Goal: Transaction & Acquisition: Purchase product/service

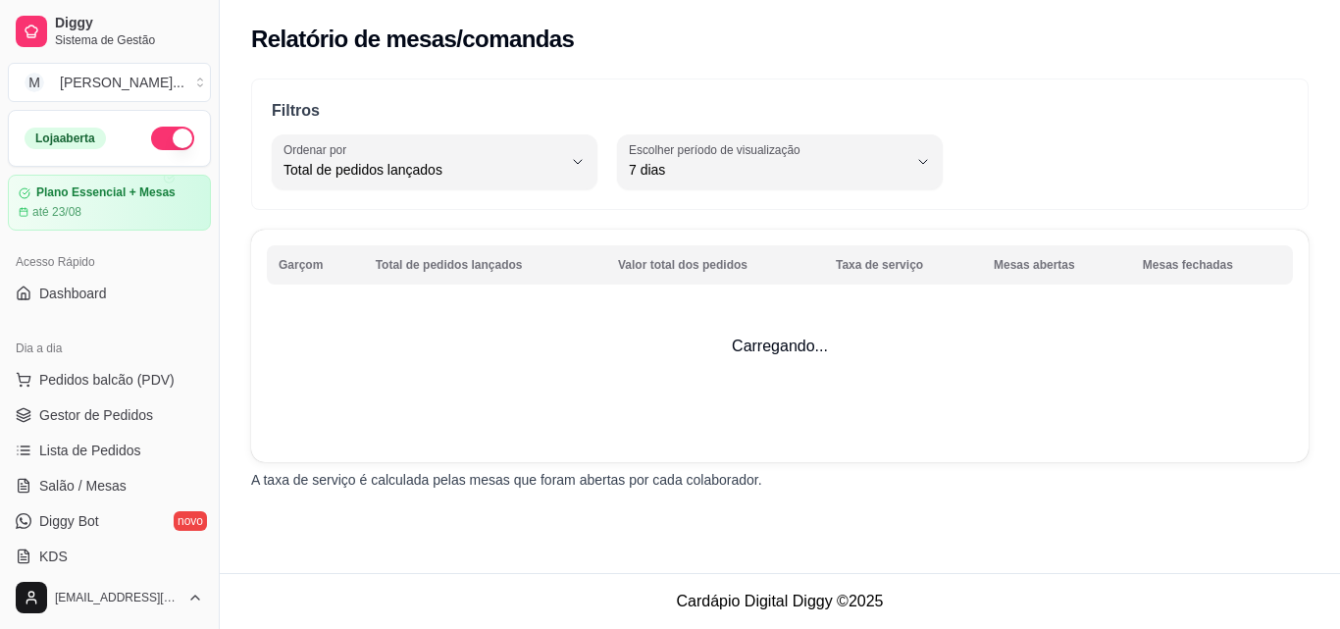
select select "TOTAL_OF_ORDERS"
select select "7"
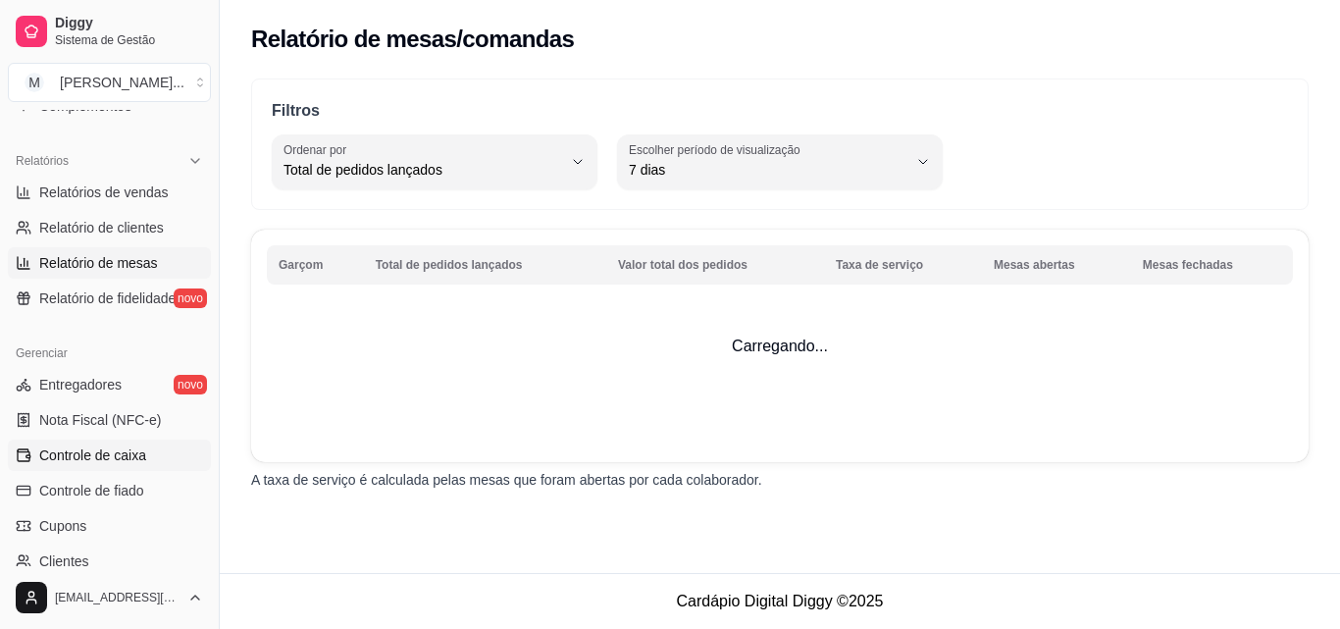
click at [103, 462] on span "Controle de caixa" at bounding box center [92, 455] width 107 height 20
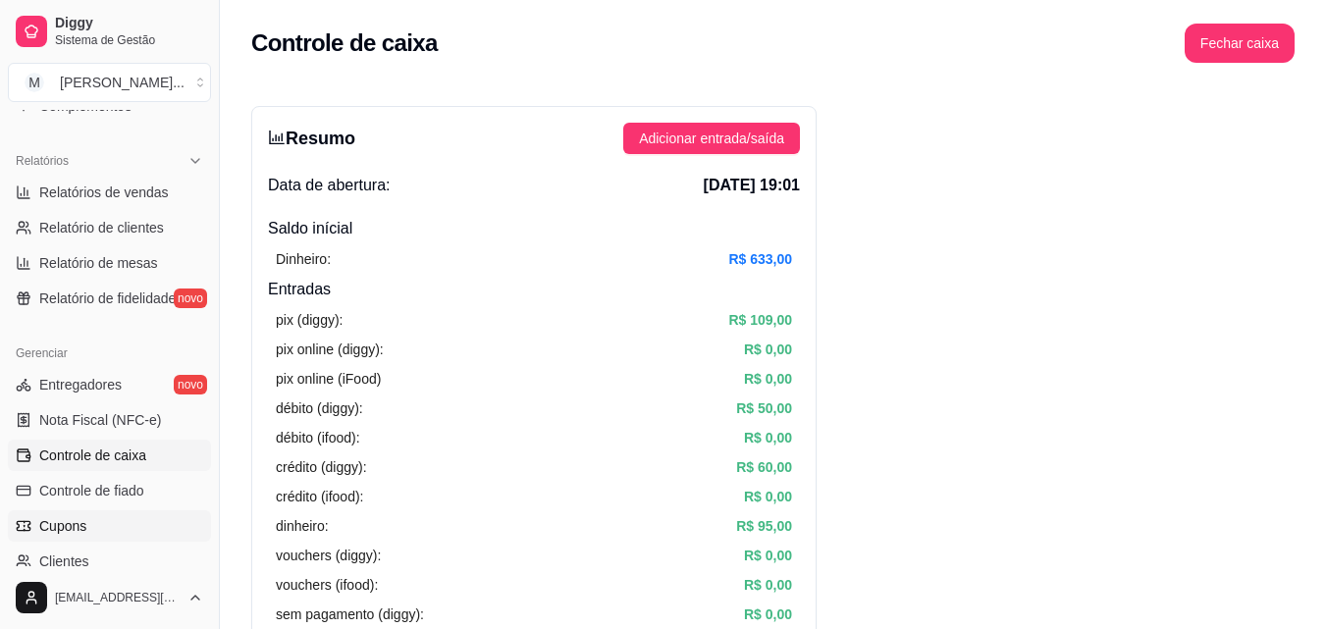
click at [89, 527] on link "Cupons" at bounding box center [109, 525] width 203 height 31
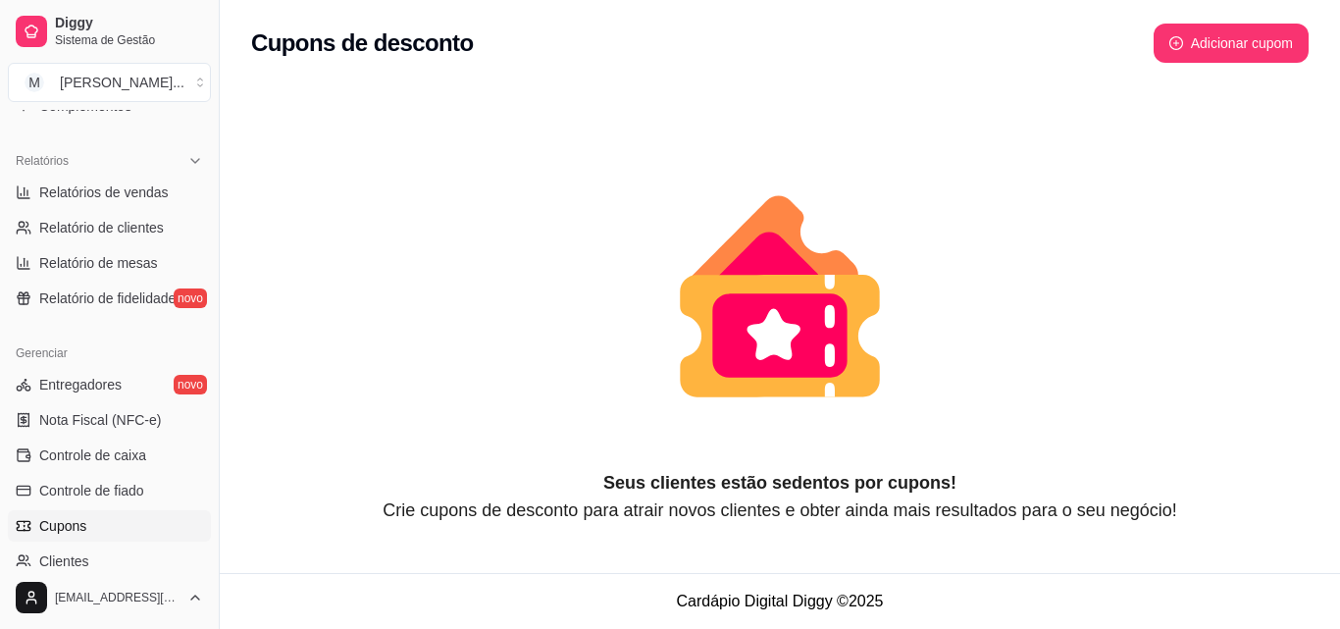
drag, startPoint x: 211, startPoint y: 423, endPoint x: 209, endPoint y: 390, distance: 33.4
click at [209, 390] on div "Diggy Sistema de Gestão M Mati Chamater ... Loja aberta Plano Essencial + Mesas…" at bounding box center [109, 314] width 219 height 629
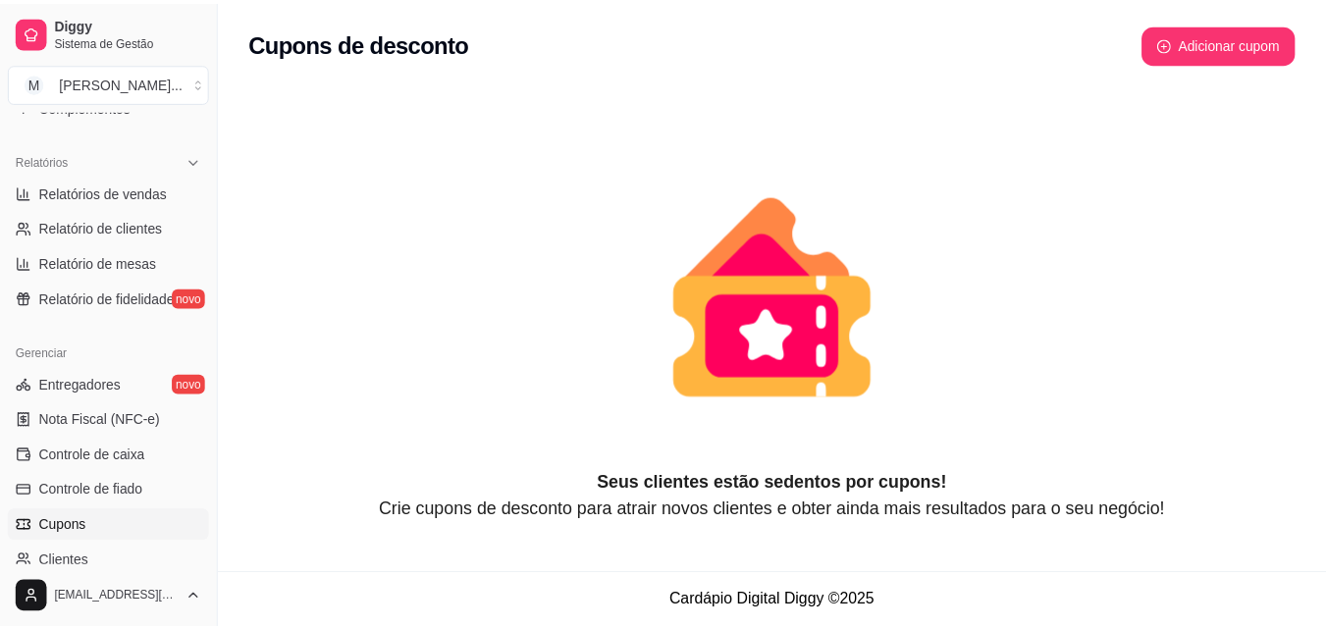
scroll to position [83, 0]
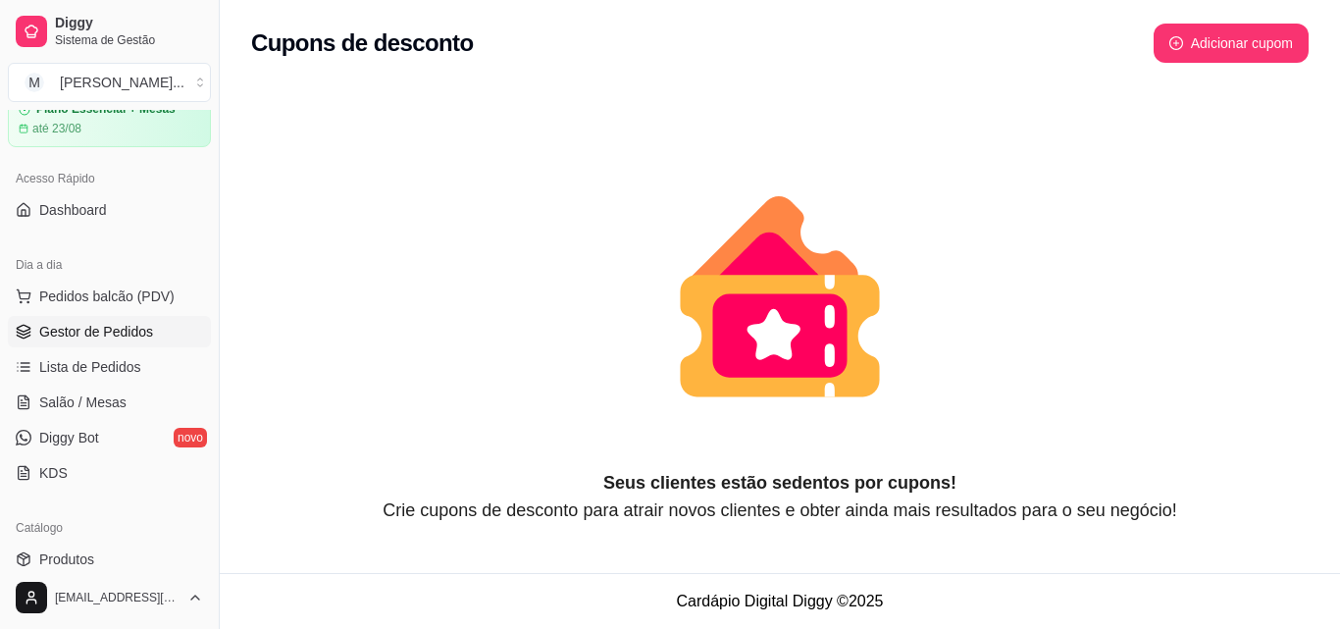
click at [87, 340] on span "Gestor de Pedidos" at bounding box center [96, 332] width 114 height 20
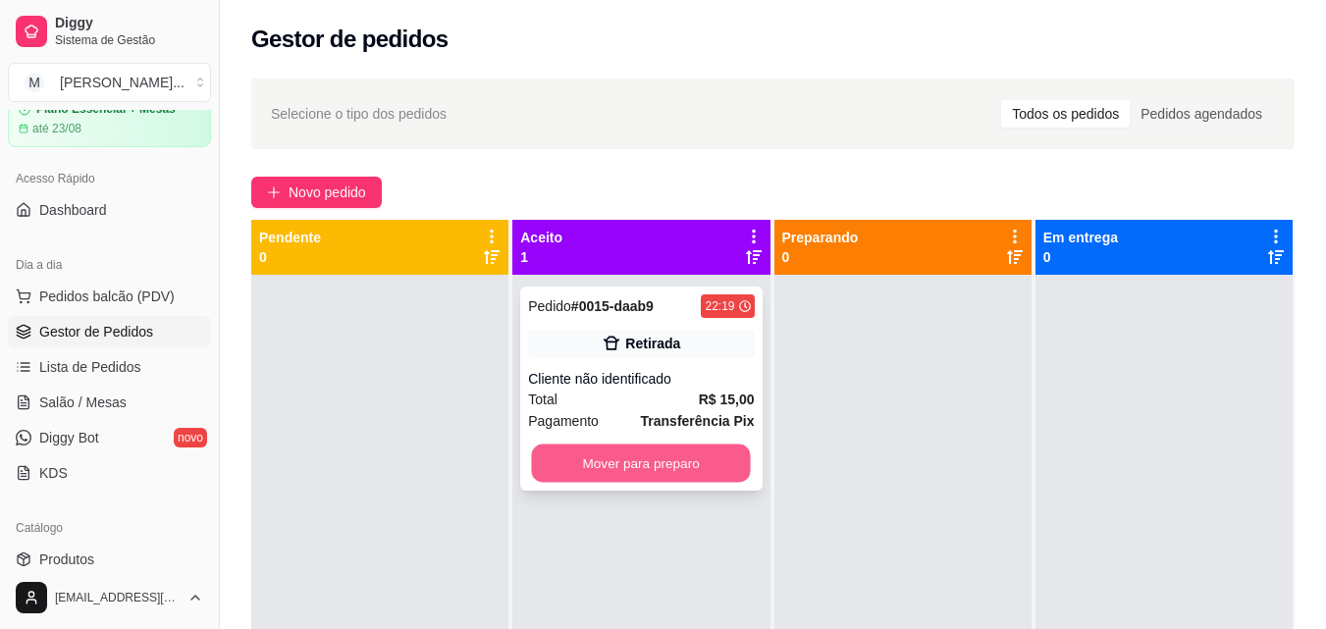
click at [607, 462] on button "Mover para preparo" at bounding box center [641, 464] width 219 height 38
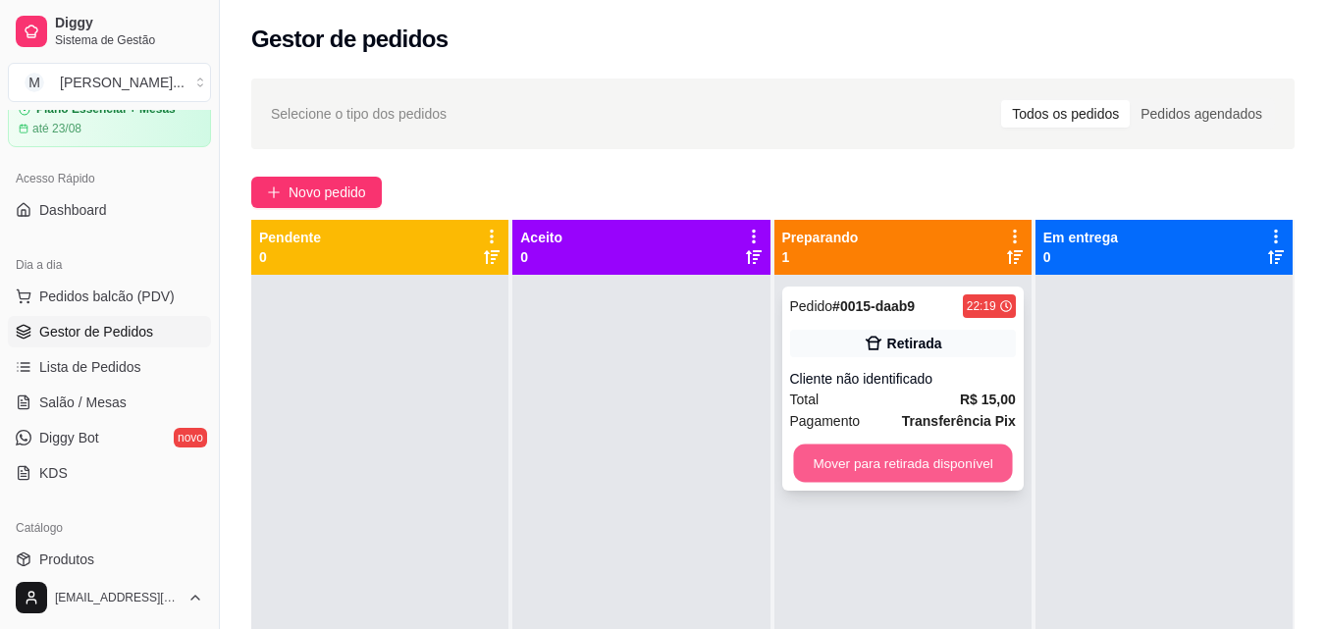
click at [965, 445] on button "Mover para retirada disponível" at bounding box center [902, 464] width 219 height 38
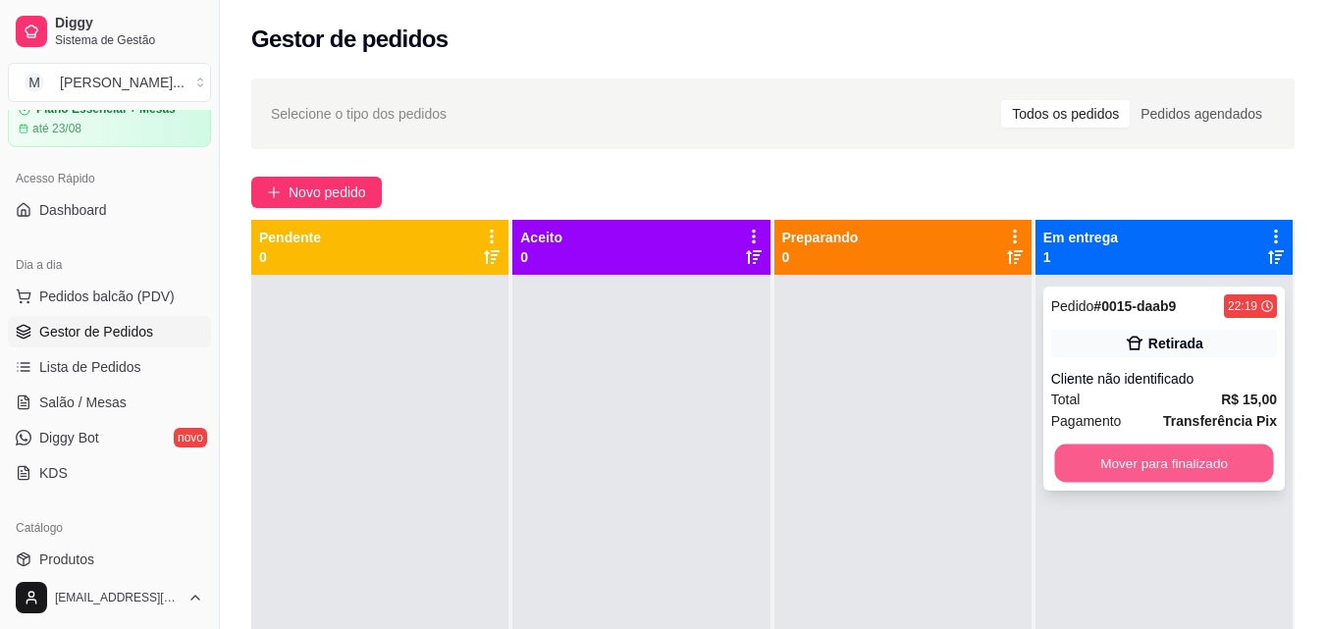
click at [1163, 453] on button "Mover para finalizado" at bounding box center [1163, 464] width 219 height 38
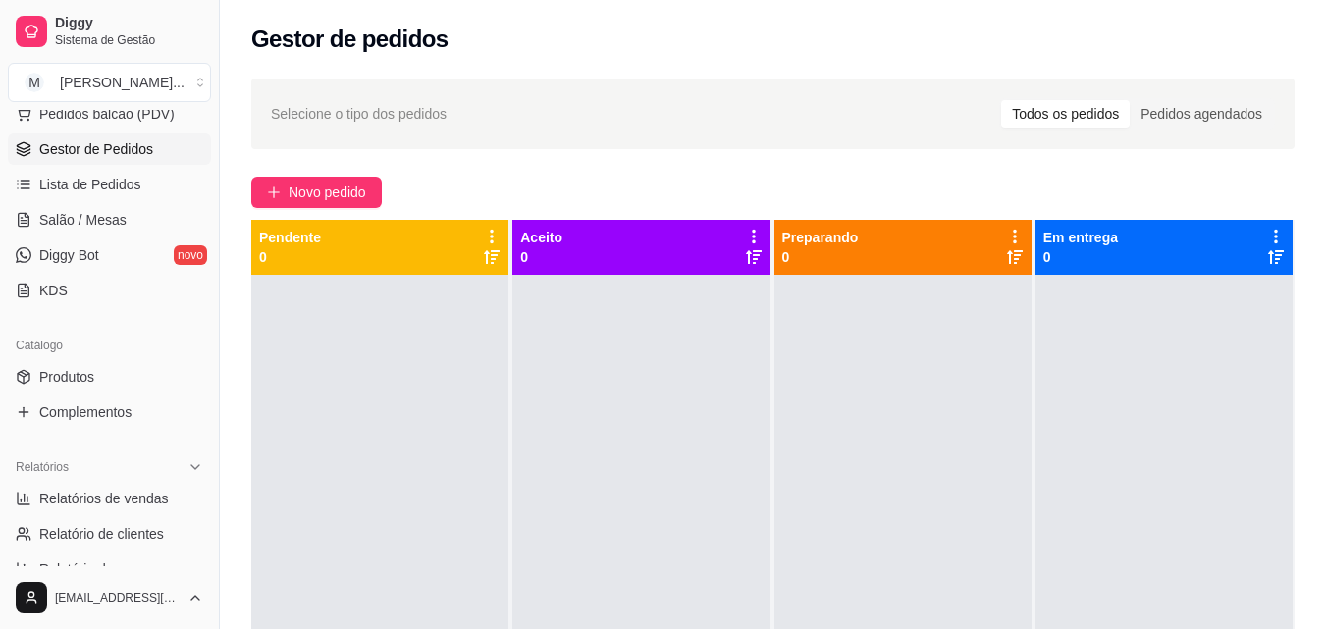
scroll to position [288, 0]
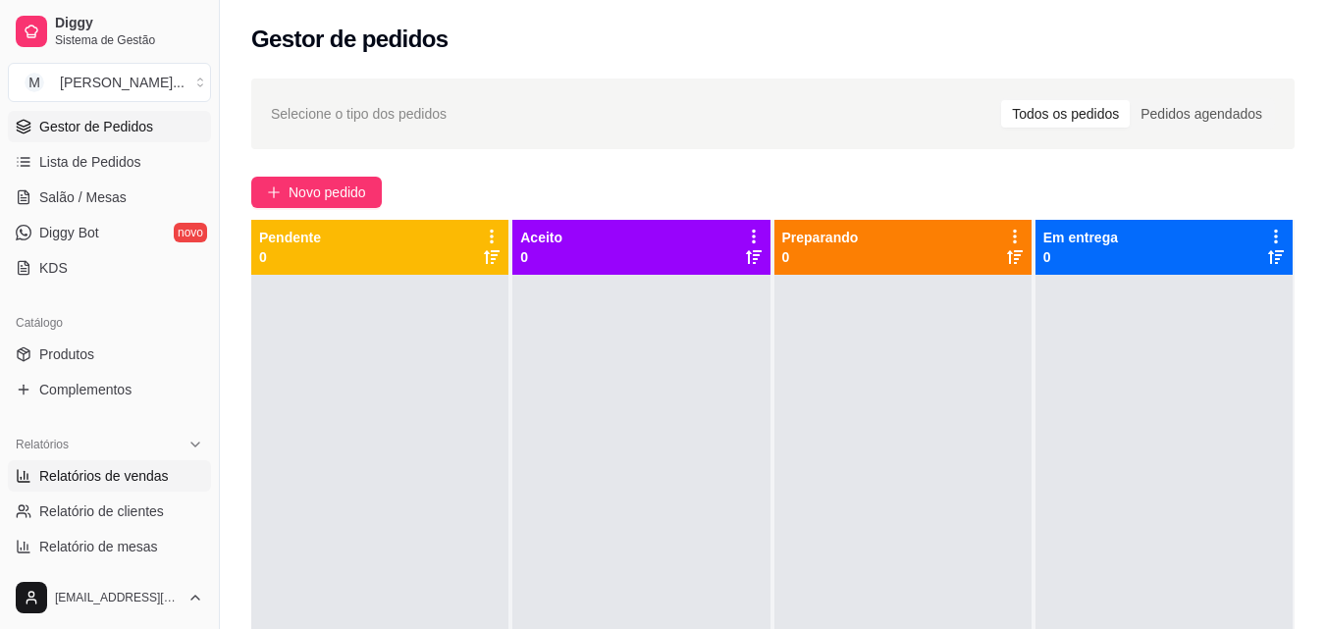
click at [144, 491] on link "Relatórios de vendas" at bounding box center [109, 475] width 203 height 31
select select "ALL"
select select "0"
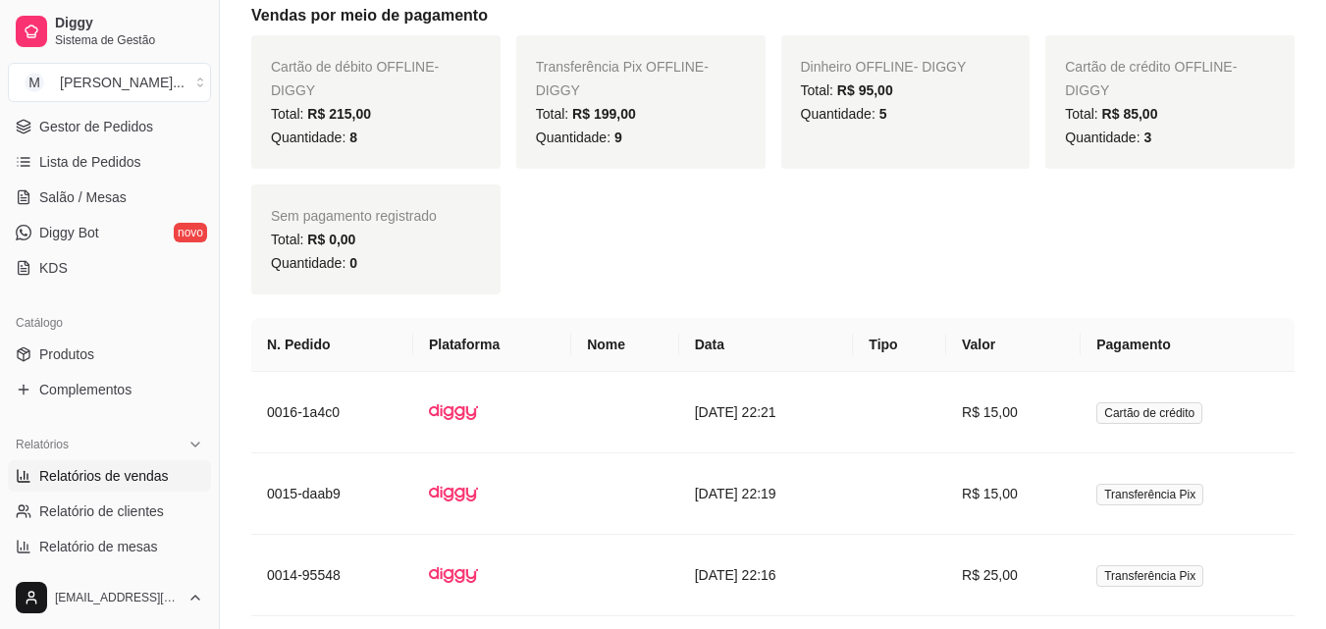
scroll to position [1077, 0]
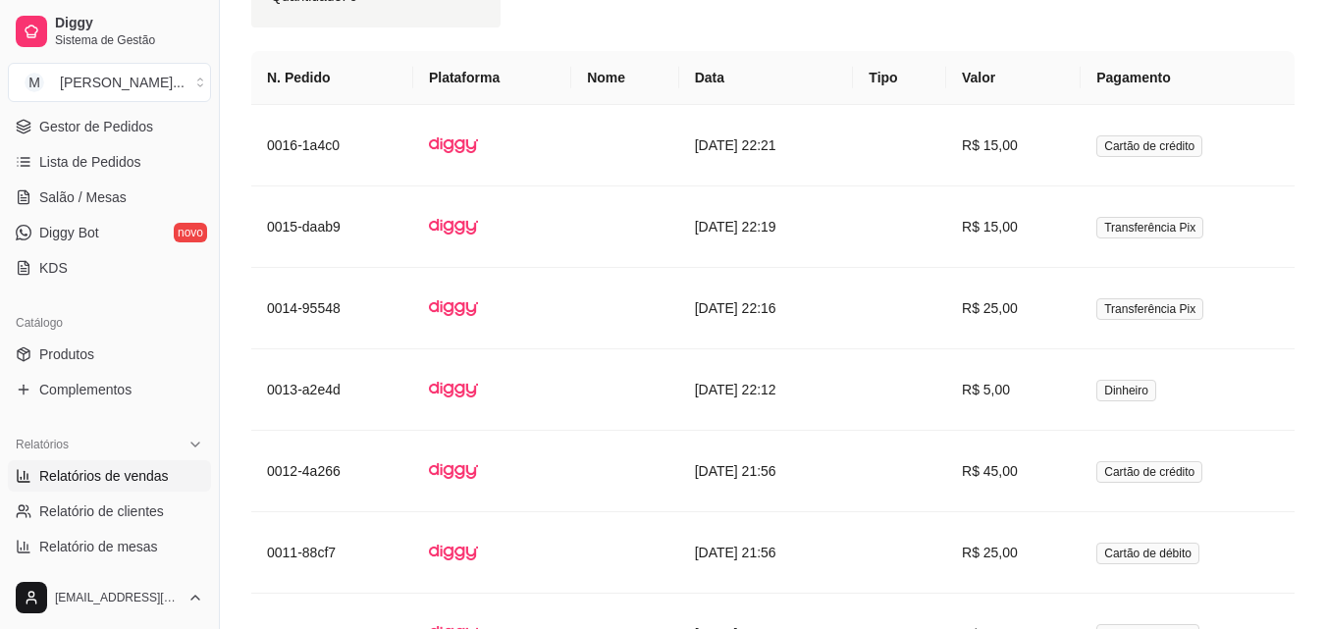
drag, startPoint x: 211, startPoint y: 343, endPoint x: 207, endPoint y: 318, distance: 25.8
click at [207, 318] on div "Diggy Sistema de Gestão M Mati Chamater ... Loja aberta Plano Essencial + Mesas…" at bounding box center [109, 314] width 219 height 629
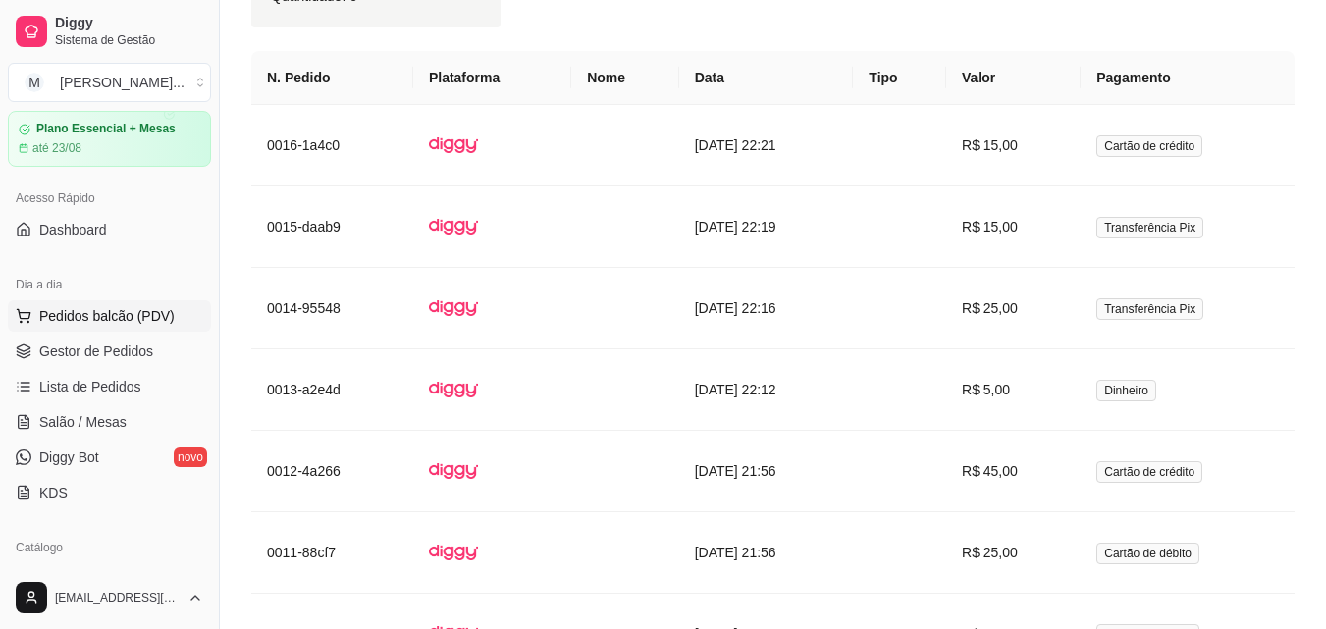
click at [123, 308] on span "Pedidos balcão (PDV)" at bounding box center [106, 316] width 135 height 20
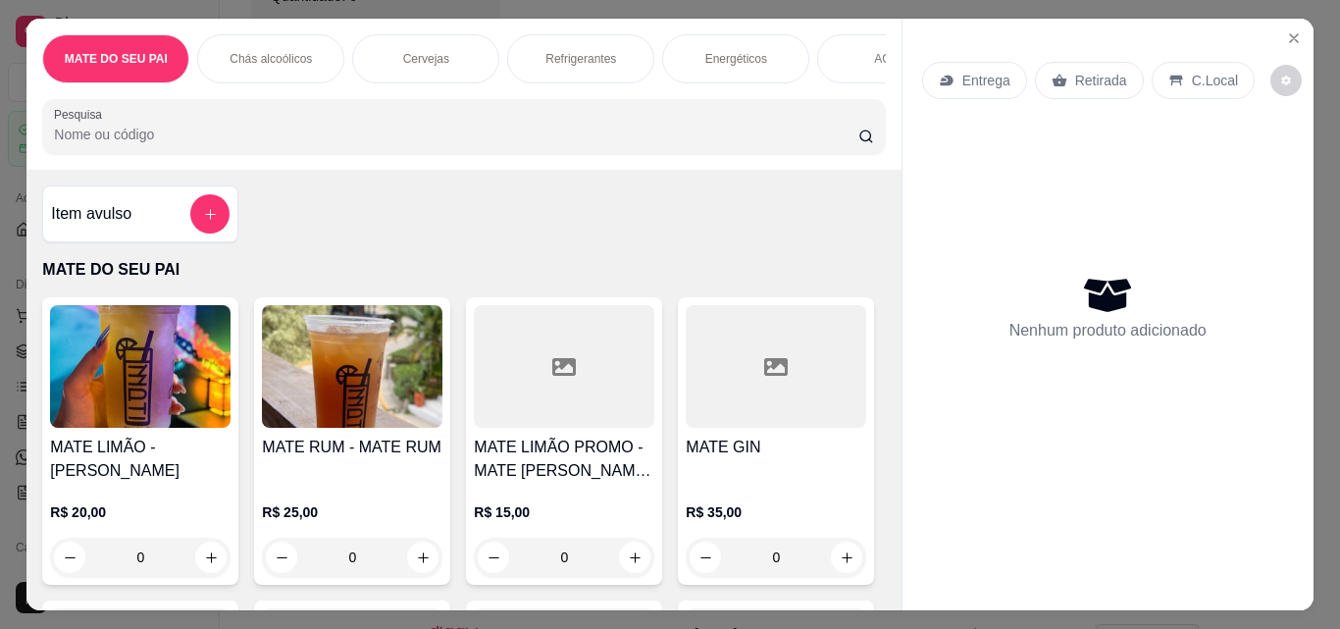
click at [331, 375] on img at bounding box center [352, 366] width 181 height 123
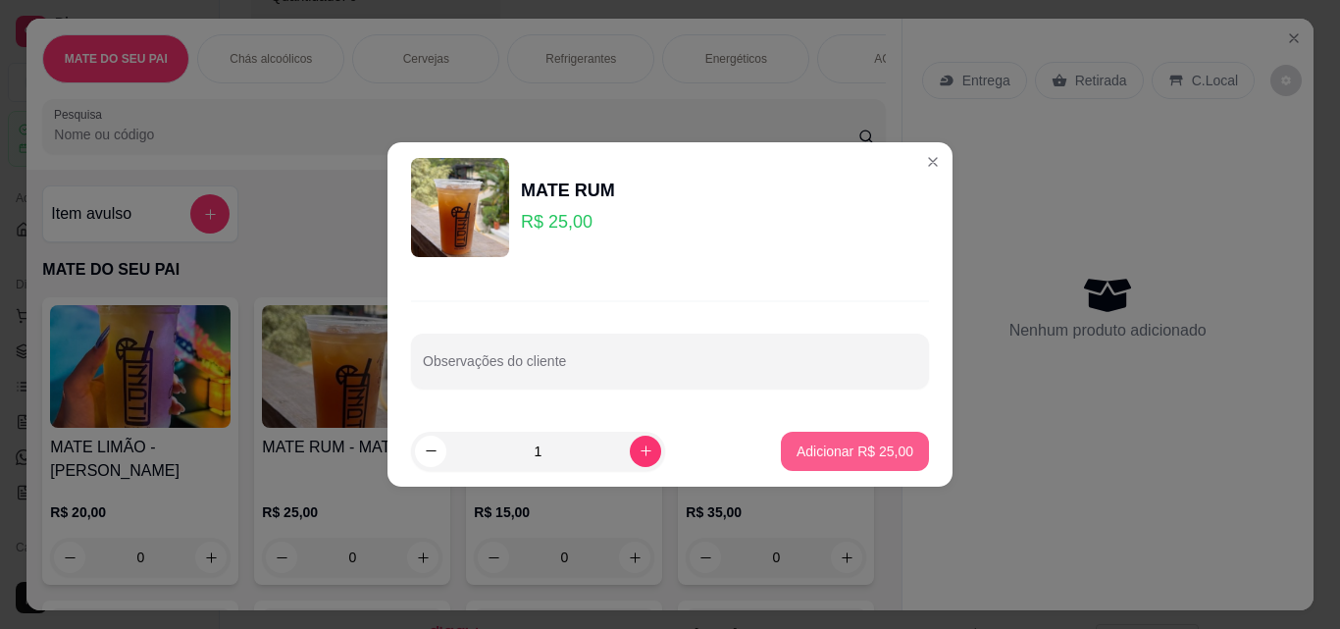
click at [864, 449] on p "Adicionar R$ 25,00" at bounding box center [855, 452] width 117 height 20
type input "1"
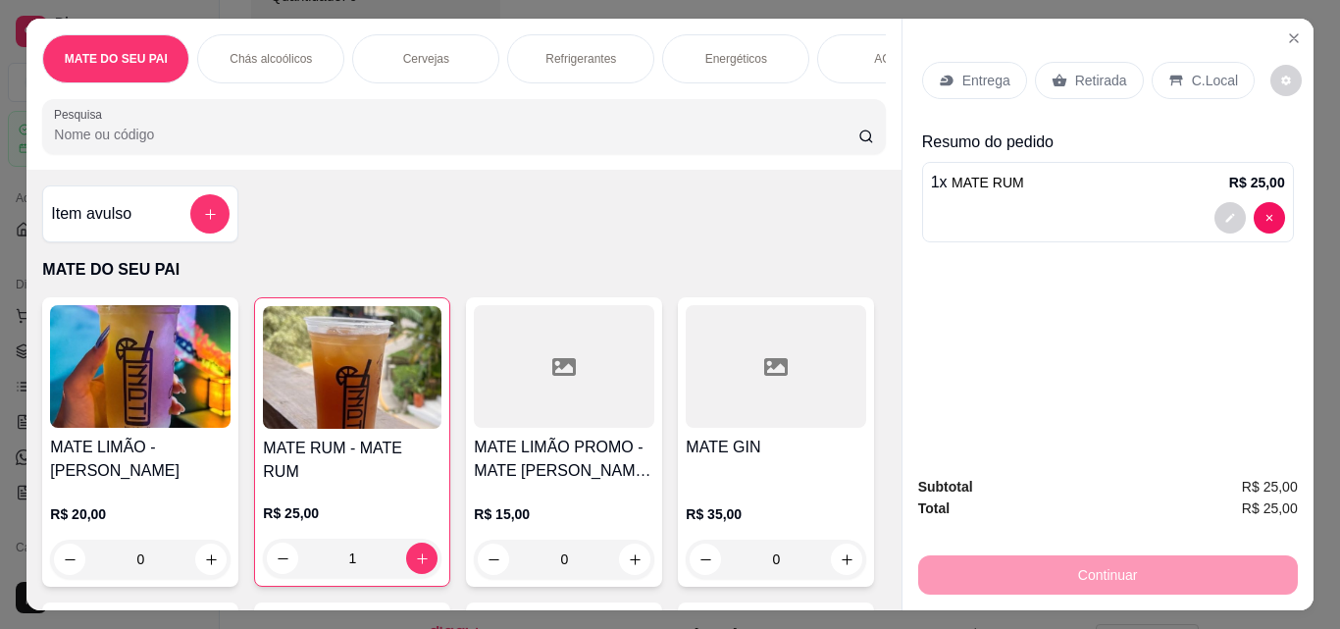
click at [1137, 66] on div "Entrega Retirada C.Local" at bounding box center [1088, 80] width 333 height 37
click at [1129, 62] on div "Entrega Retirada C.Local" at bounding box center [1088, 80] width 333 height 37
click at [1114, 71] on p "Retirada" at bounding box center [1101, 81] width 52 height 20
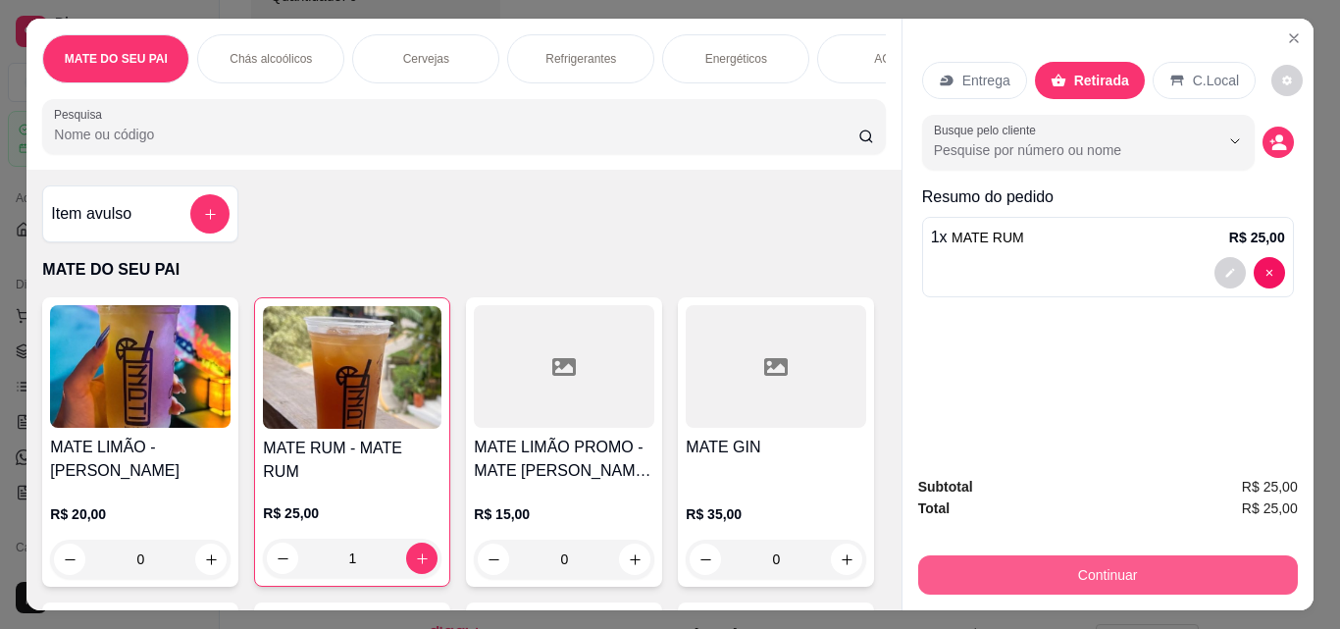
click at [1053, 555] on button "Continuar" at bounding box center [1108, 574] width 380 height 39
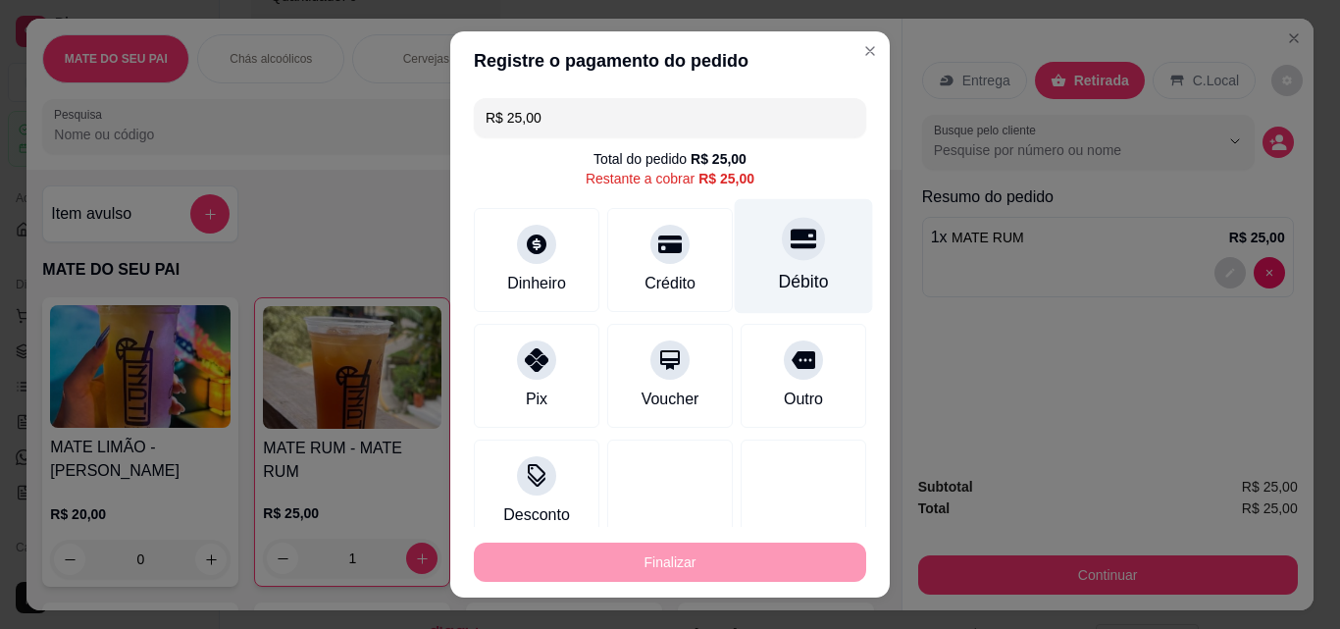
click at [779, 270] on div "Débito" at bounding box center [804, 282] width 50 height 26
type input "R$ 0,00"
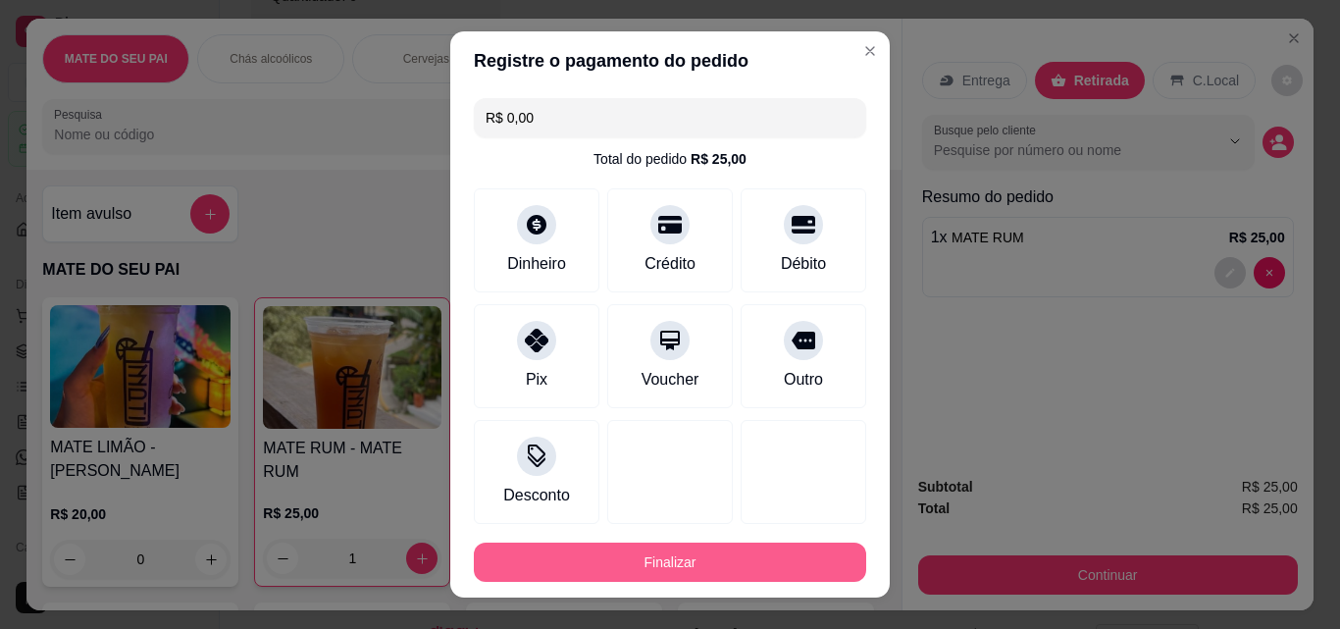
click at [725, 570] on button "Finalizar" at bounding box center [670, 562] width 392 height 39
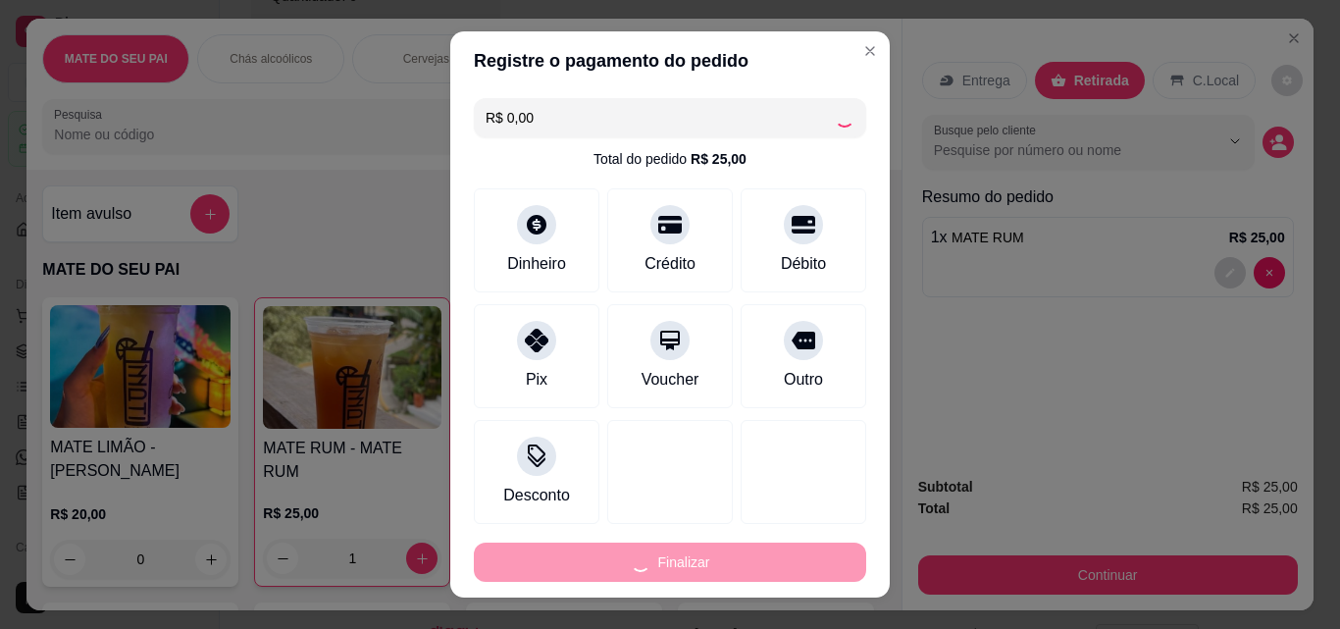
type input "0"
type input "-R$ 25,00"
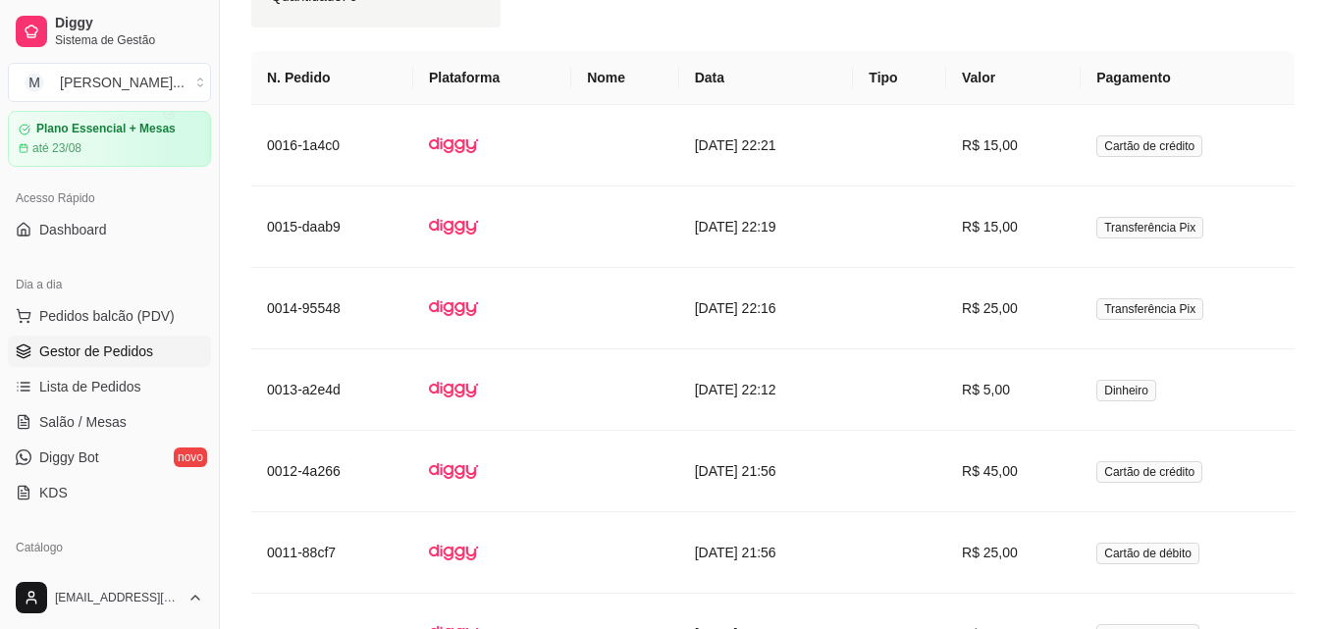
click at [100, 362] on link "Gestor de Pedidos" at bounding box center [109, 351] width 203 height 31
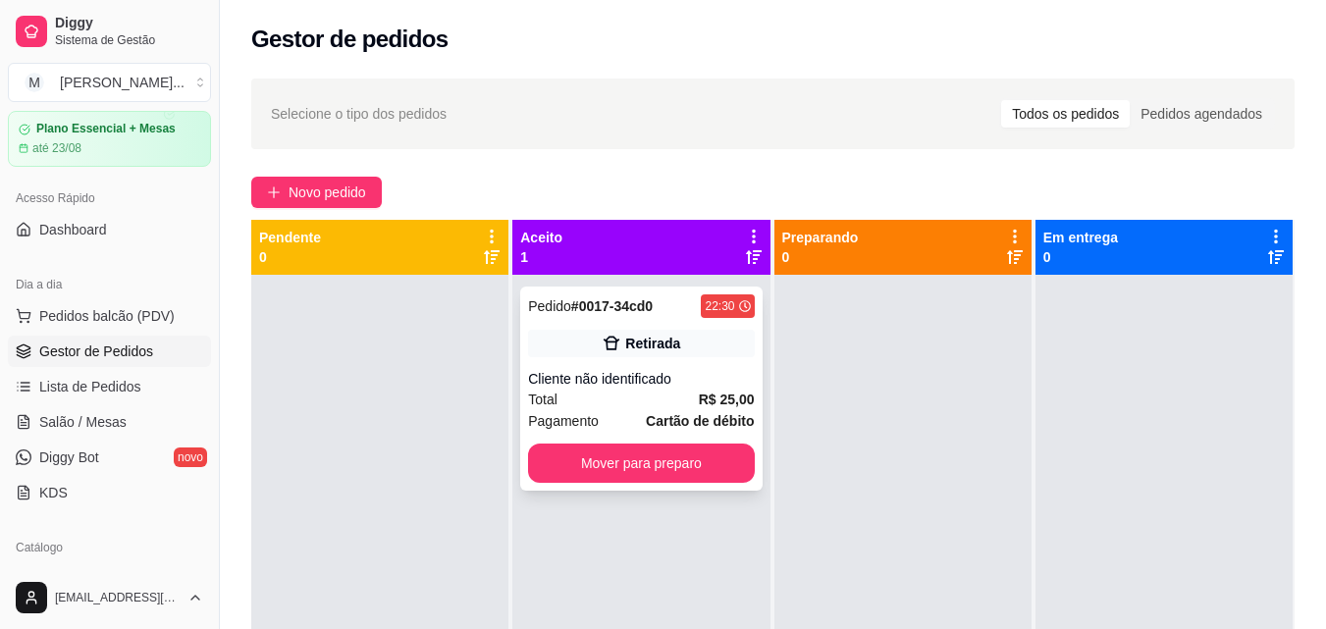
click at [640, 356] on div "Retirada" at bounding box center [641, 343] width 226 height 27
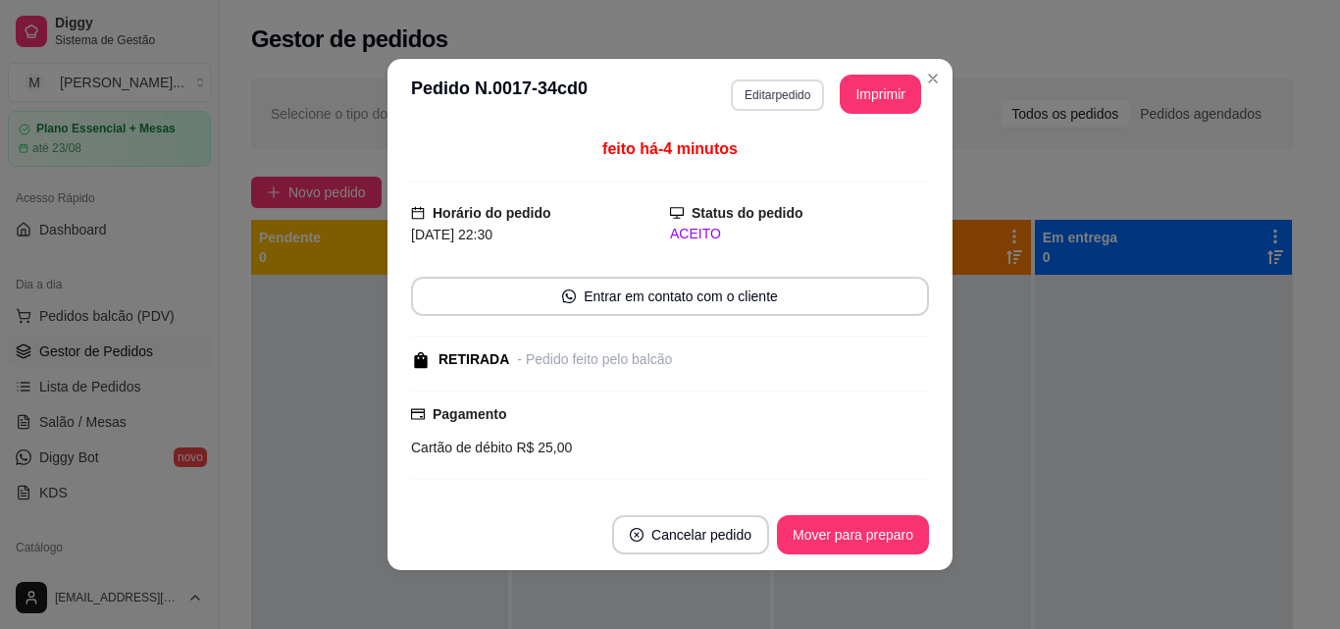
click at [797, 101] on button "Editar pedido" at bounding box center [777, 94] width 93 height 31
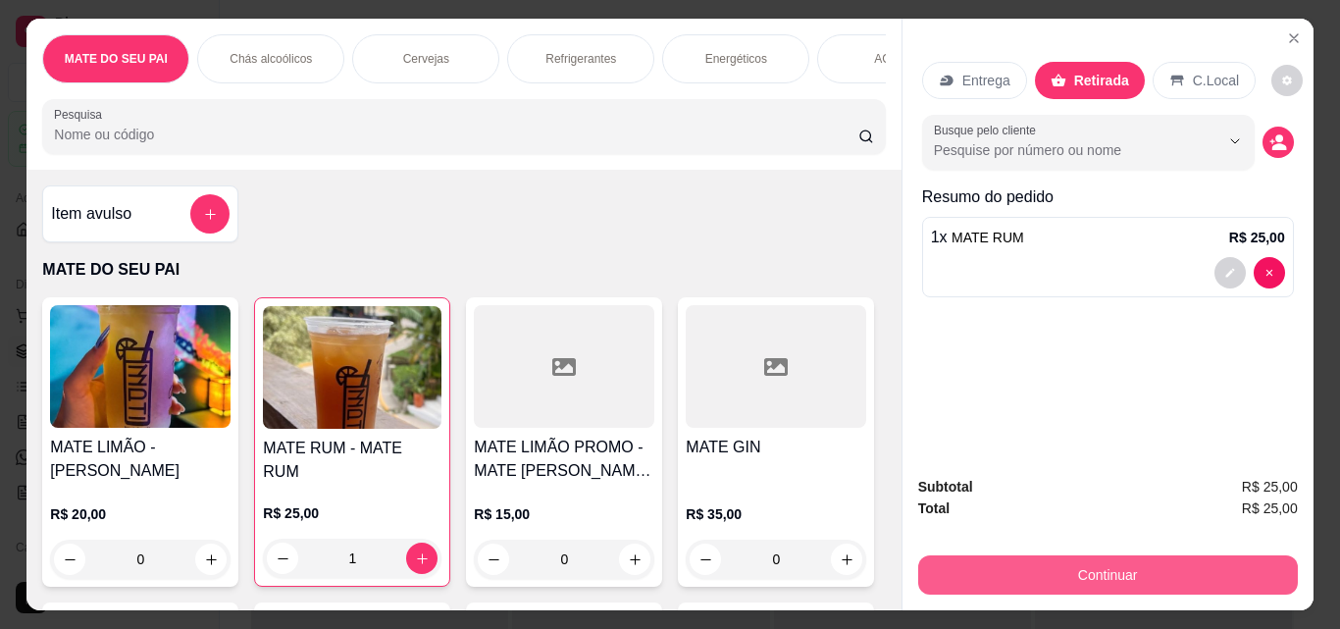
click at [1160, 563] on button "Continuar" at bounding box center [1108, 574] width 380 height 39
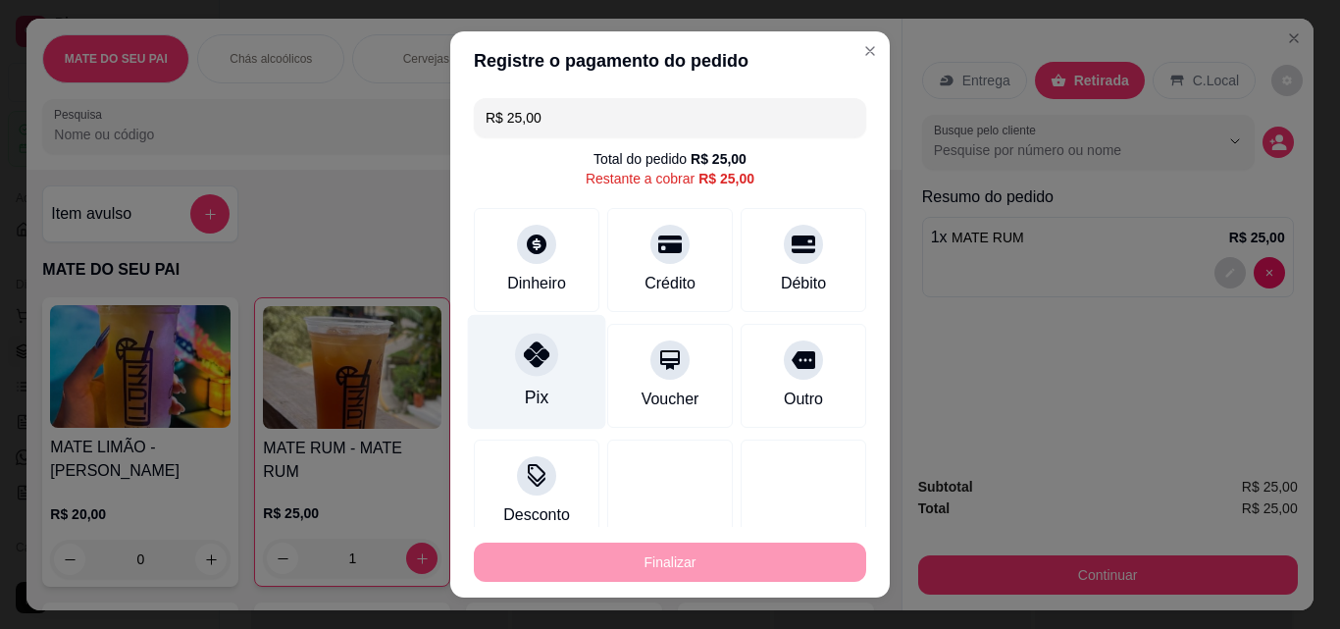
click at [507, 382] on div "Pix" at bounding box center [537, 372] width 138 height 115
type input "R$ 0,00"
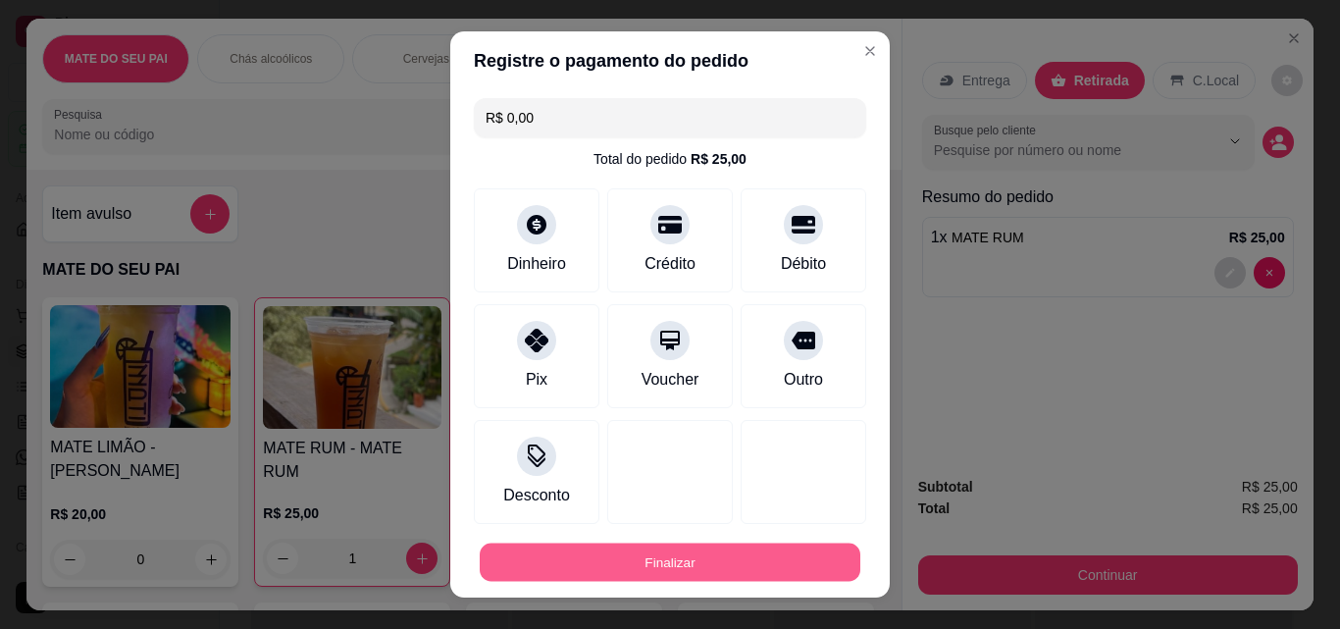
click at [589, 570] on button "Finalizar" at bounding box center [670, 563] width 381 height 38
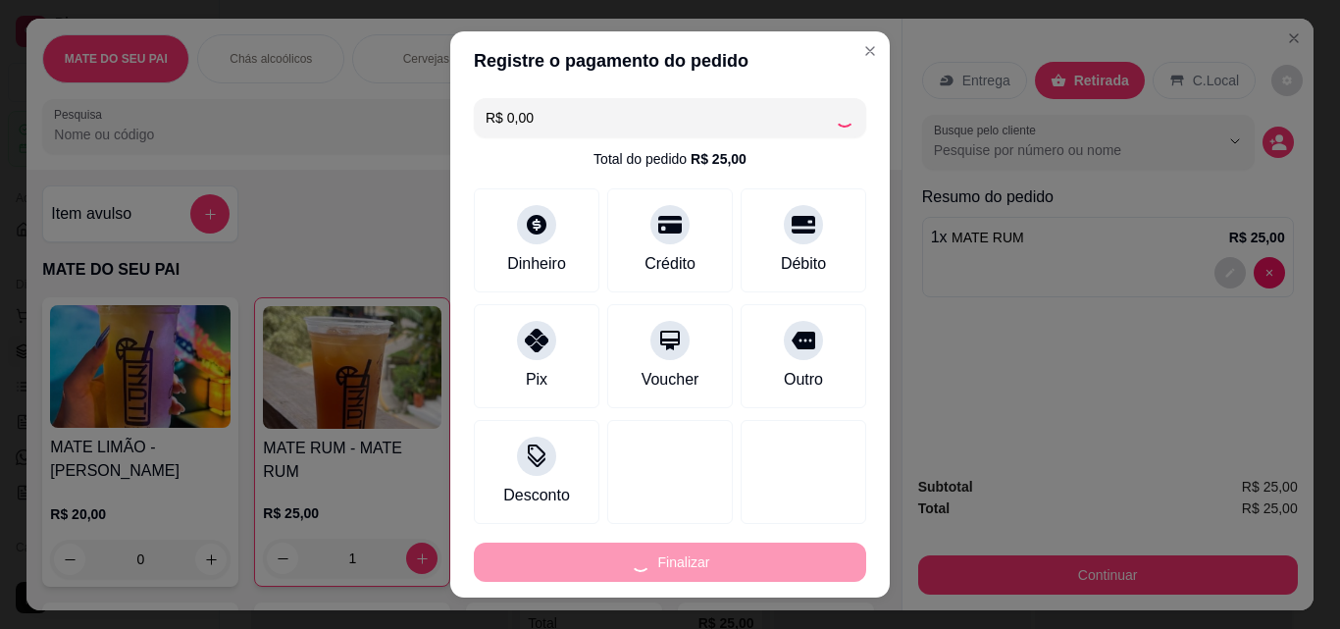
type input "0"
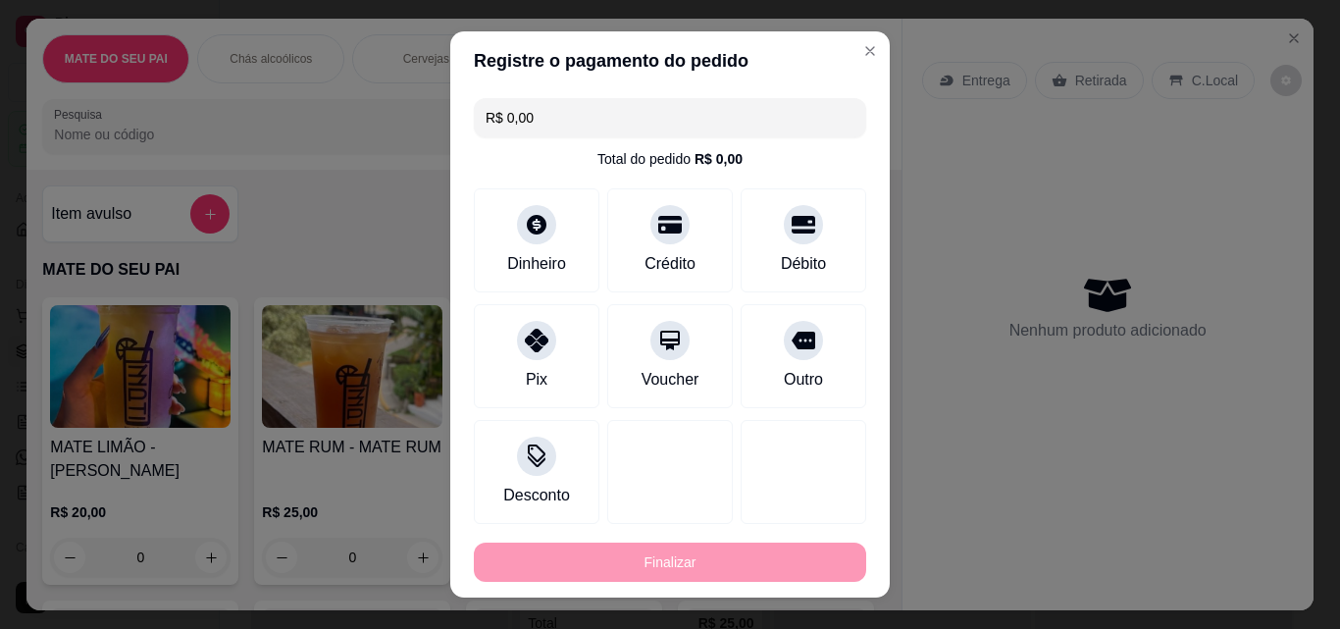
type input "-R$ 25,00"
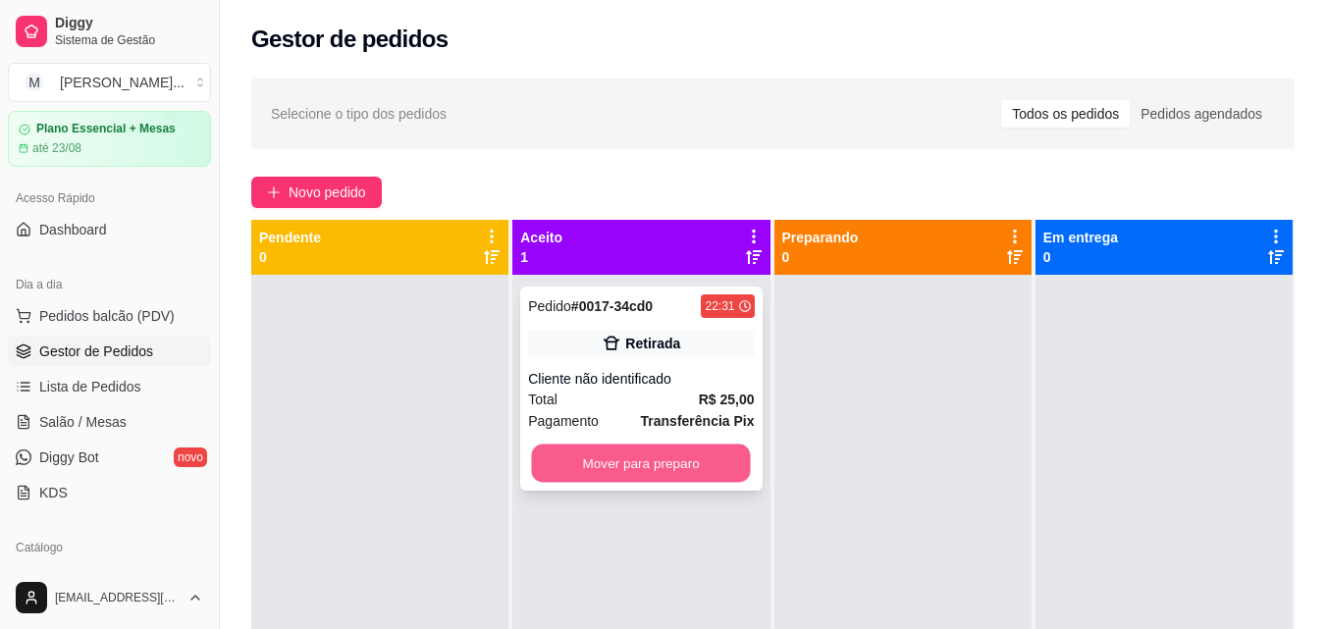
click at [685, 454] on button "Mover para preparo" at bounding box center [641, 464] width 219 height 38
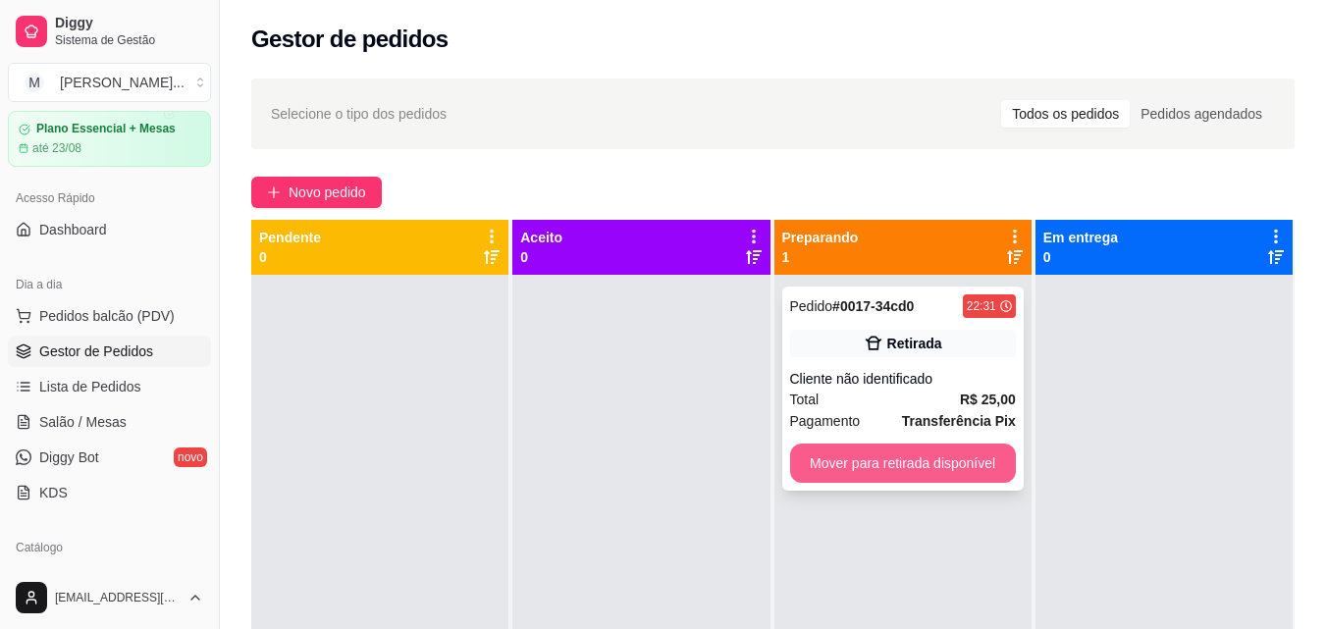
click at [966, 453] on button "Mover para retirada disponível" at bounding box center [903, 463] width 226 height 39
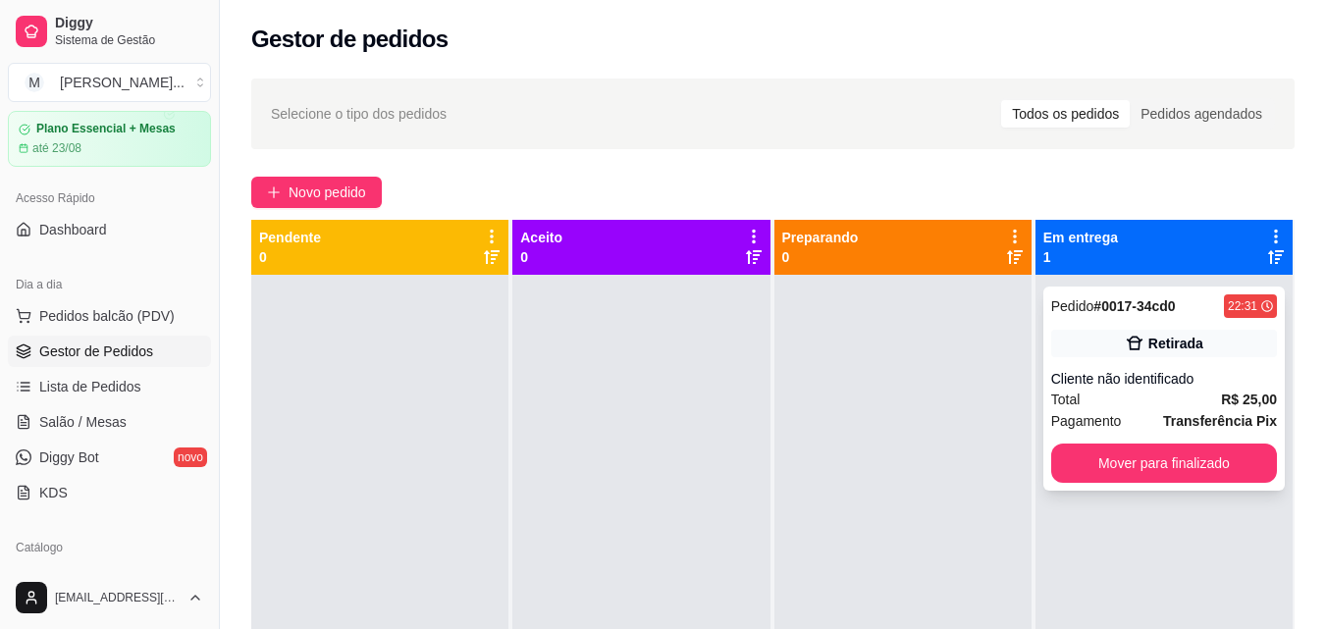
click at [1142, 463] on button "Mover para finalizado" at bounding box center [1164, 463] width 226 height 39
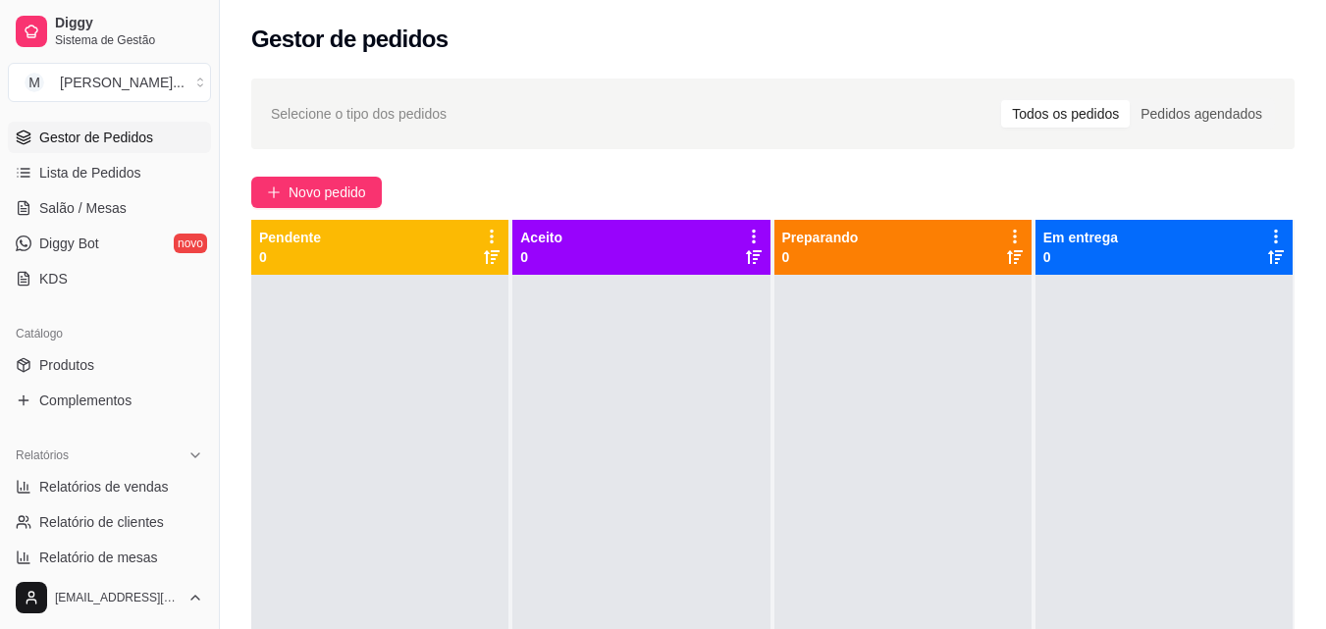
scroll to position [434, 0]
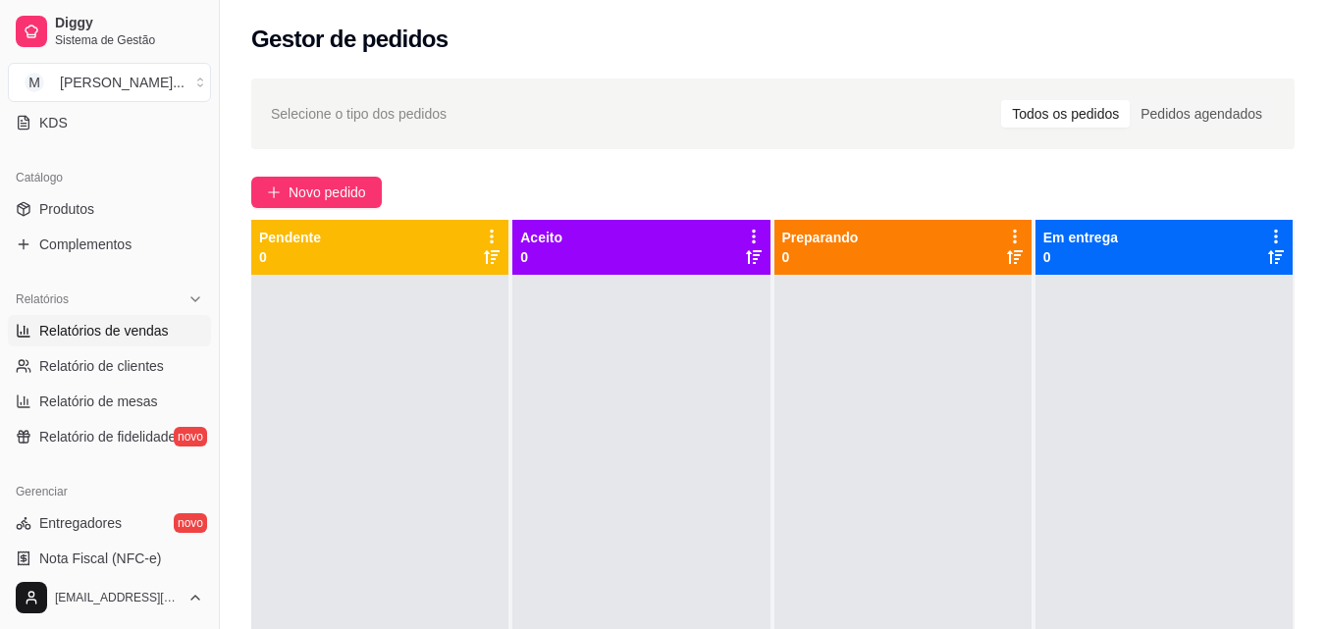
click at [110, 322] on span "Relatórios de vendas" at bounding box center [104, 331] width 130 height 20
select select "ALL"
select select "0"
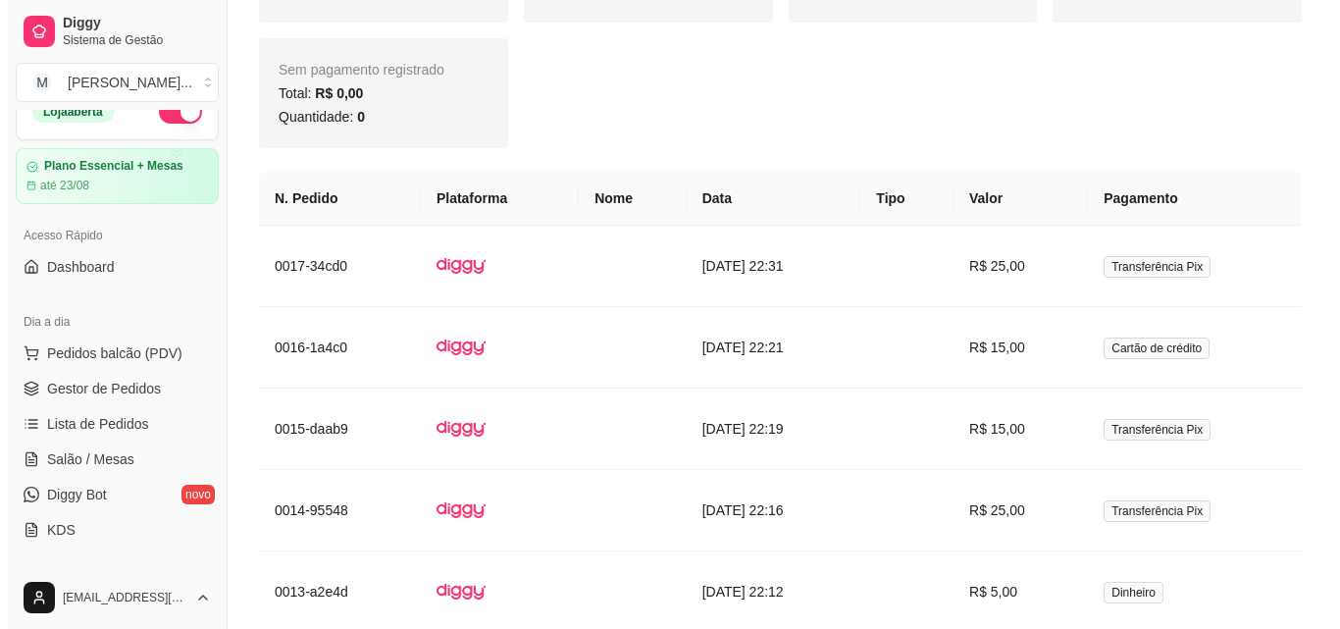
scroll to position [18, 0]
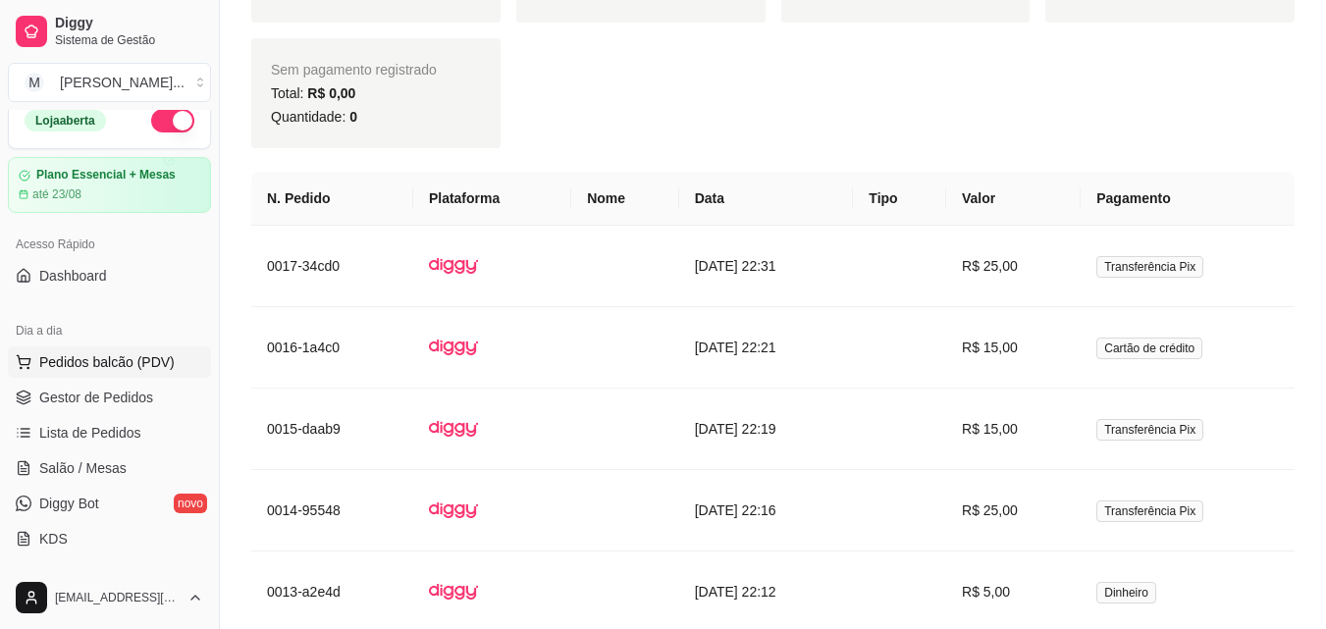
click at [152, 353] on span "Pedidos balcão (PDV)" at bounding box center [106, 362] width 135 height 20
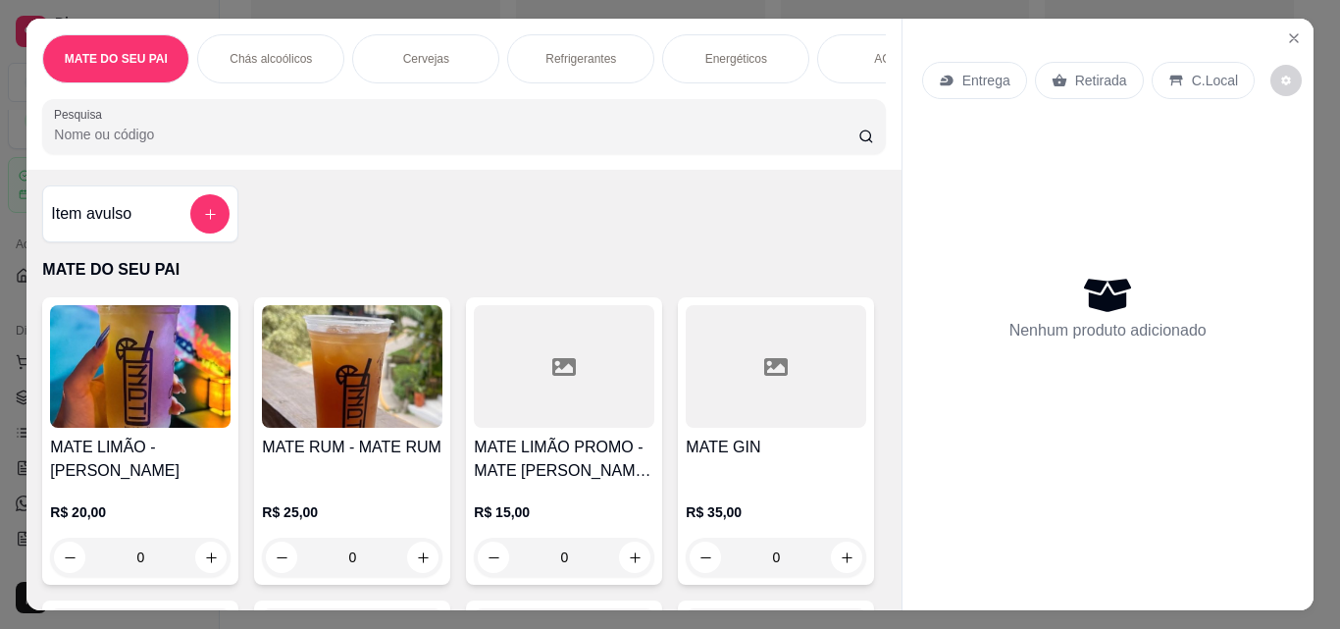
click at [525, 400] on div at bounding box center [564, 366] width 181 height 123
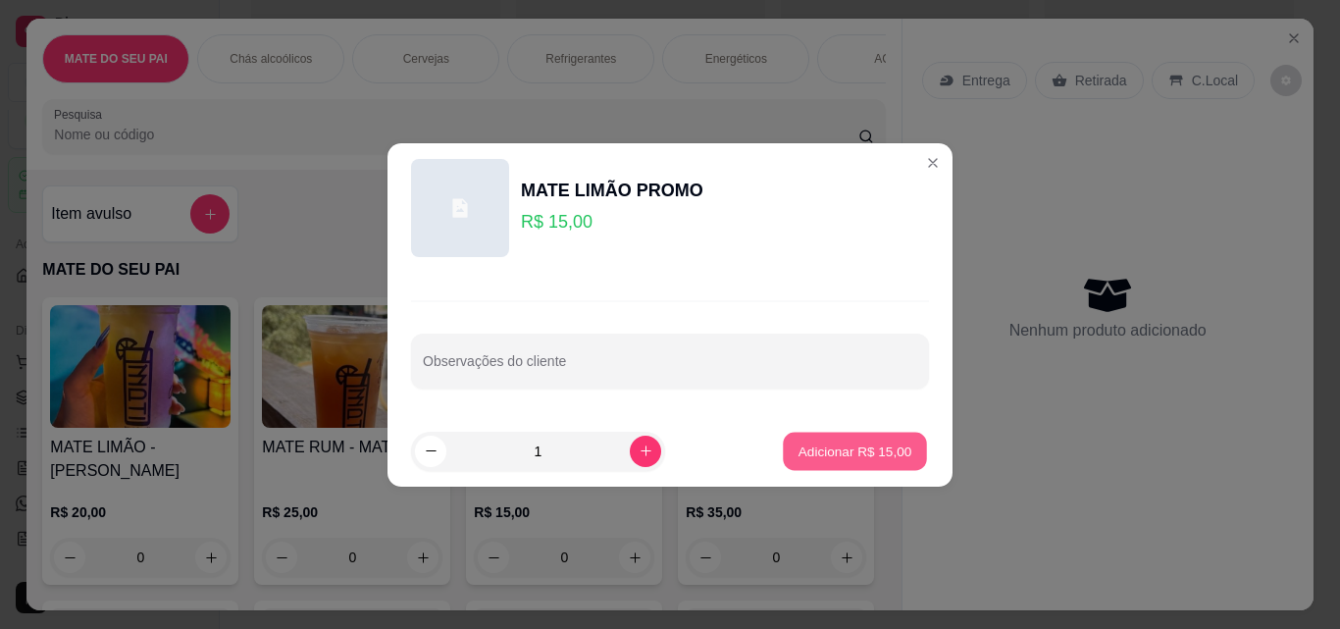
click at [808, 447] on p "Adicionar R$ 15,00" at bounding box center [856, 451] width 114 height 19
type input "1"
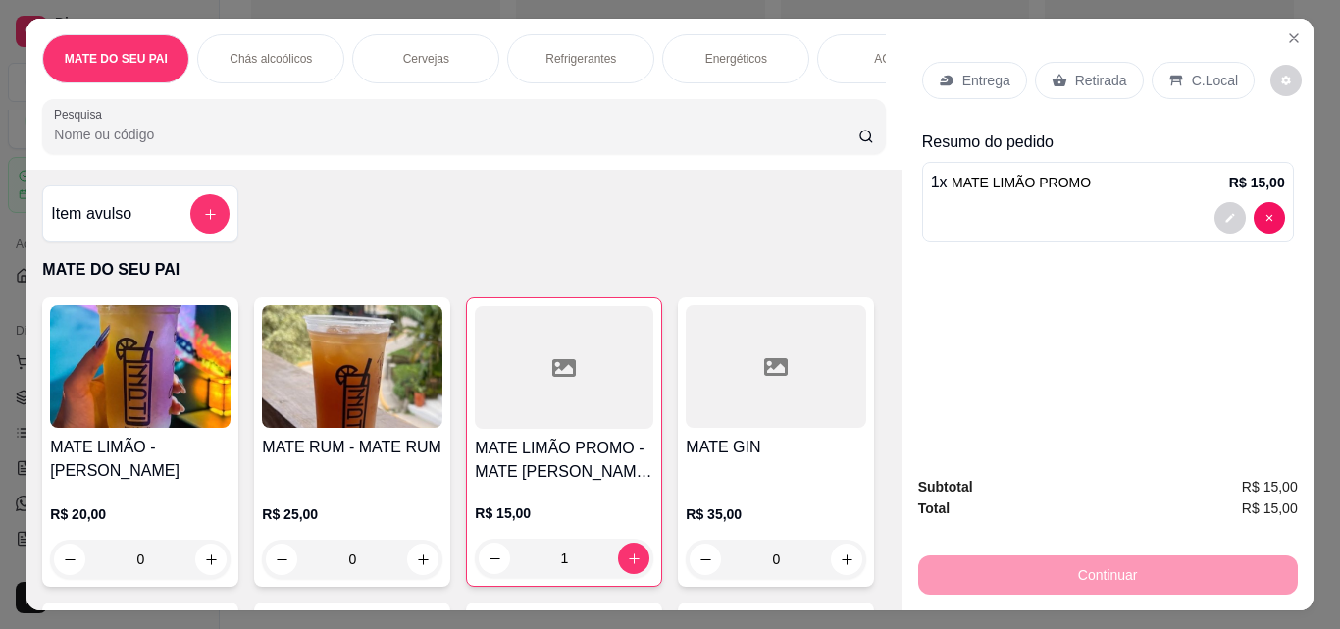
click at [1094, 75] on p "Retirada" at bounding box center [1101, 81] width 52 height 20
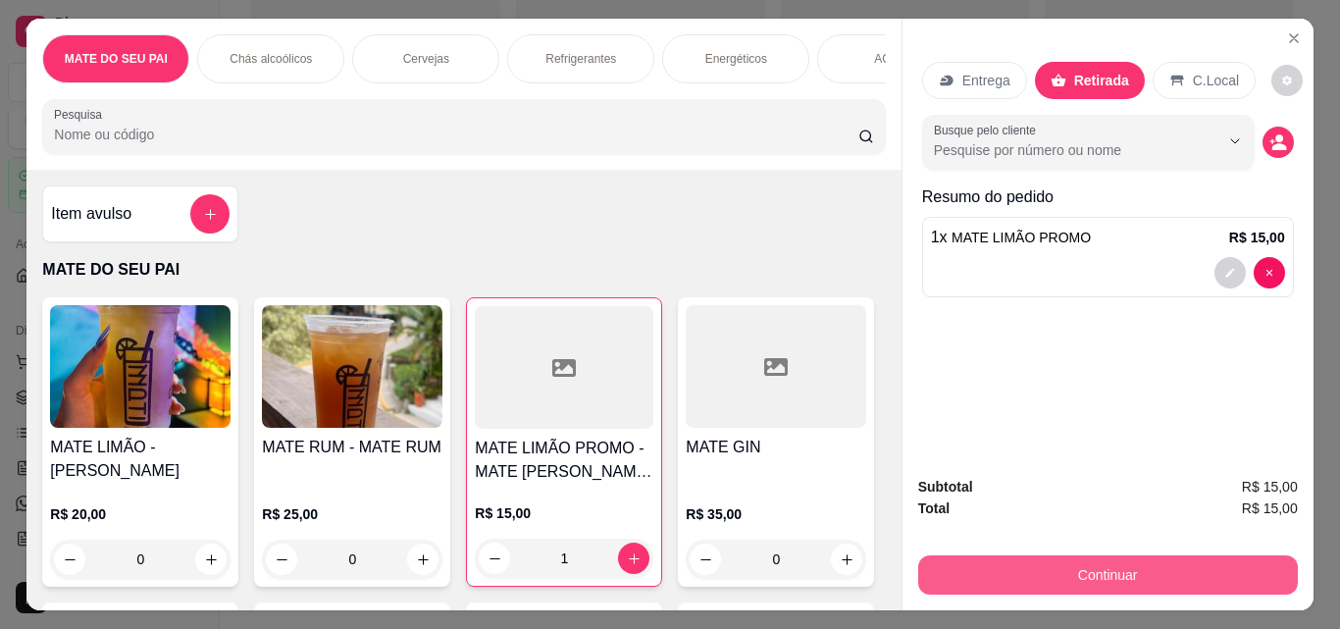
click at [1020, 565] on button "Continuar" at bounding box center [1108, 574] width 380 height 39
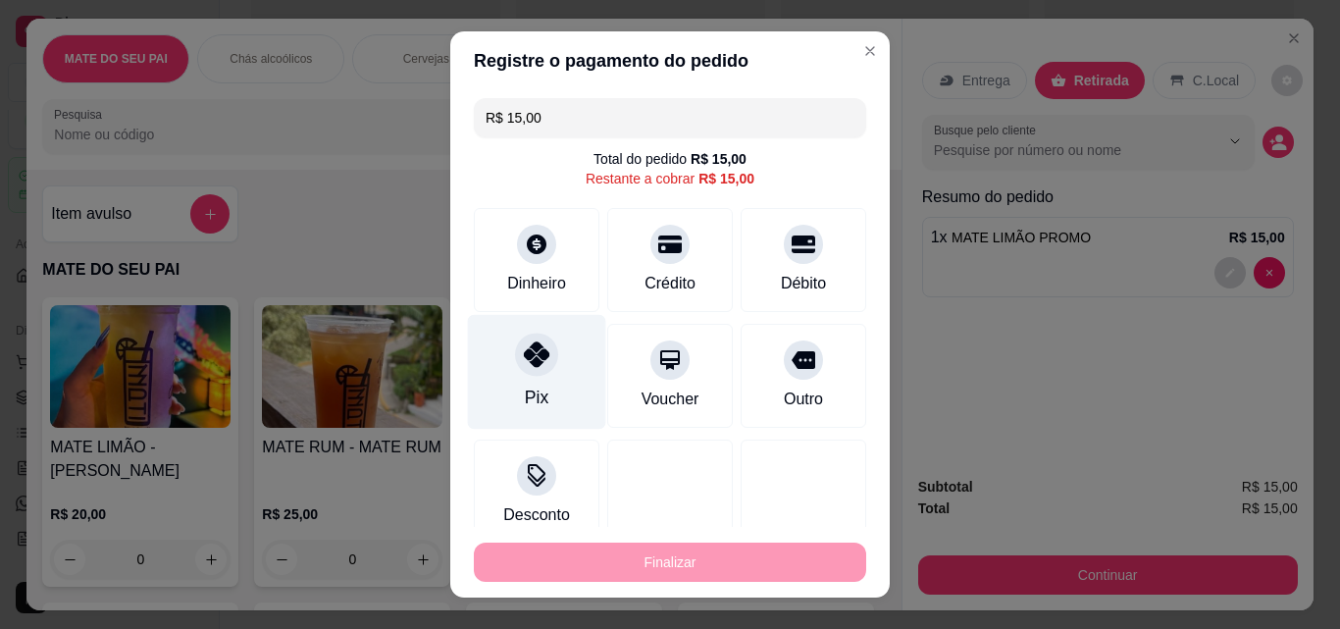
click at [552, 385] on div "Pix" at bounding box center [537, 372] width 138 height 115
type input "R$ 0,00"
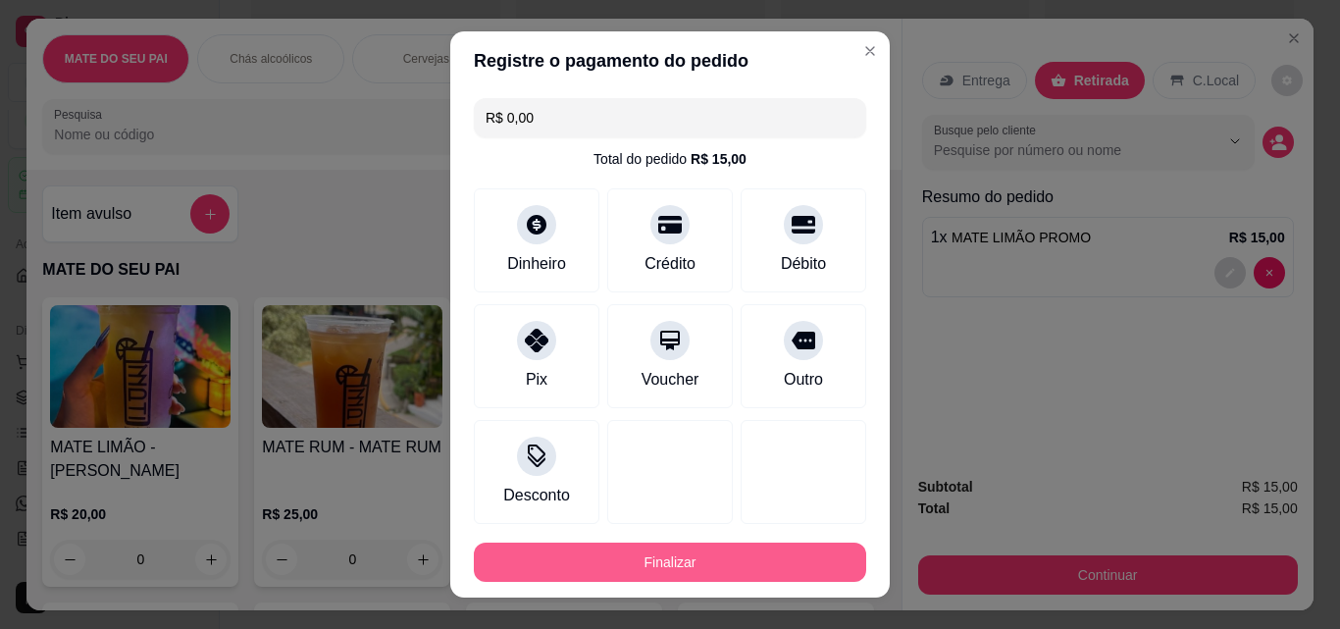
click at [574, 581] on button "Finalizar" at bounding box center [670, 562] width 392 height 39
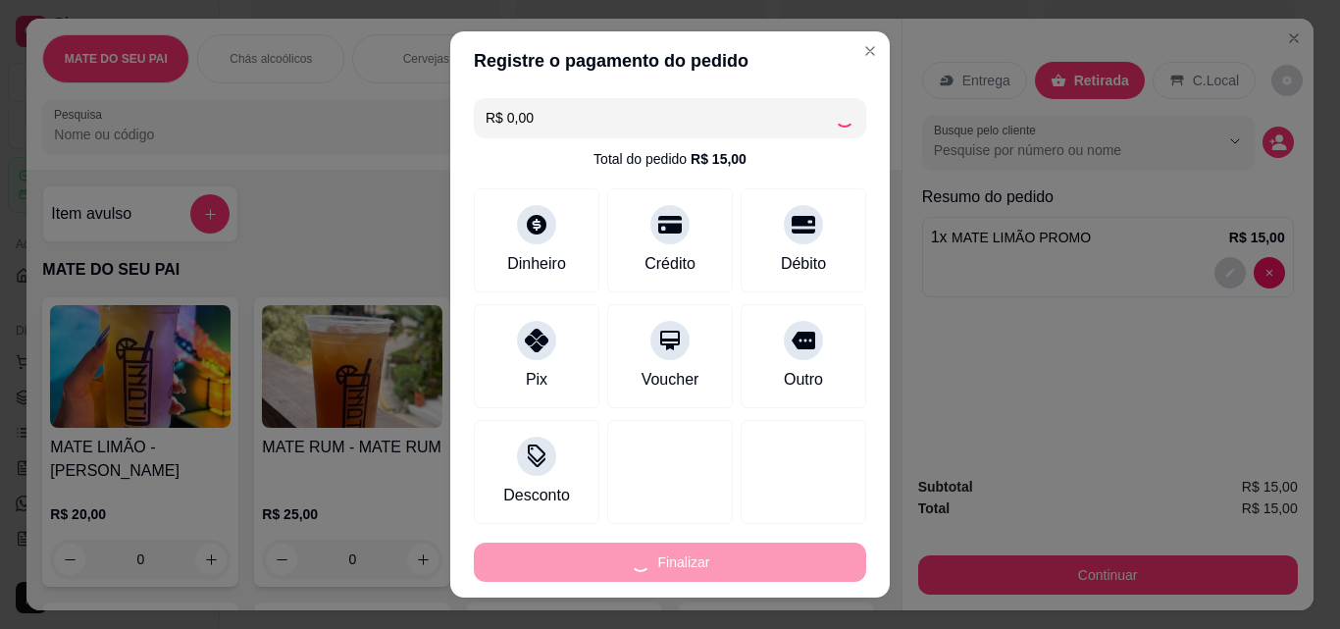
type input "0"
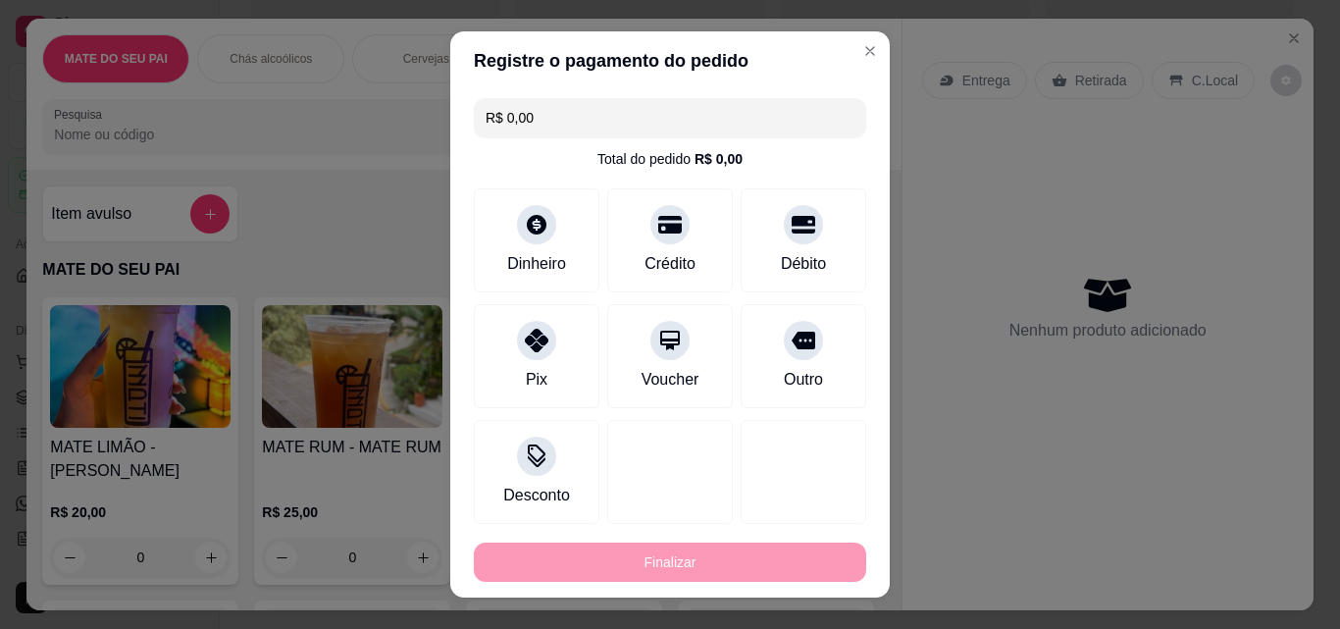
type input "-R$ 15,00"
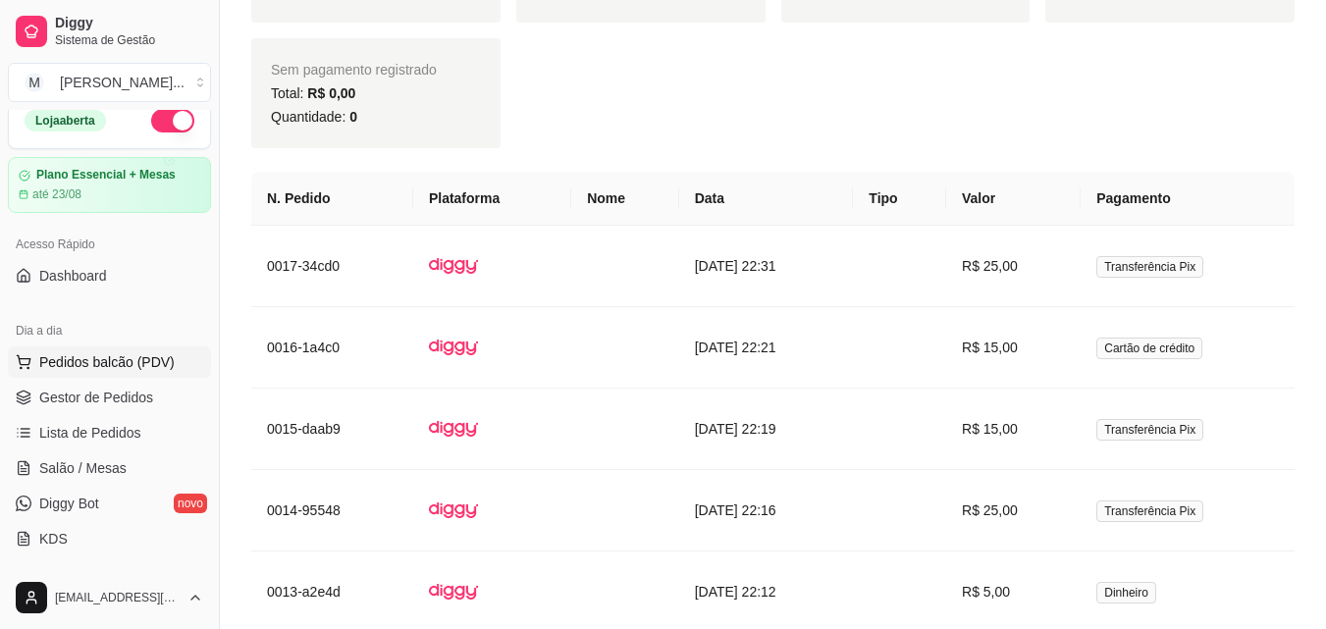
click at [137, 346] on button "Pedidos balcão (PDV)" at bounding box center [109, 361] width 203 height 31
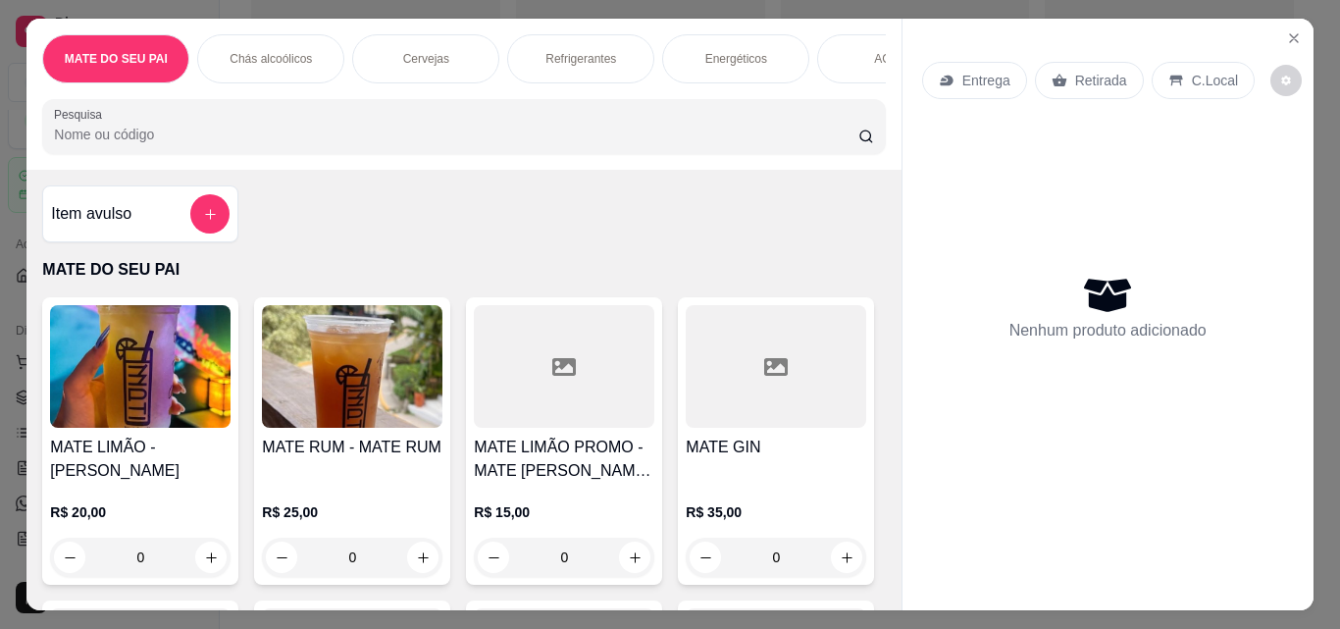
click at [569, 497] on div "R$ 15,00 0" at bounding box center [564, 530] width 181 height 94
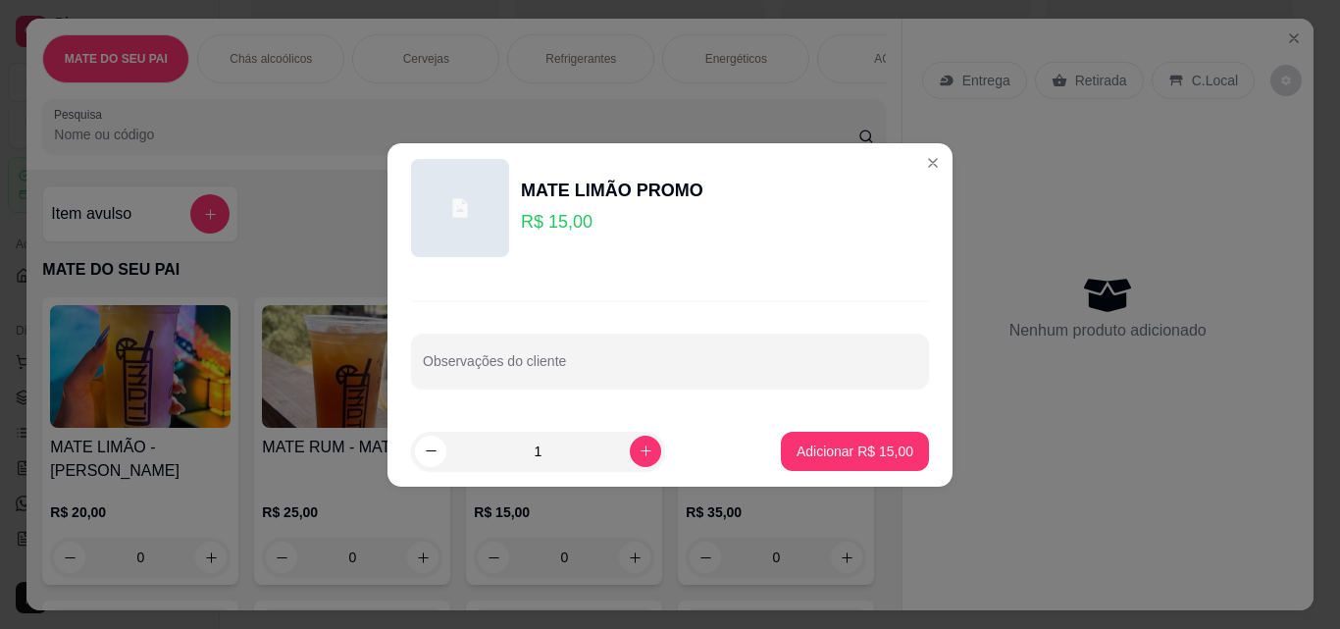
click at [854, 464] on button "Adicionar R$ 15,00" at bounding box center [855, 451] width 148 height 39
type input "1"
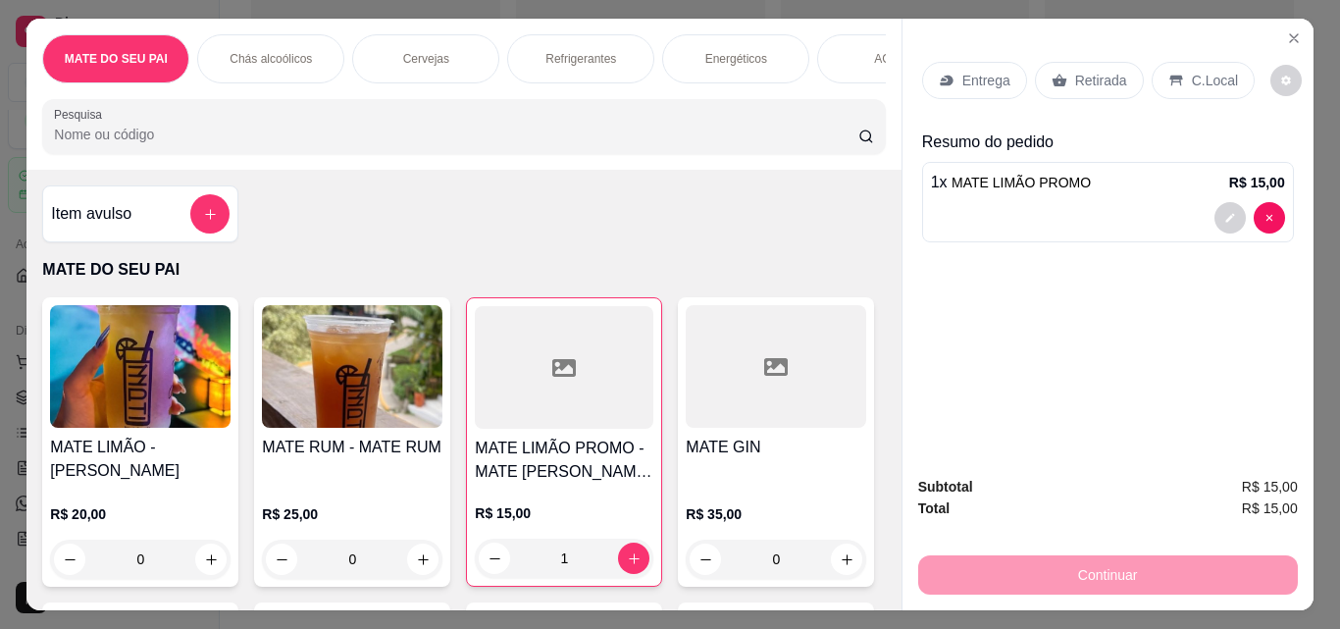
click at [1117, 72] on div "Retirada" at bounding box center [1089, 80] width 109 height 37
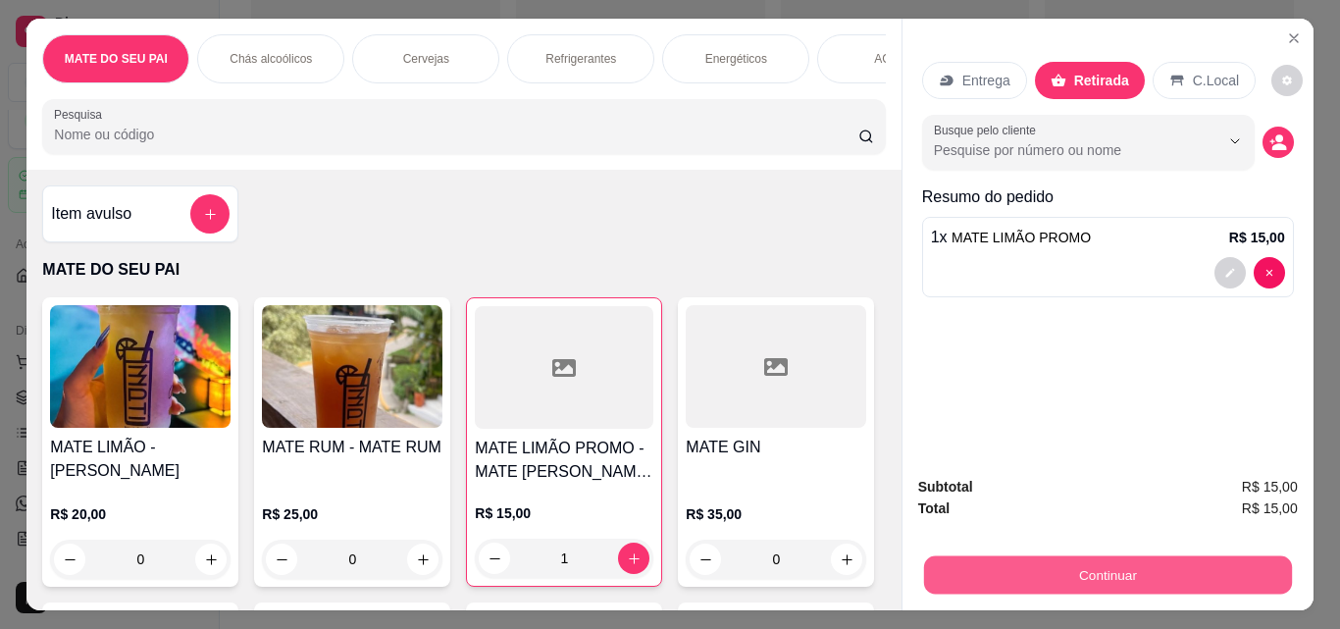
click at [1097, 574] on button "Continuar" at bounding box center [1107, 574] width 368 height 38
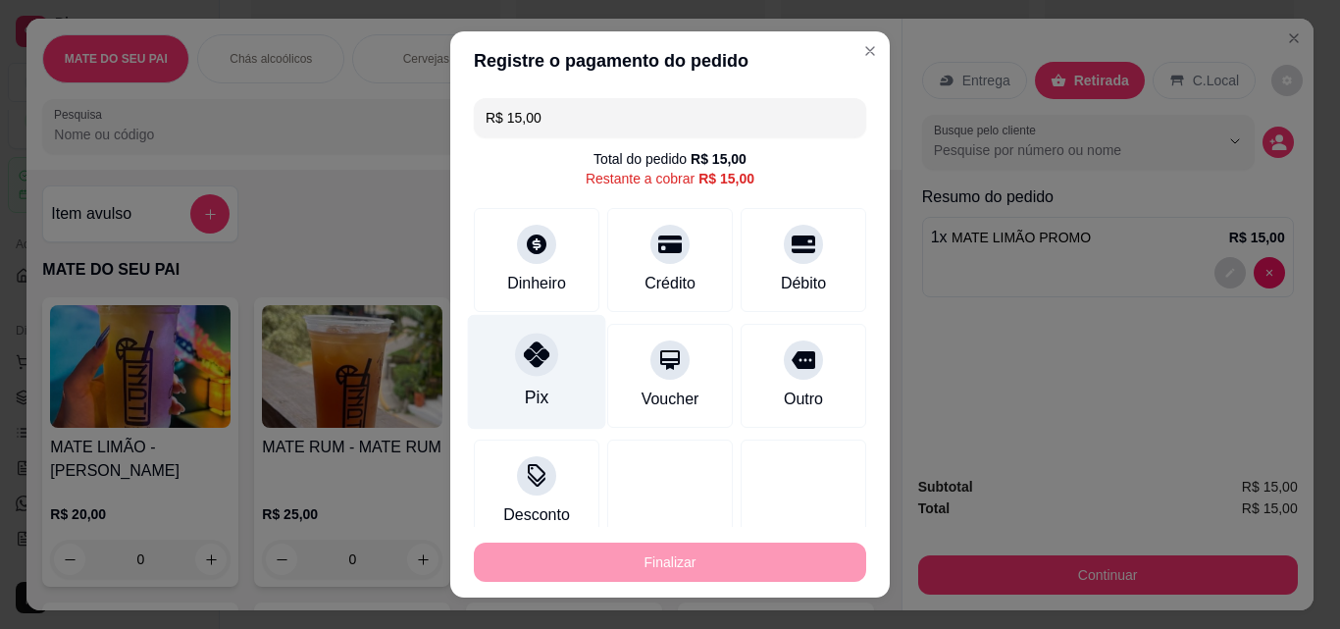
click at [530, 376] on div "Pix" at bounding box center [537, 372] width 138 height 115
type input "R$ 0,00"
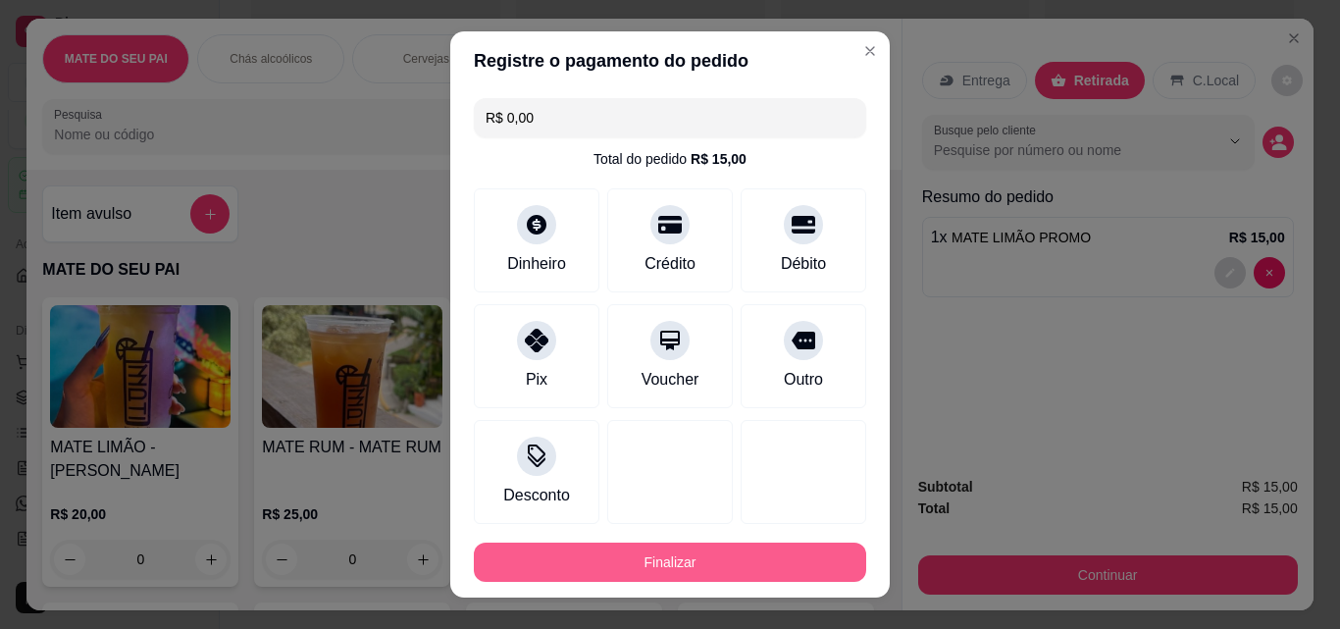
click at [528, 550] on button "Finalizar" at bounding box center [670, 562] width 392 height 39
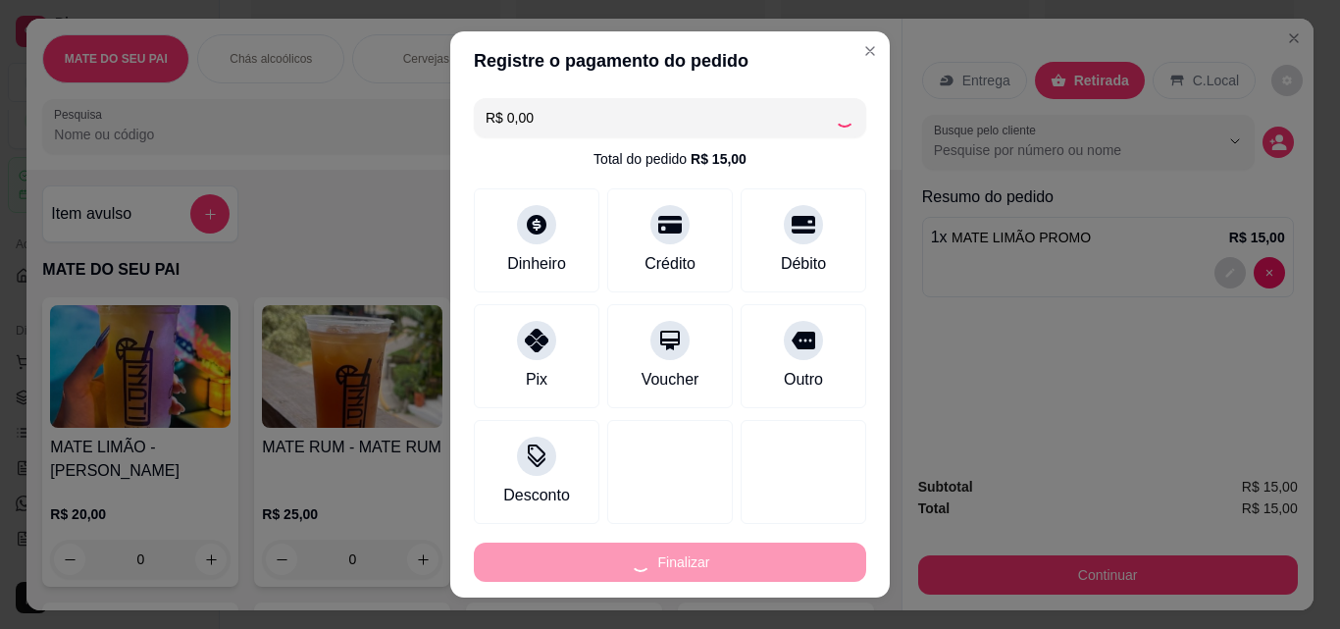
type input "0"
type input "-R$ 15,00"
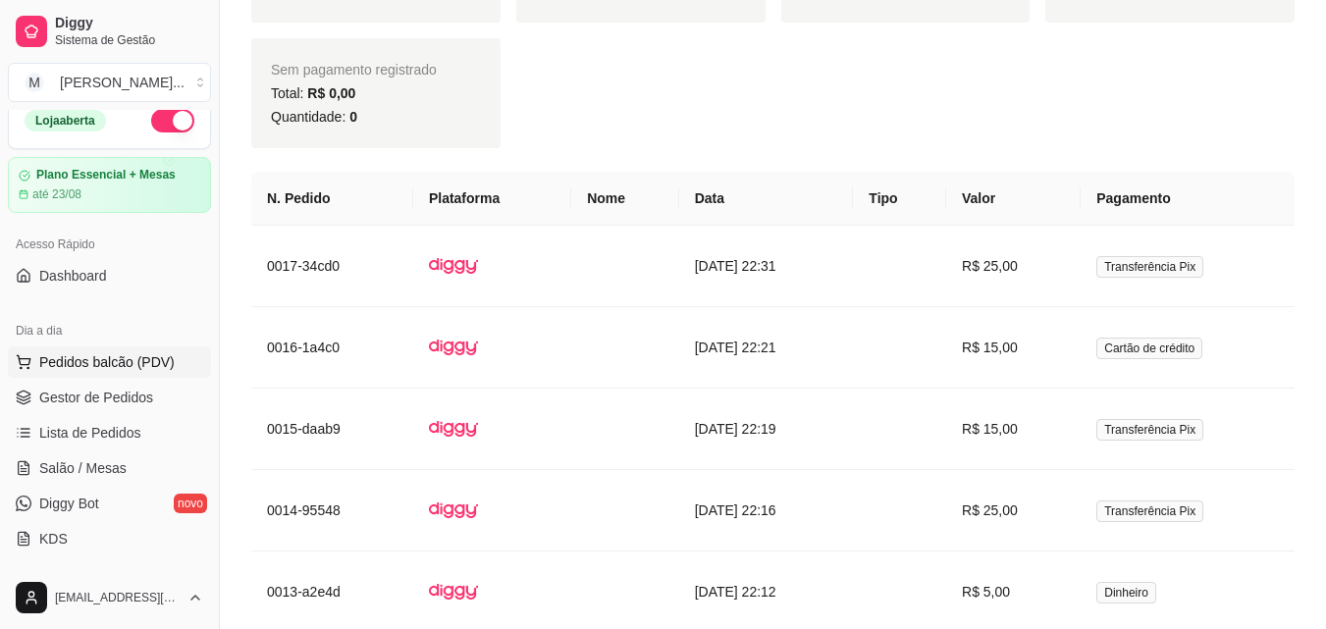
click at [88, 360] on span "Pedidos balcão (PDV)" at bounding box center [106, 362] width 135 height 20
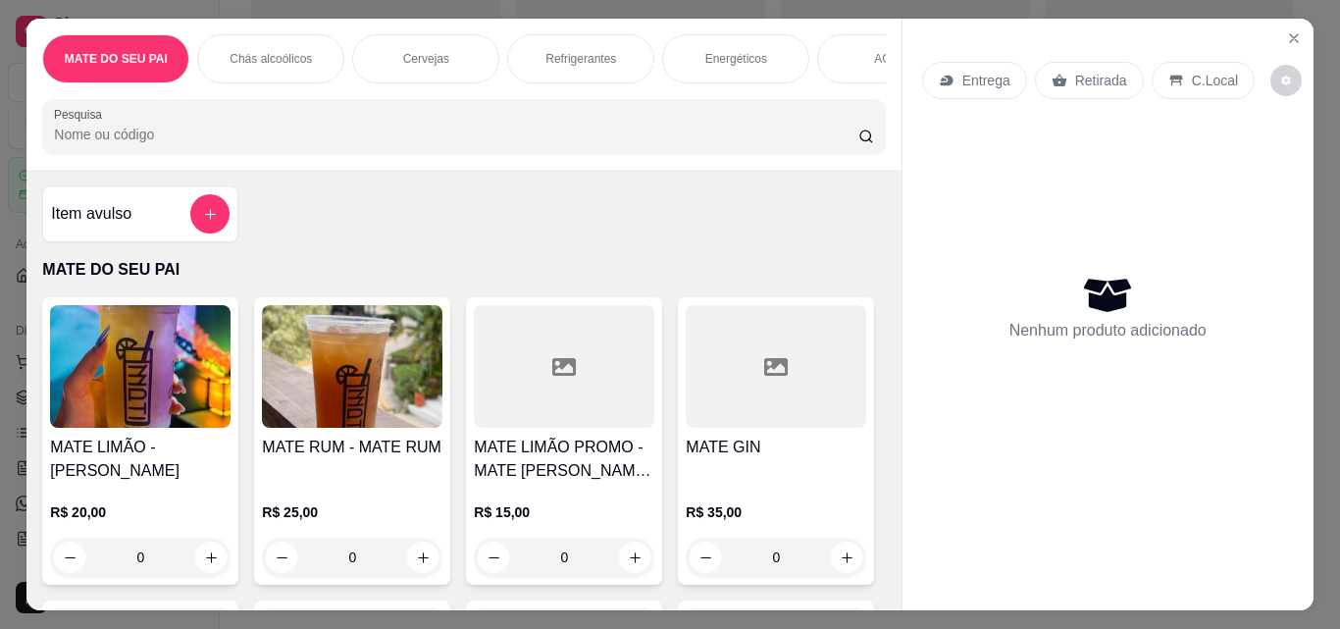
click at [387, 144] on input "Pesquisa" at bounding box center [456, 135] width 805 height 20
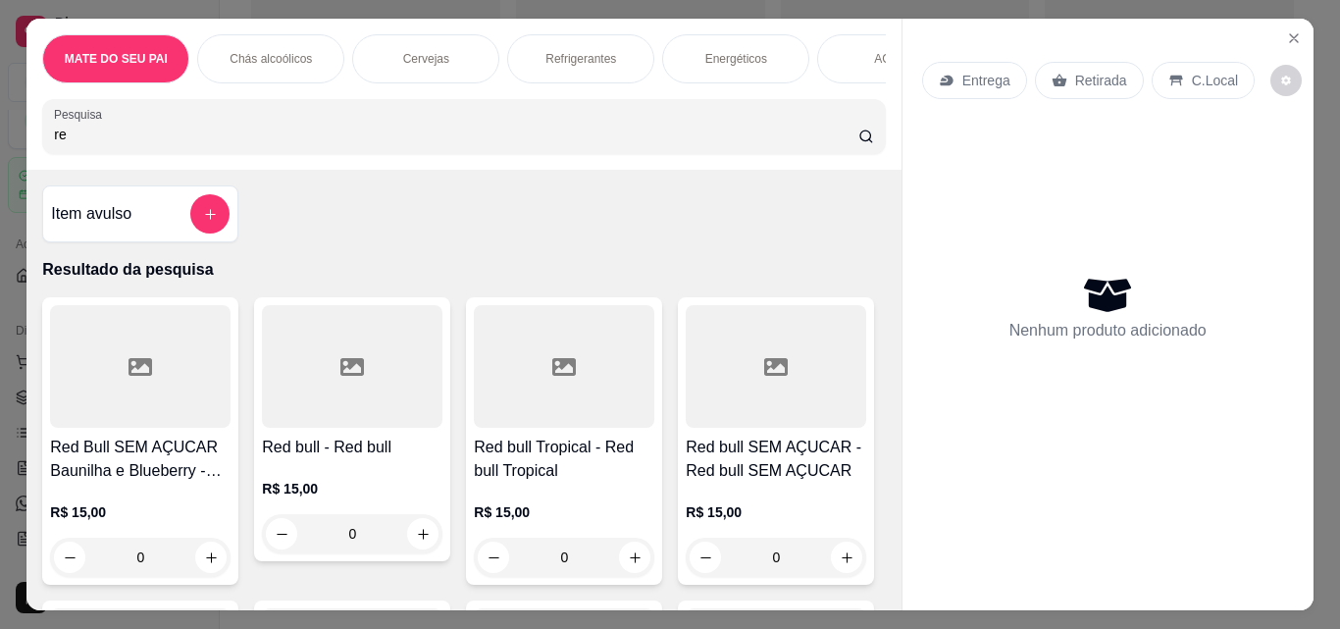
type input "re"
click at [314, 398] on div at bounding box center [352, 366] width 181 height 123
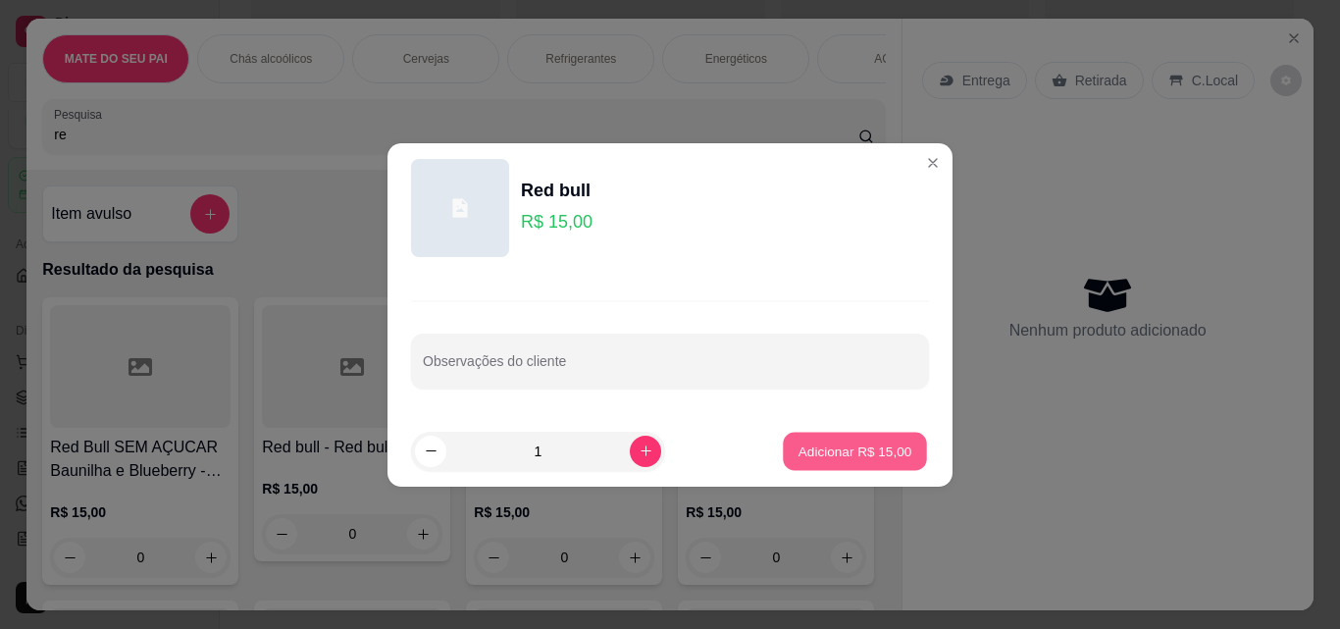
click at [816, 451] on p "Adicionar R$ 15,00" at bounding box center [856, 451] width 114 height 19
type input "1"
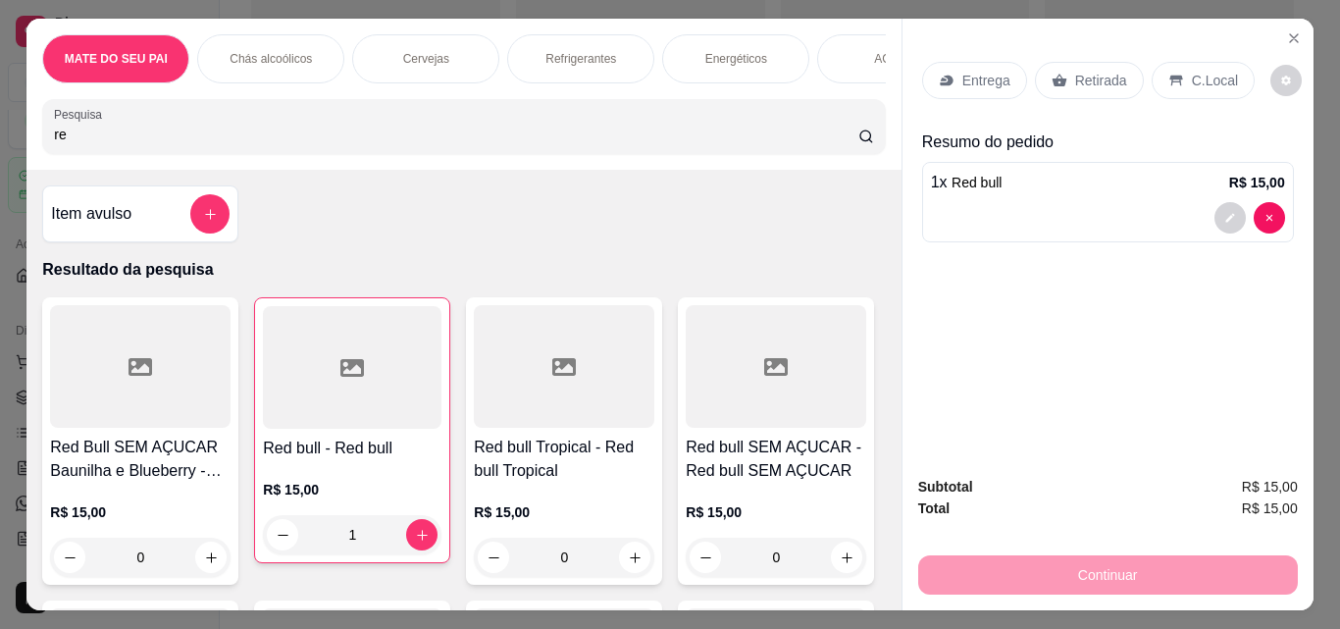
click at [841, 144] on input "re" at bounding box center [456, 135] width 805 height 20
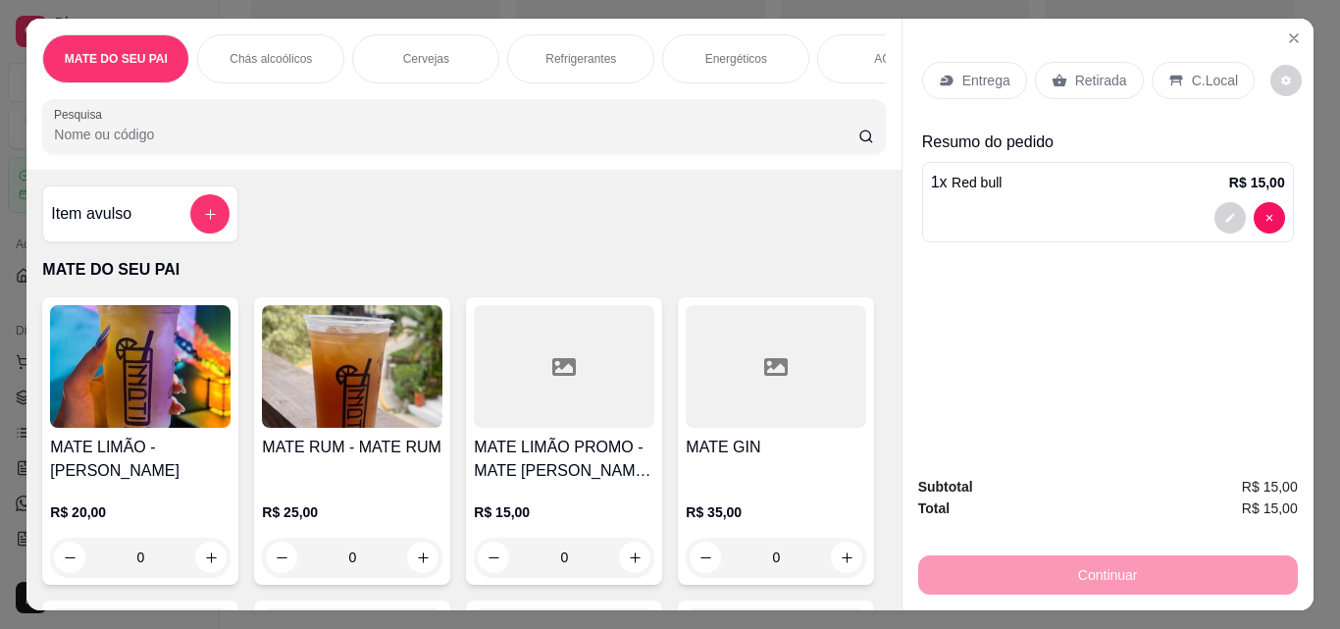
click at [819, 143] on input "Pesquisa" at bounding box center [456, 135] width 805 height 20
click at [837, 143] on input "Pesquisa" at bounding box center [456, 135] width 805 height 20
click at [300, 428] on img at bounding box center [352, 366] width 181 height 123
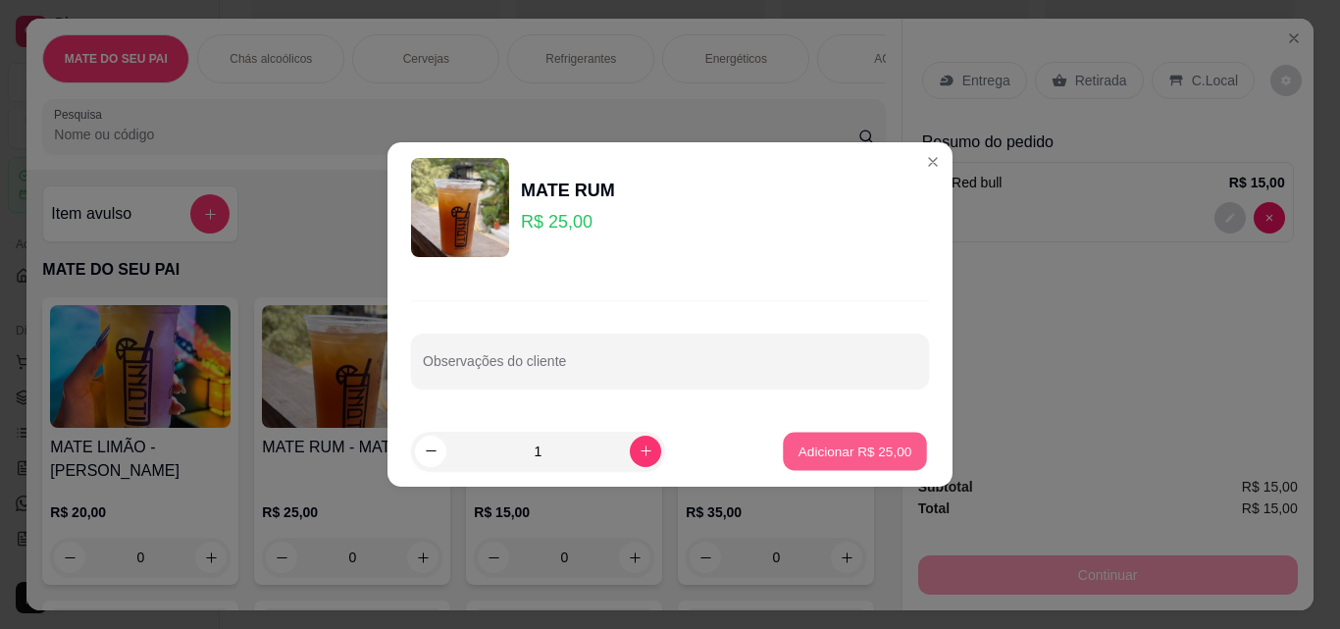
click at [857, 435] on button "Adicionar R$ 25,00" at bounding box center [855, 451] width 144 height 38
type input "1"
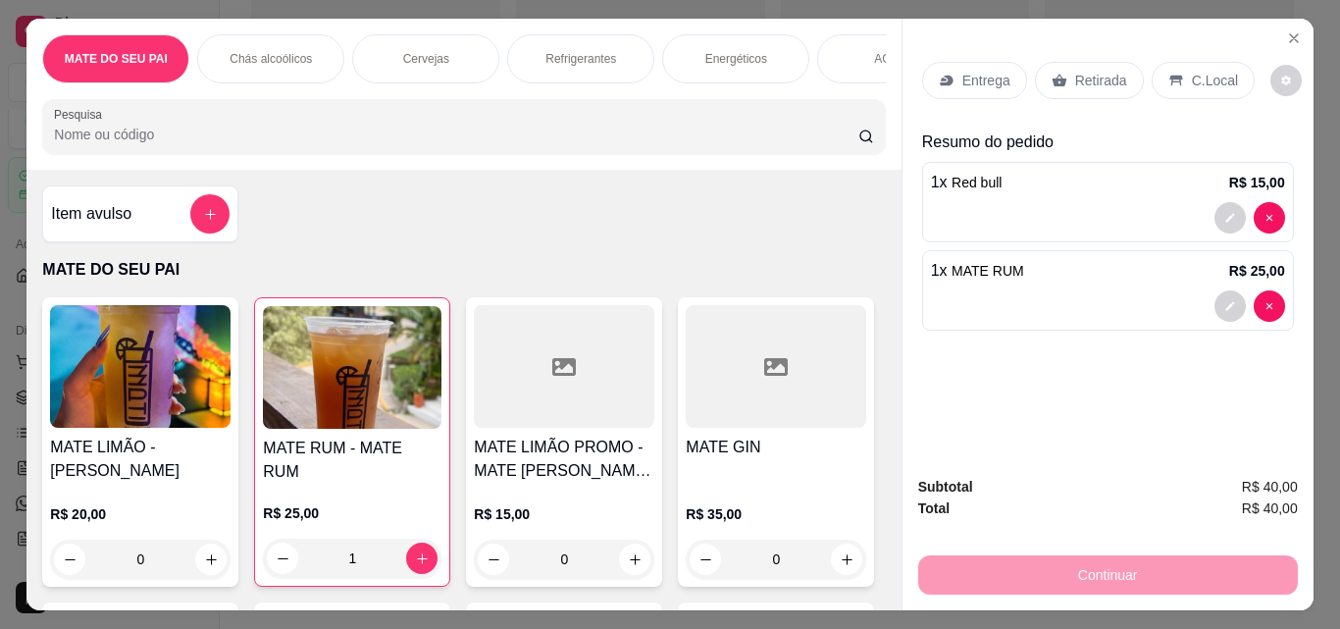
click at [1082, 89] on div "Retirada" at bounding box center [1089, 80] width 109 height 37
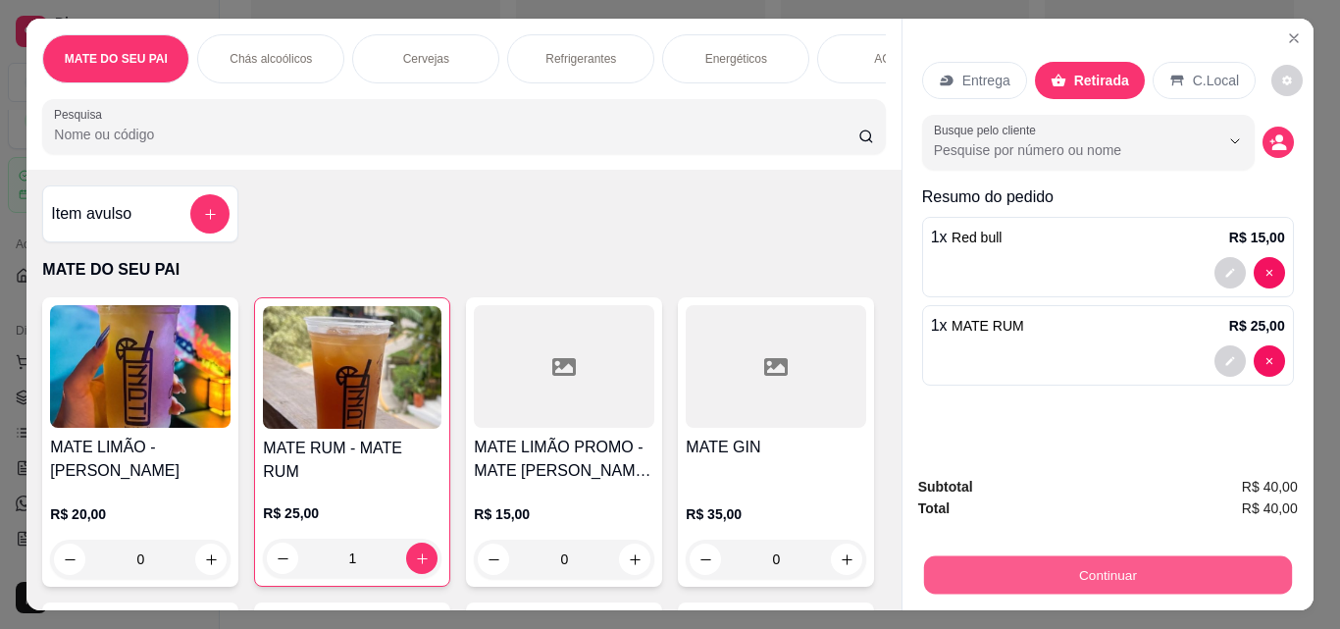
click at [1067, 564] on button "Continuar" at bounding box center [1107, 574] width 368 height 38
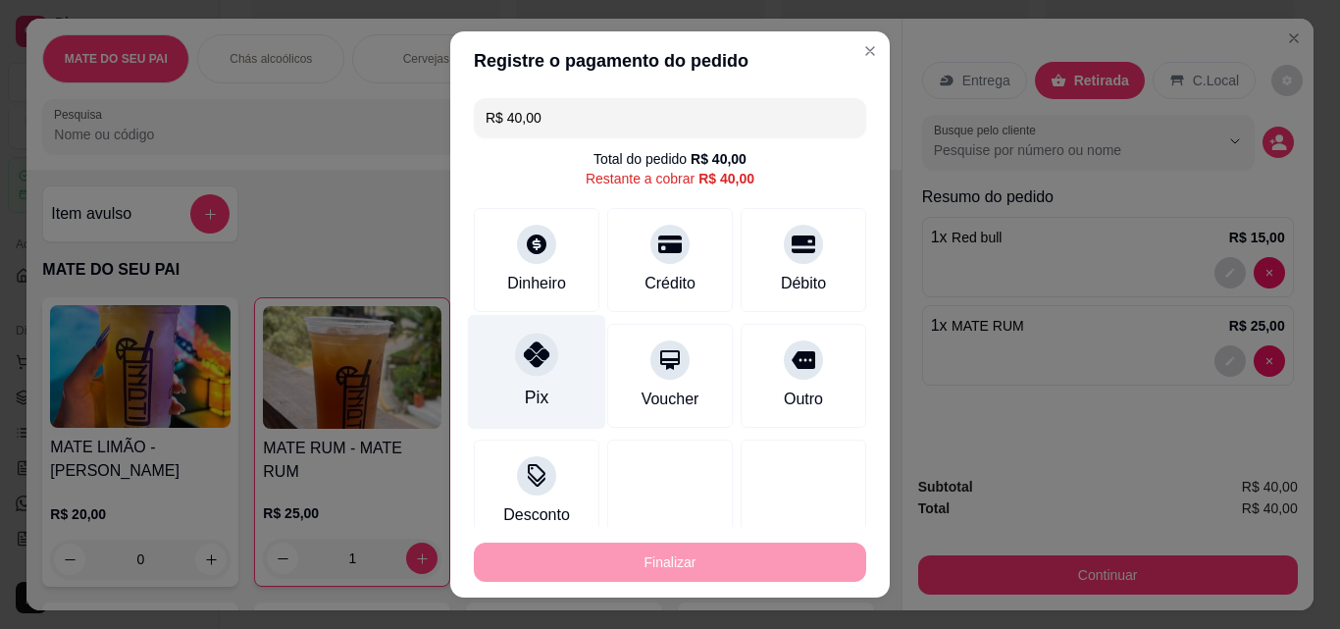
click at [515, 360] on div at bounding box center [536, 354] width 43 height 43
type input "R$ 0,00"
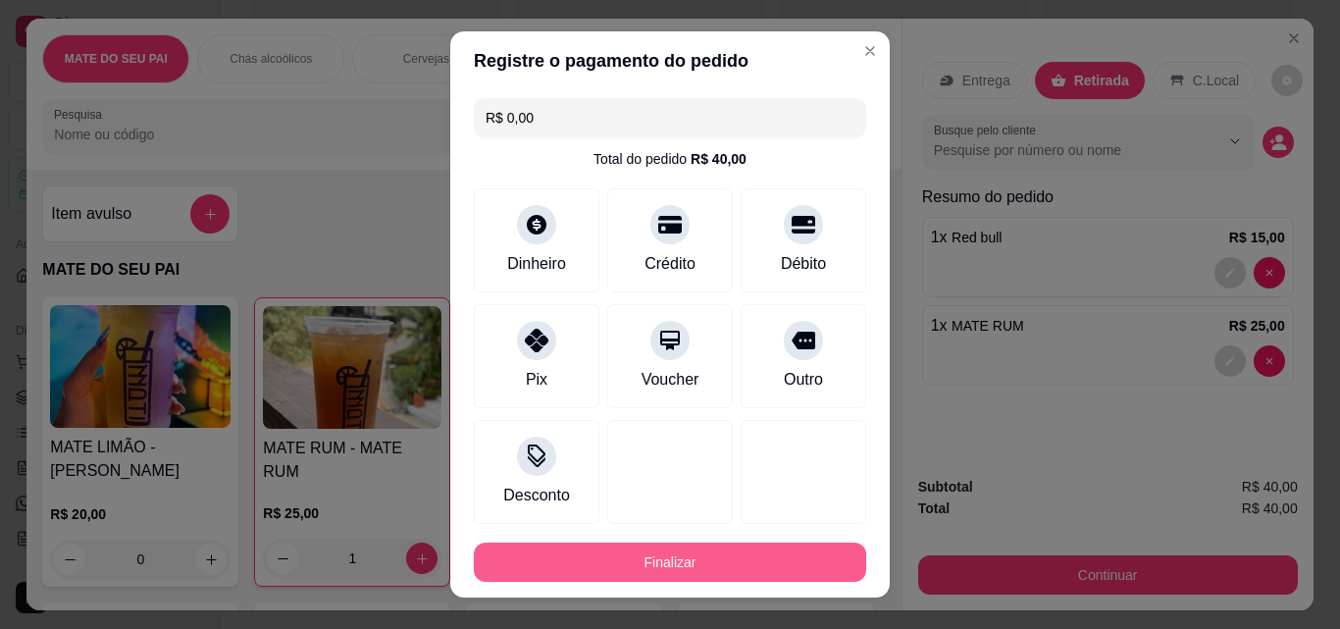
click at [631, 566] on button "Finalizar" at bounding box center [670, 562] width 392 height 39
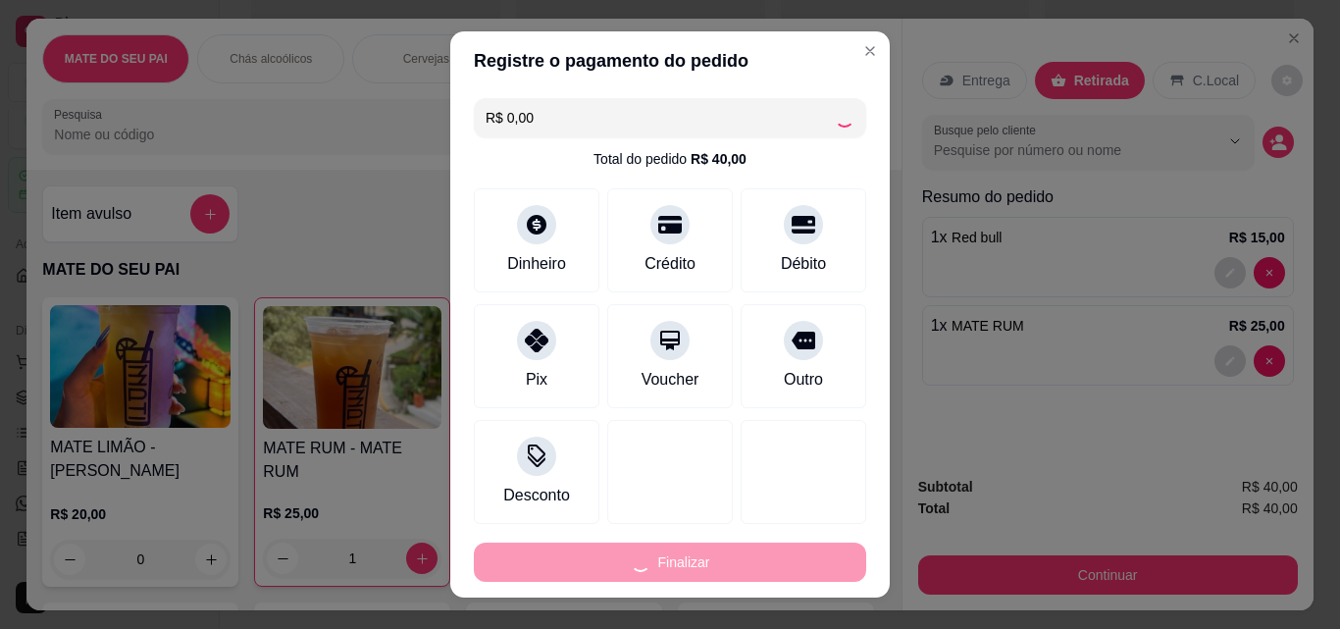
type input "0"
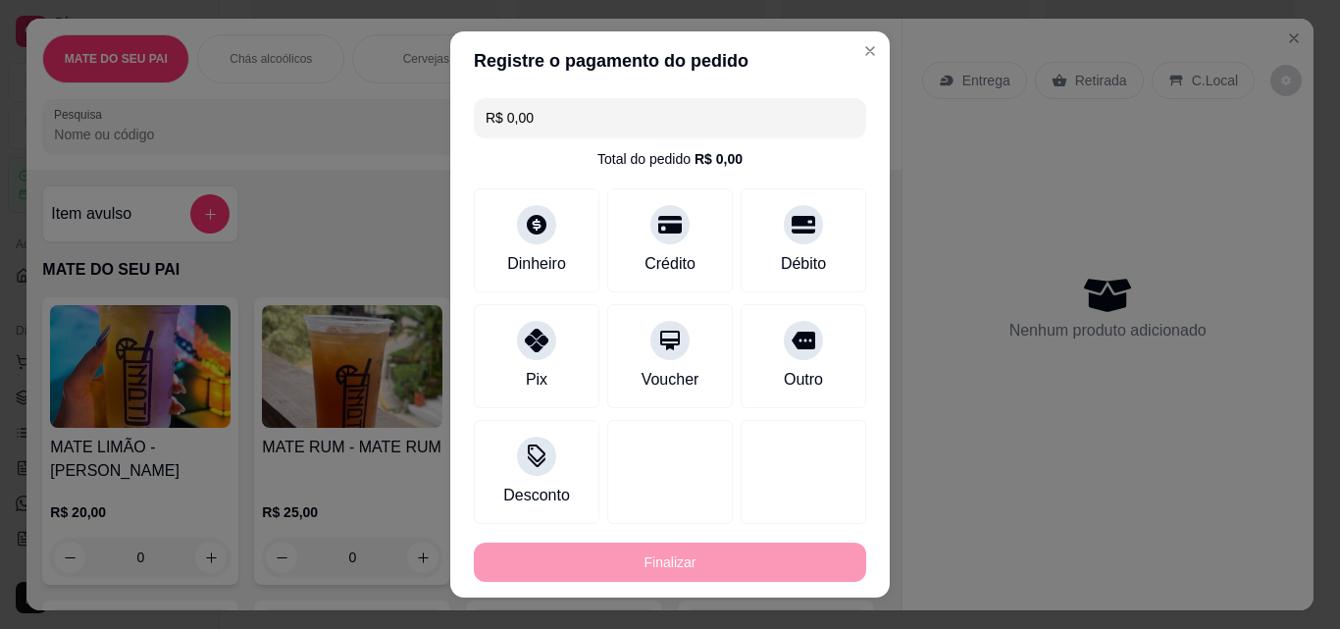
type input "-R$ 40,00"
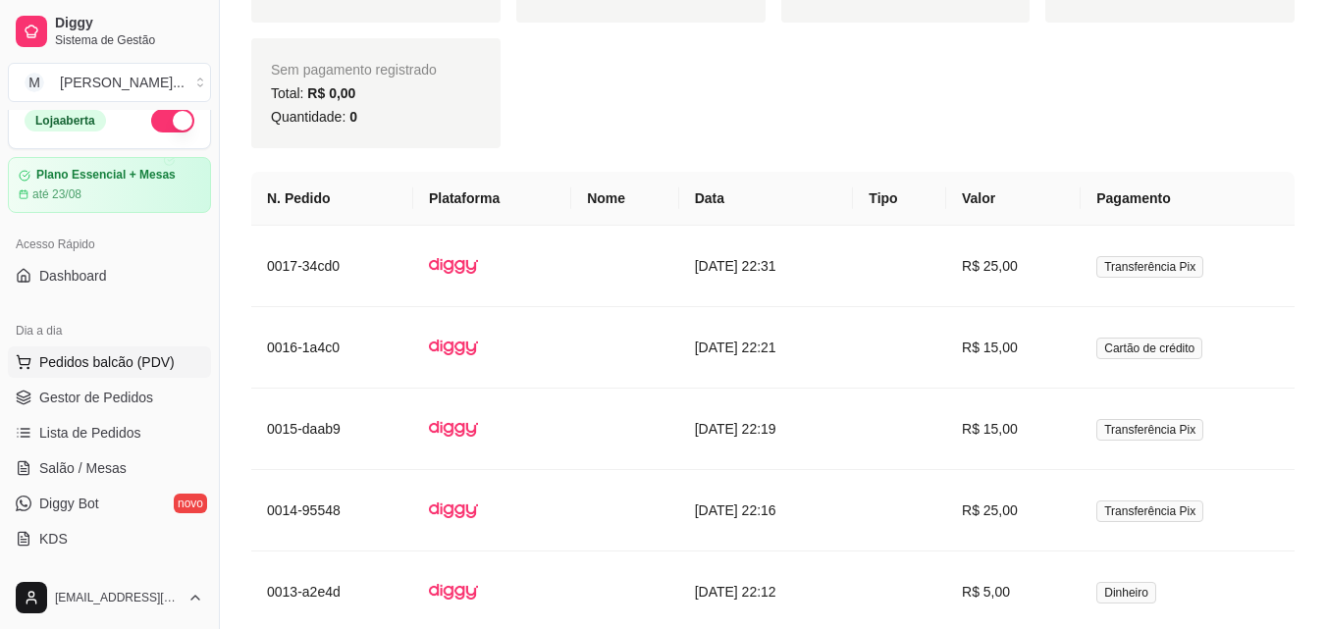
click at [113, 353] on span "Pedidos balcão (PDV)" at bounding box center [106, 362] width 135 height 20
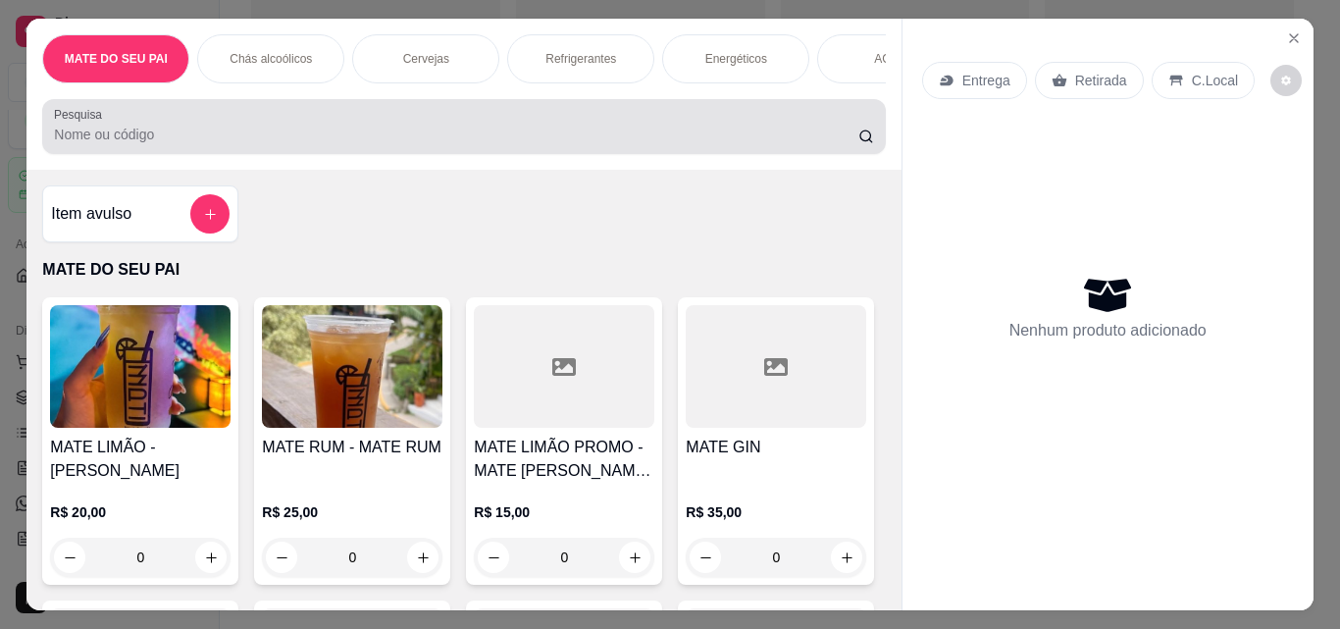
click at [409, 125] on div at bounding box center [463, 126] width 819 height 39
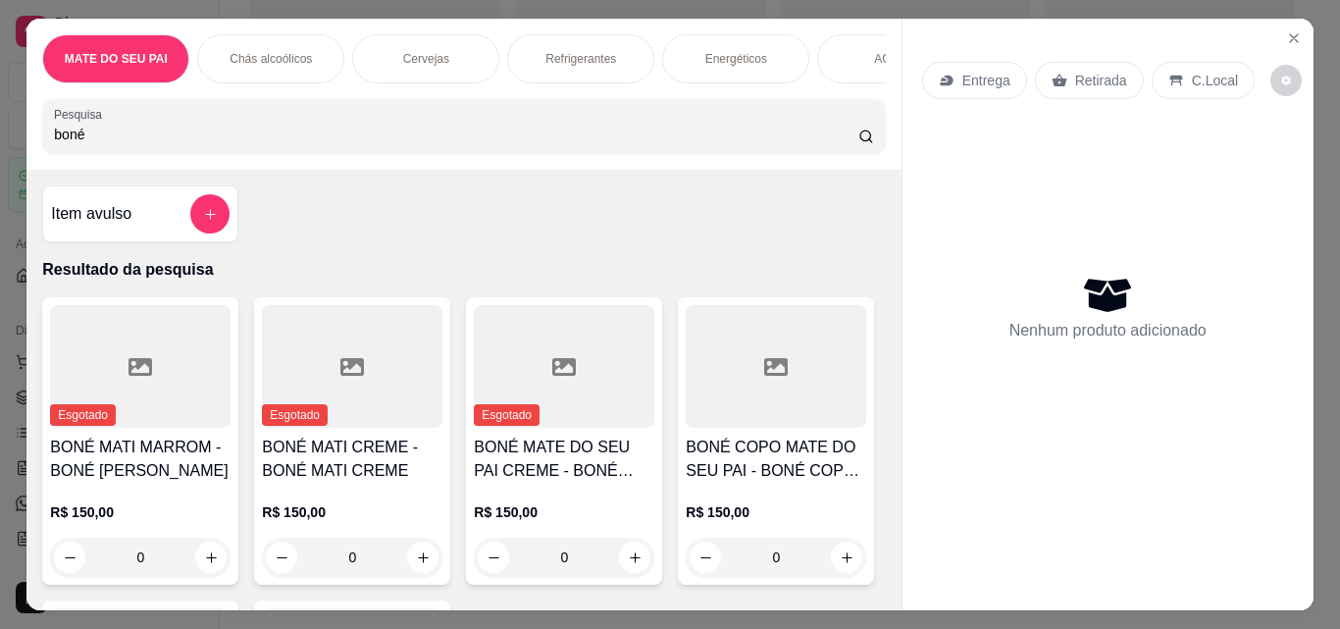
type input "boné"
click at [903, 254] on div "Entrega Retirada C.Local Nenhum produto adicionado" at bounding box center [1108, 299] width 411 height 560
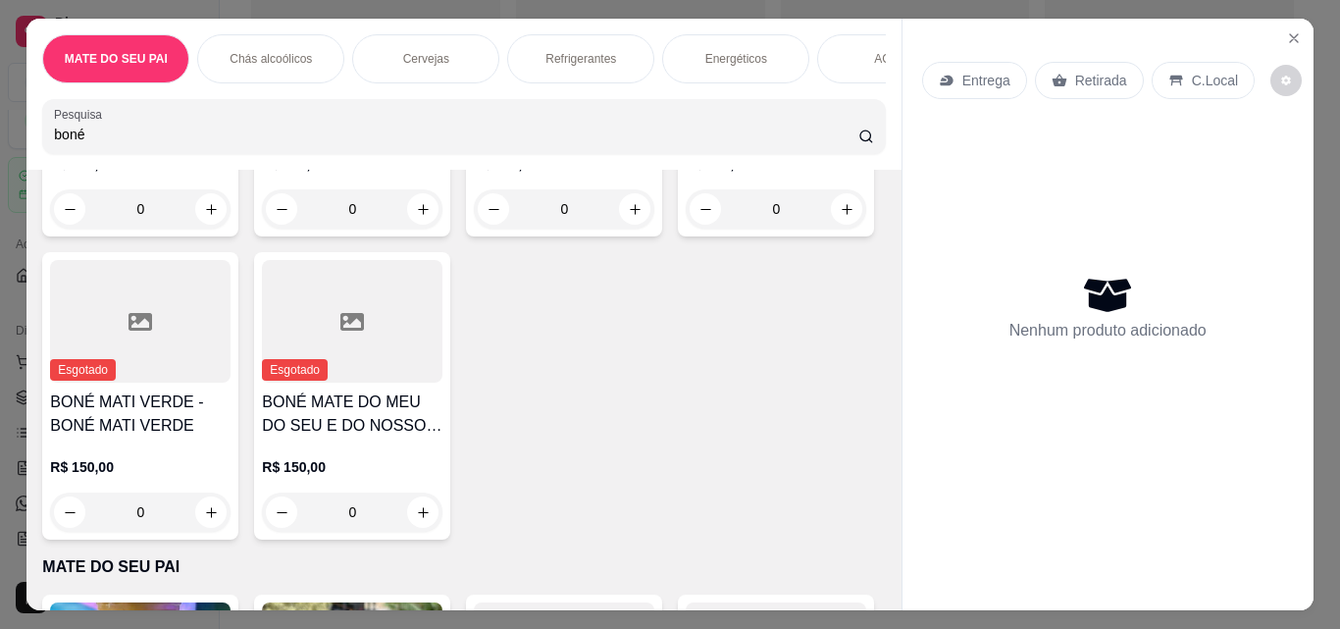
scroll to position [372, 0]
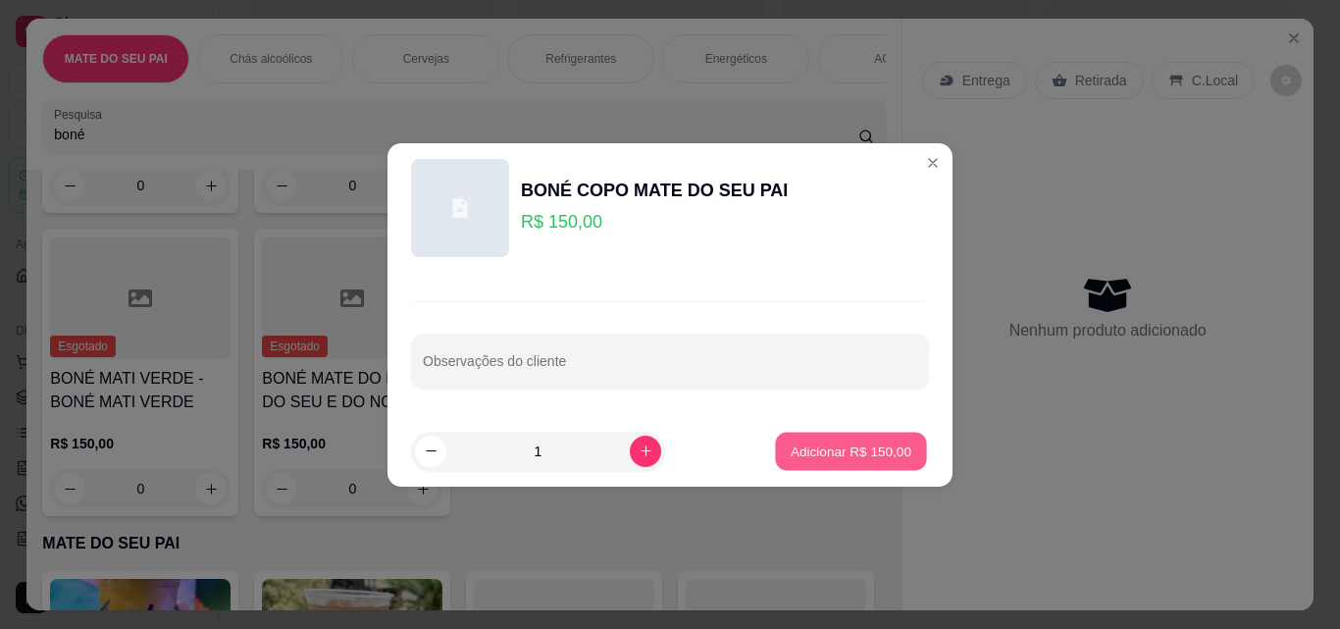
click at [848, 455] on p "Adicionar R$ 150,00" at bounding box center [851, 451] width 121 height 19
type input "1"
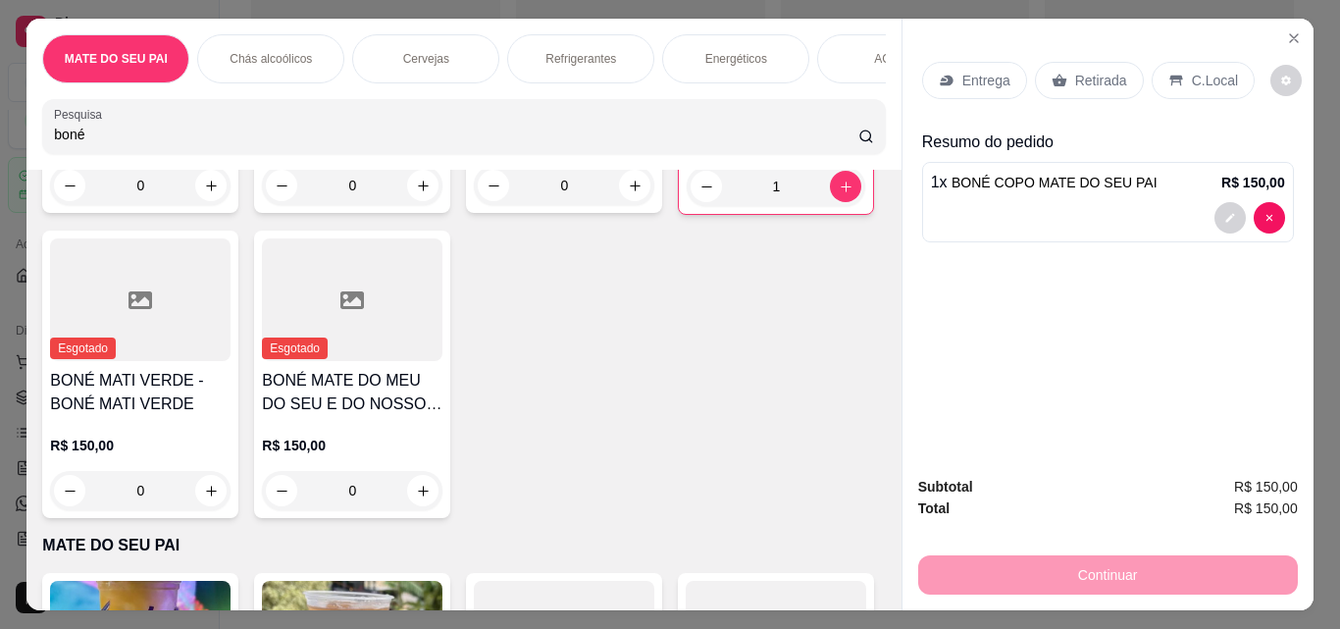
click at [1079, 78] on p "Retirada" at bounding box center [1101, 81] width 52 height 20
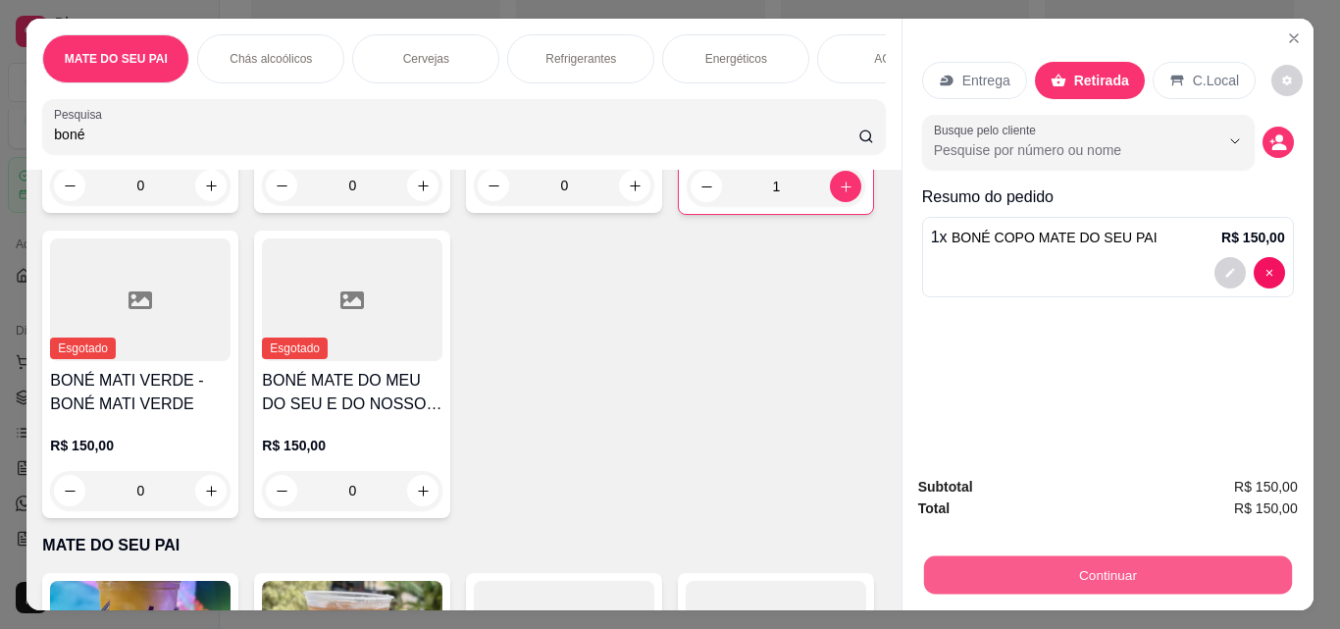
click at [1098, 563] on button "Continuar" at bounding box center [1107, 574] width 368 height 38
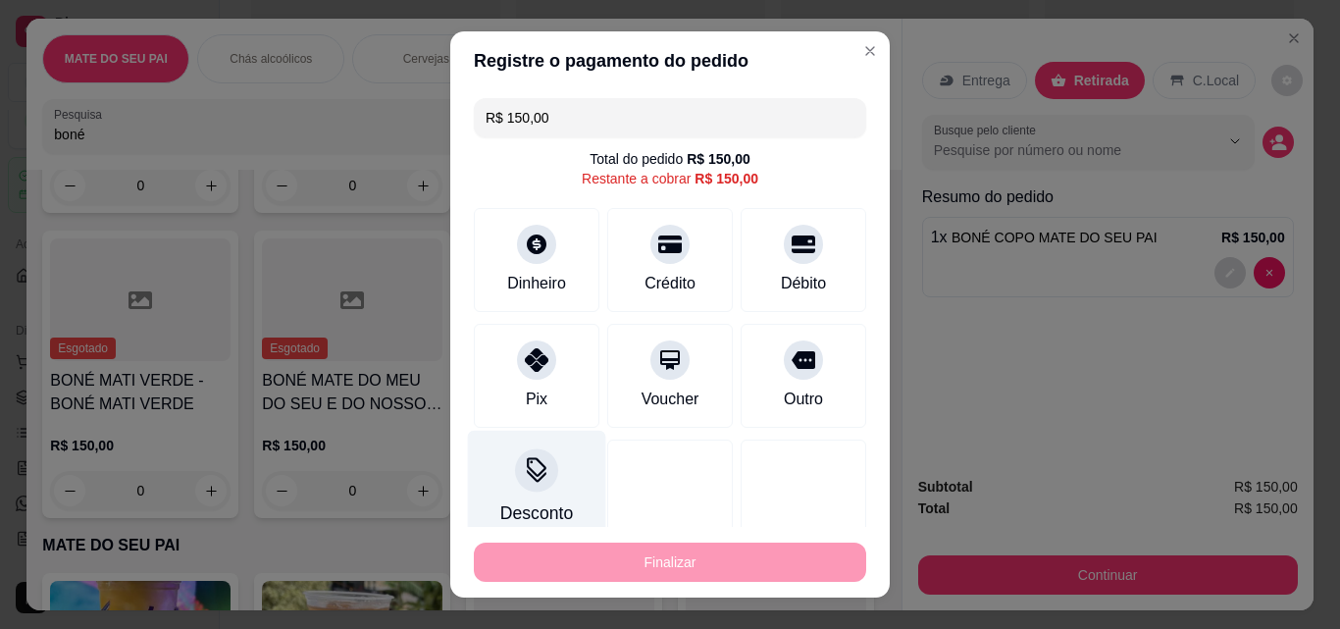
click at [524, 481] on icon at bounding box center [537, 470] width 26 height 26
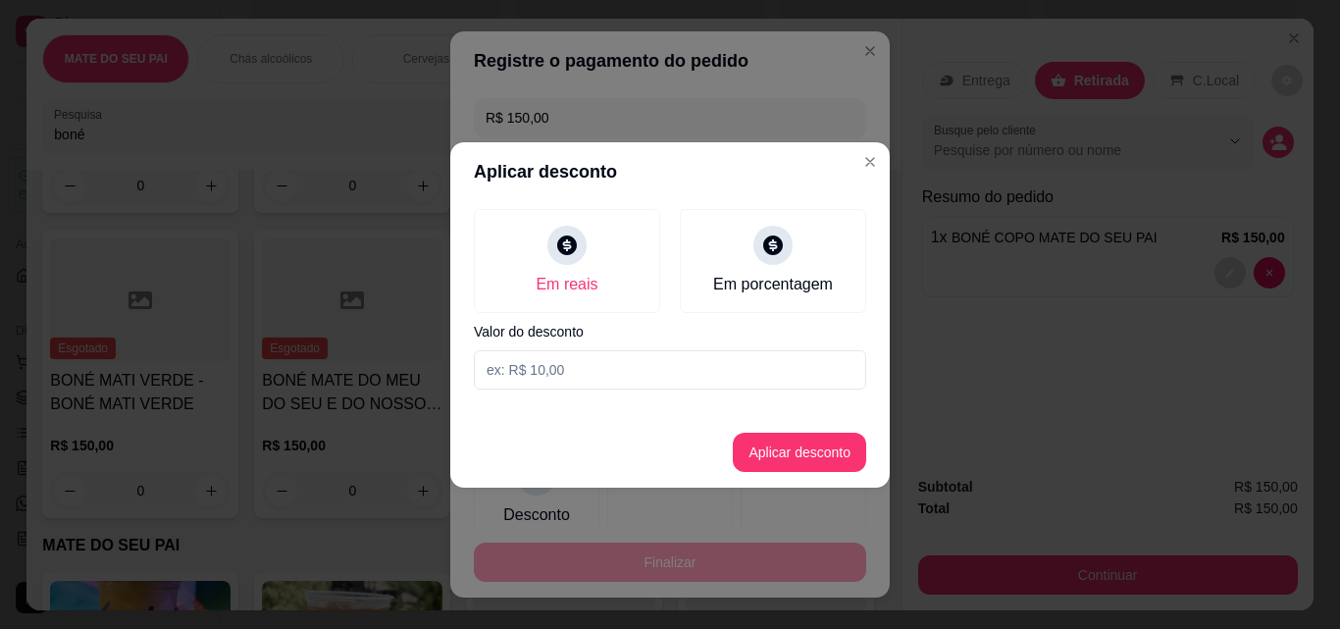
click at [525, 367] on input at bounding box center [670, 369] width 392 height 39
type input "25,00"
click at [821, 465] on button "Aplicar desconto" at bounding box center [799, 452] width 133 height 39
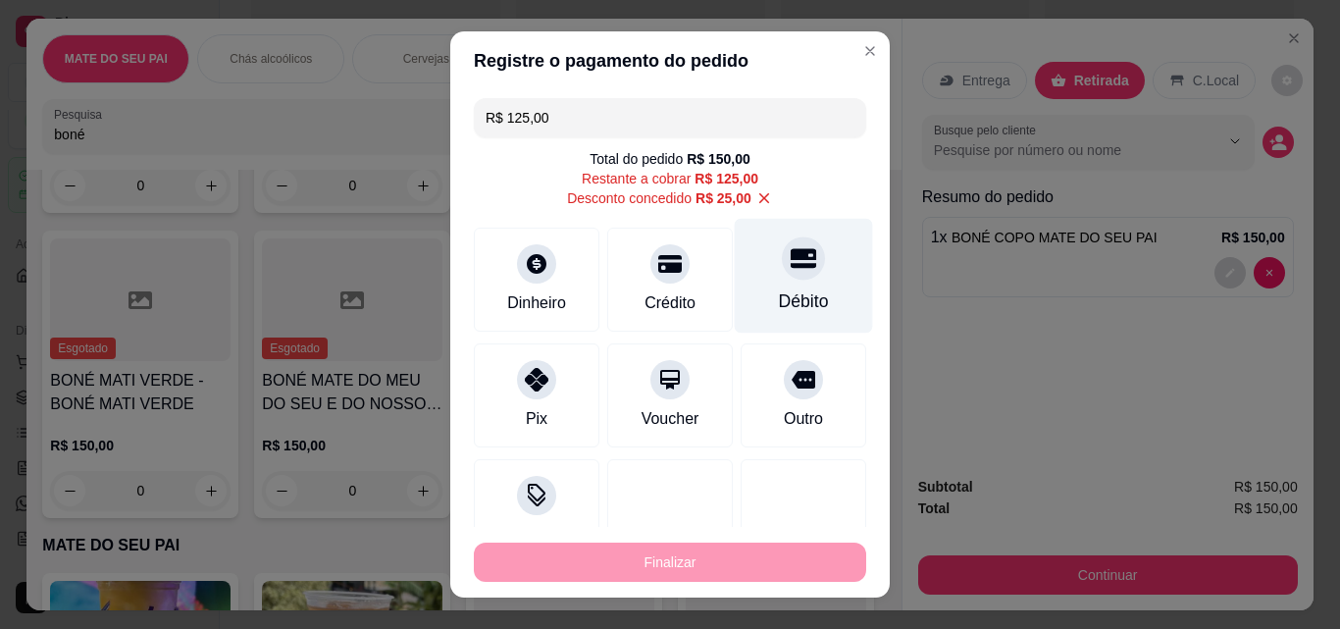
click at [791, 249] on icon at bounding box center [804, 259] width 26 height 20
type input "R$ 0,00"
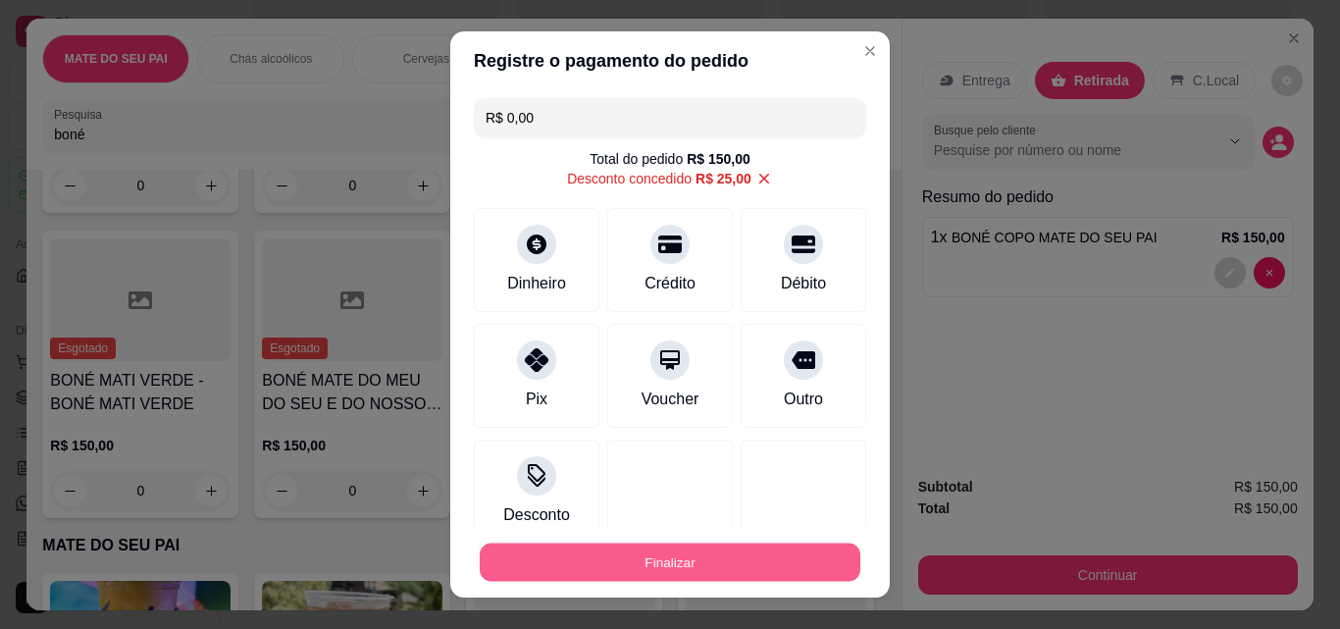
click at [735, 567] on button "Finalizar" at bounding box center [670, 563] width 381 height 38
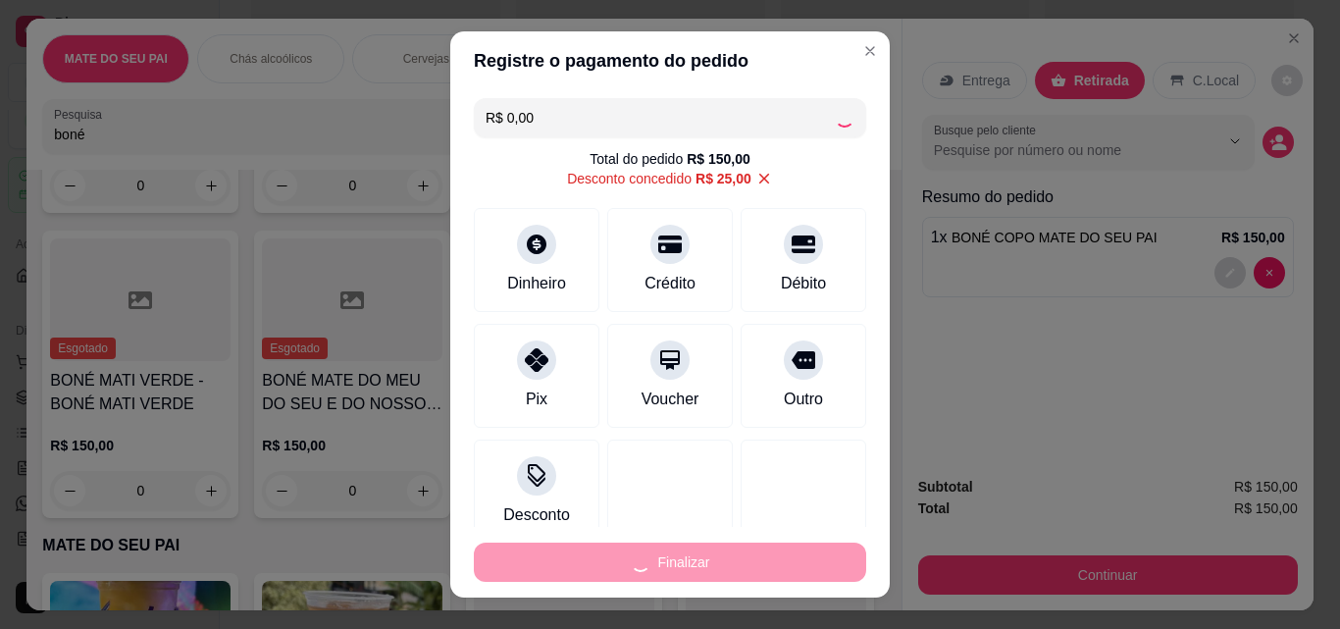
type input "0"
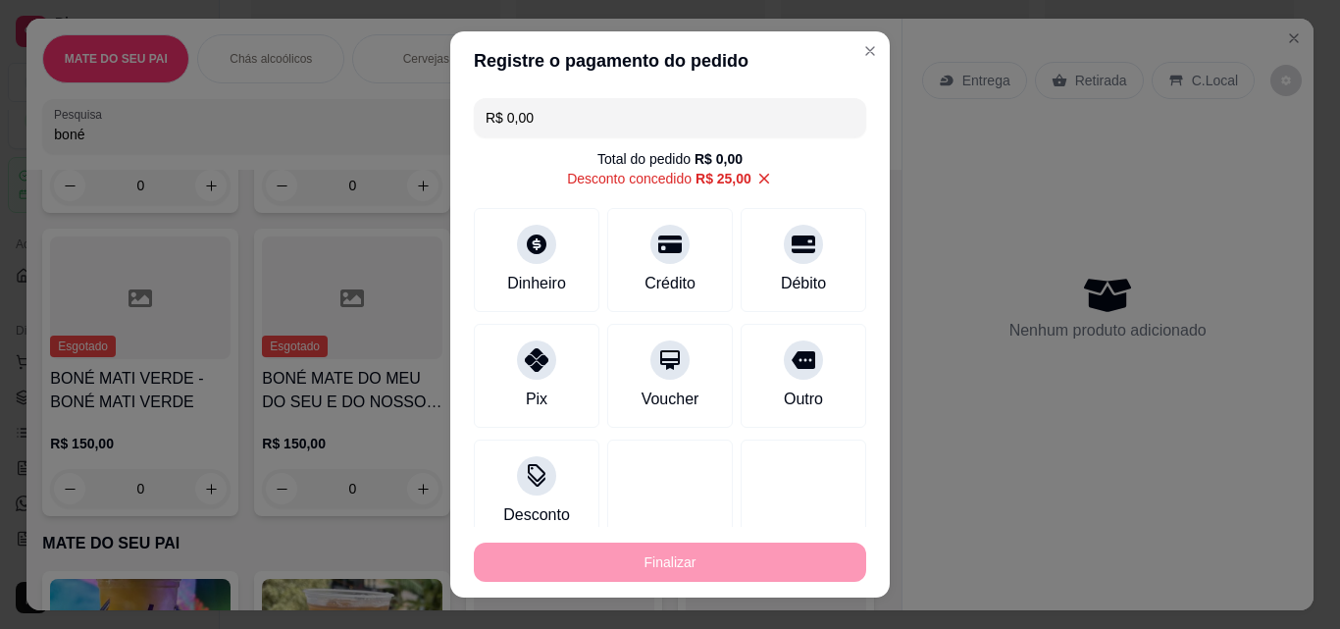
type input "-R$ 150,00"
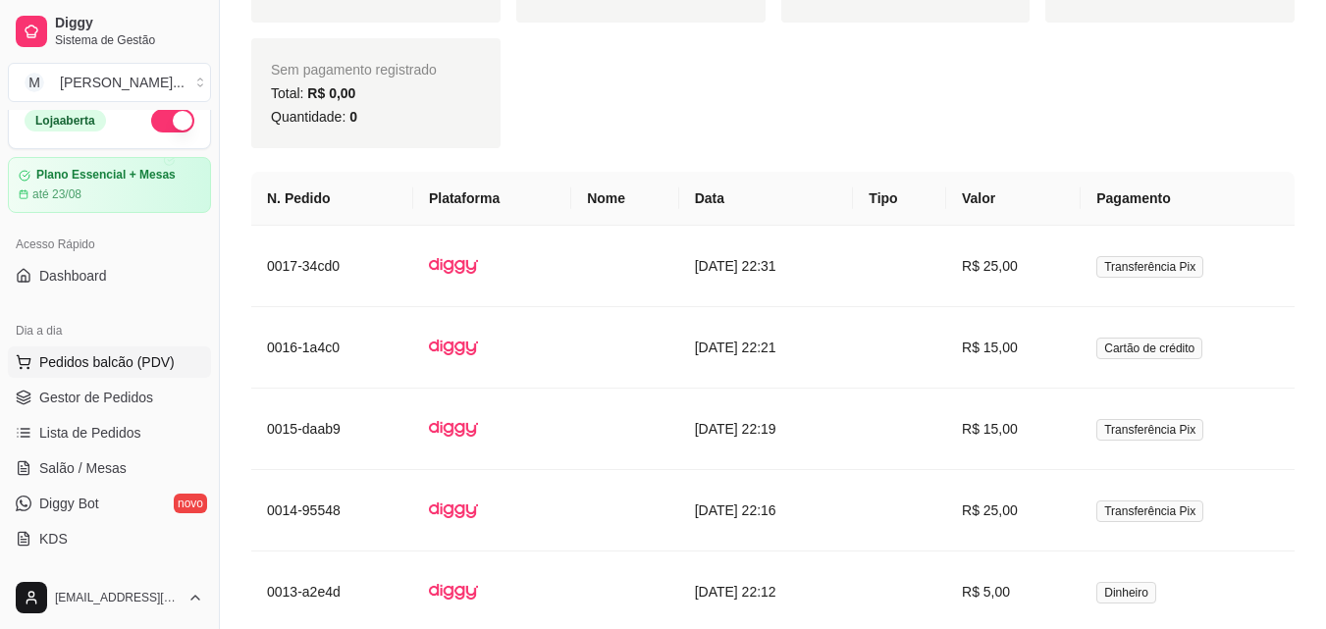
click at [98, 349] on button "Pedidos balcão (PDV)" at bounding box center [109, 361] width 203 height 31
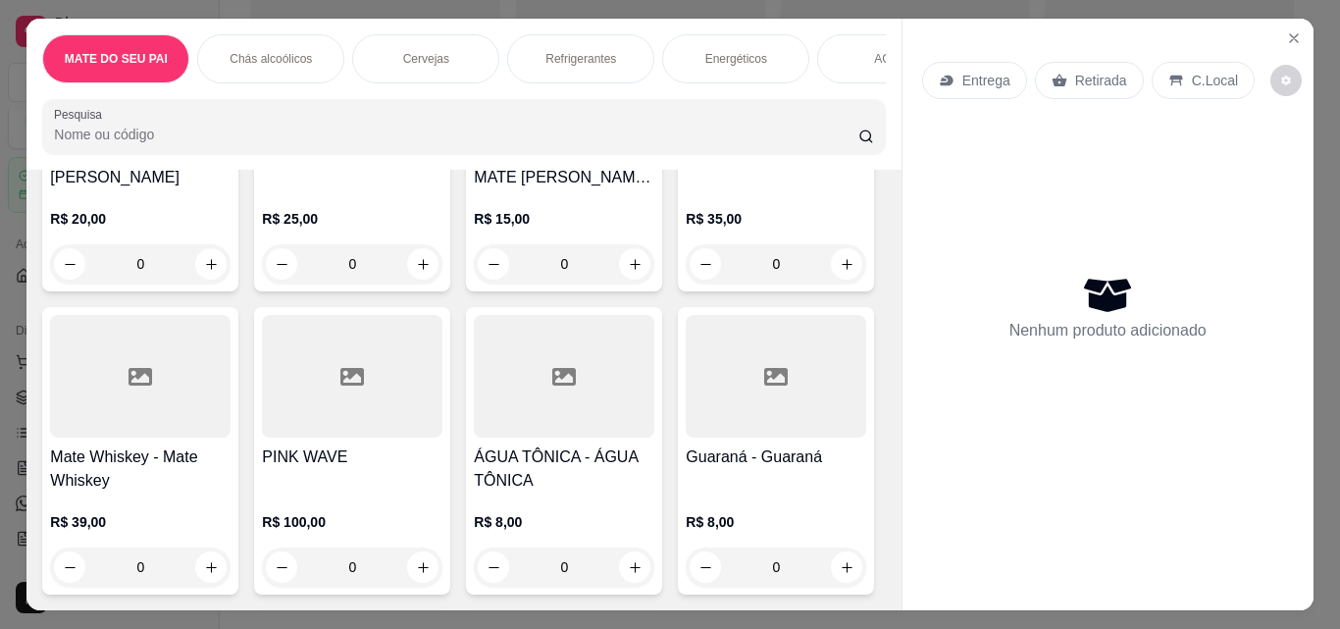
scroll to position [254, 0]
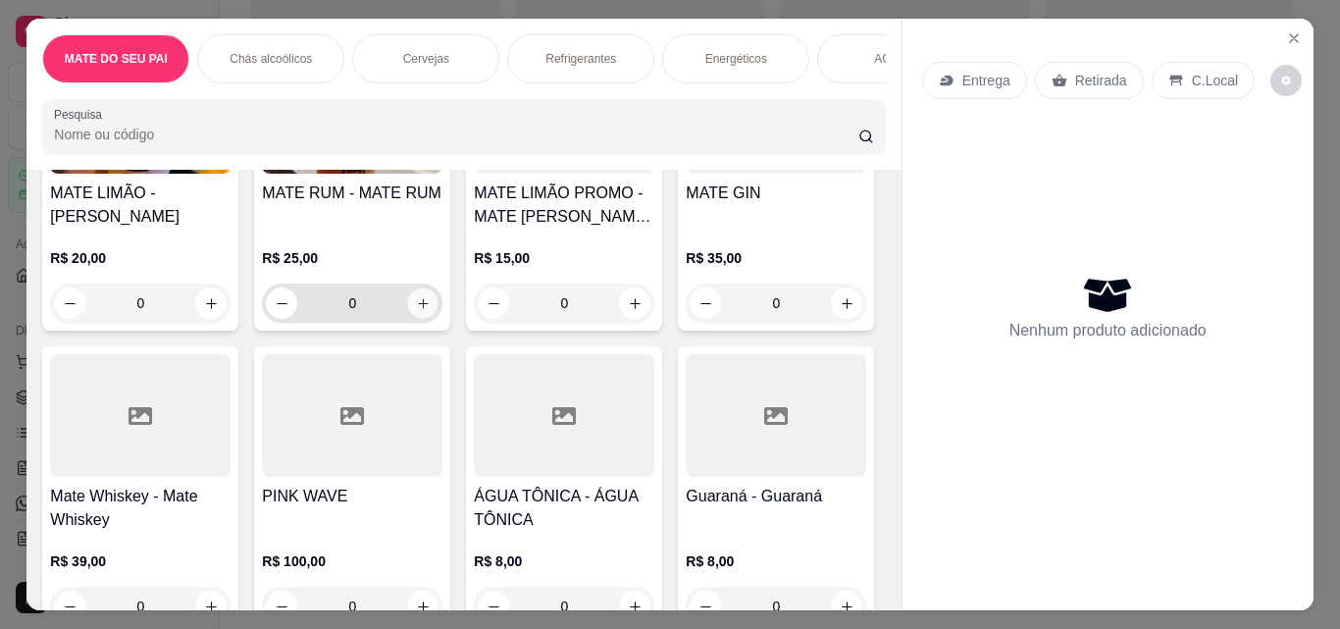
click at [428, 312] on button "increase-product-quantity" at bounding box center [423, 303] width 30 height 30
type input "1"
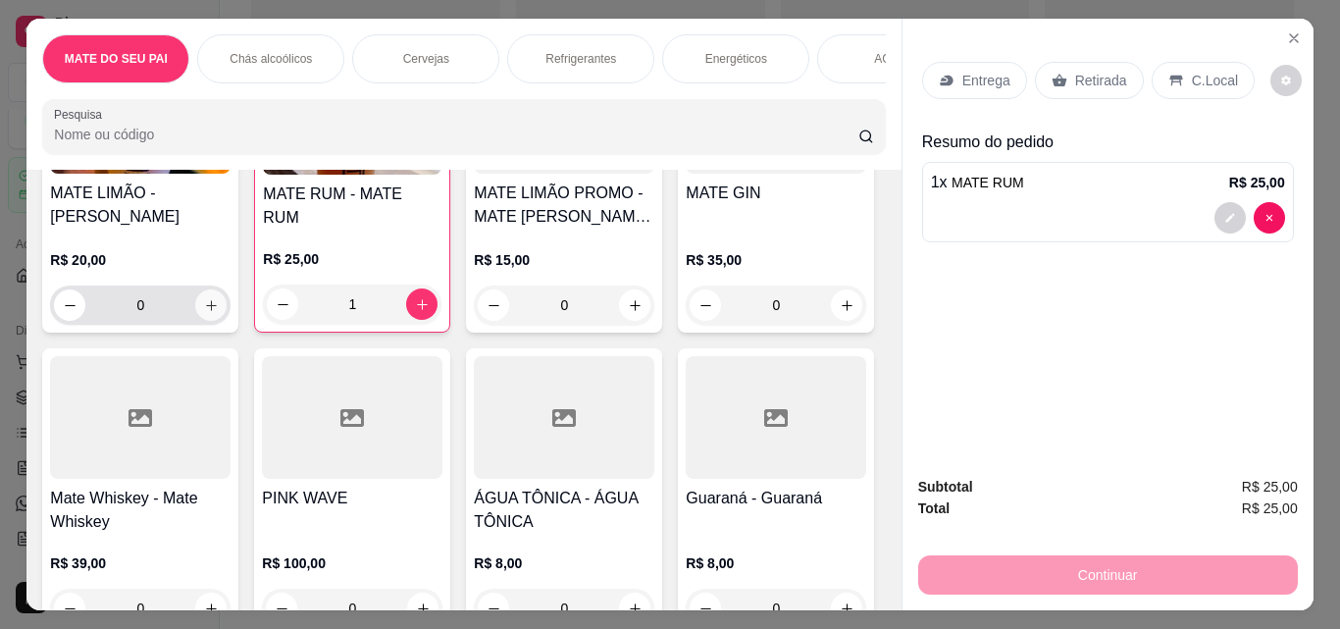
click at [208, 311] on icon "increase-product-quantity" at bounding box center [211, 305] width 11 height 11
type input "1"
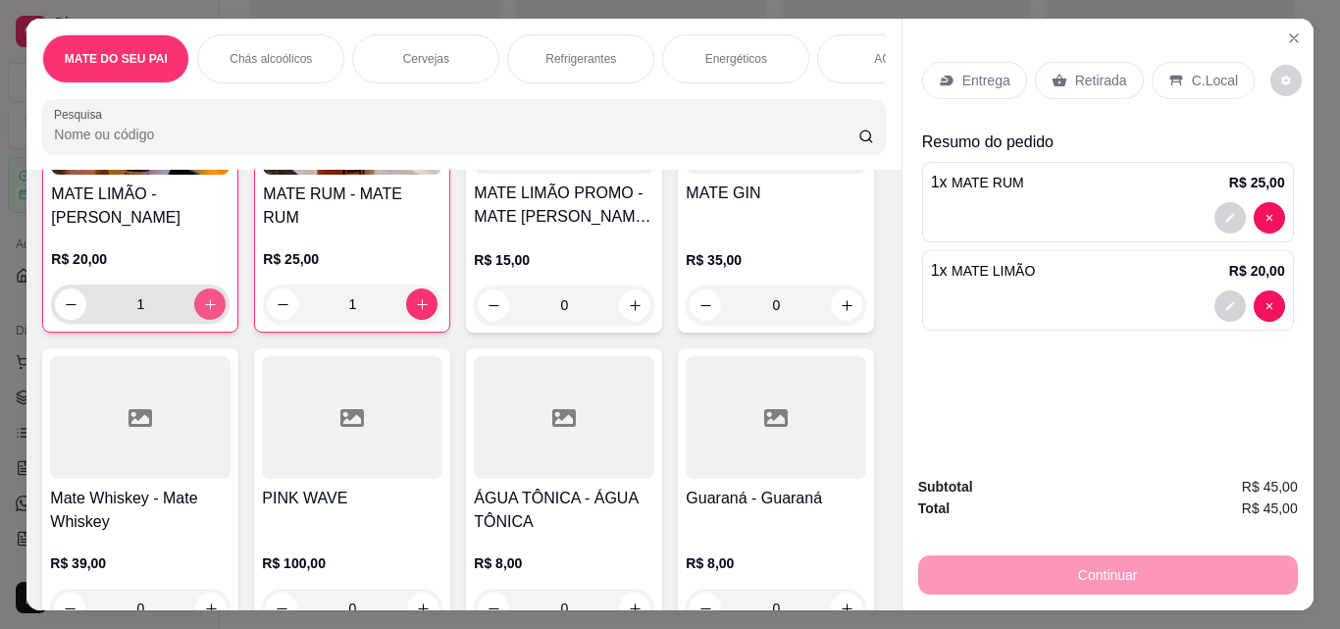
scroll to position [255, 0]
click at [1098, 78] on p "Retirada" at bounding box center [1101, 81] width 52 height 20
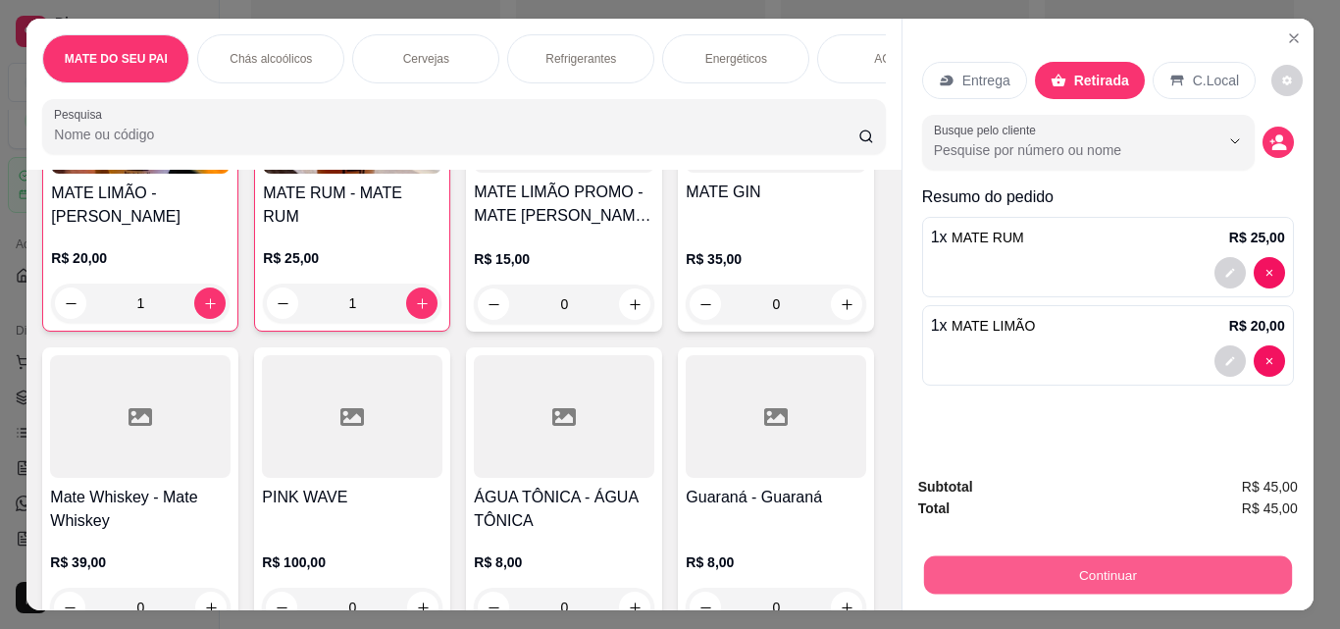
click at [1079, 567] on button "Continuar" at bounding box center [1107, 574] width 368 height 38
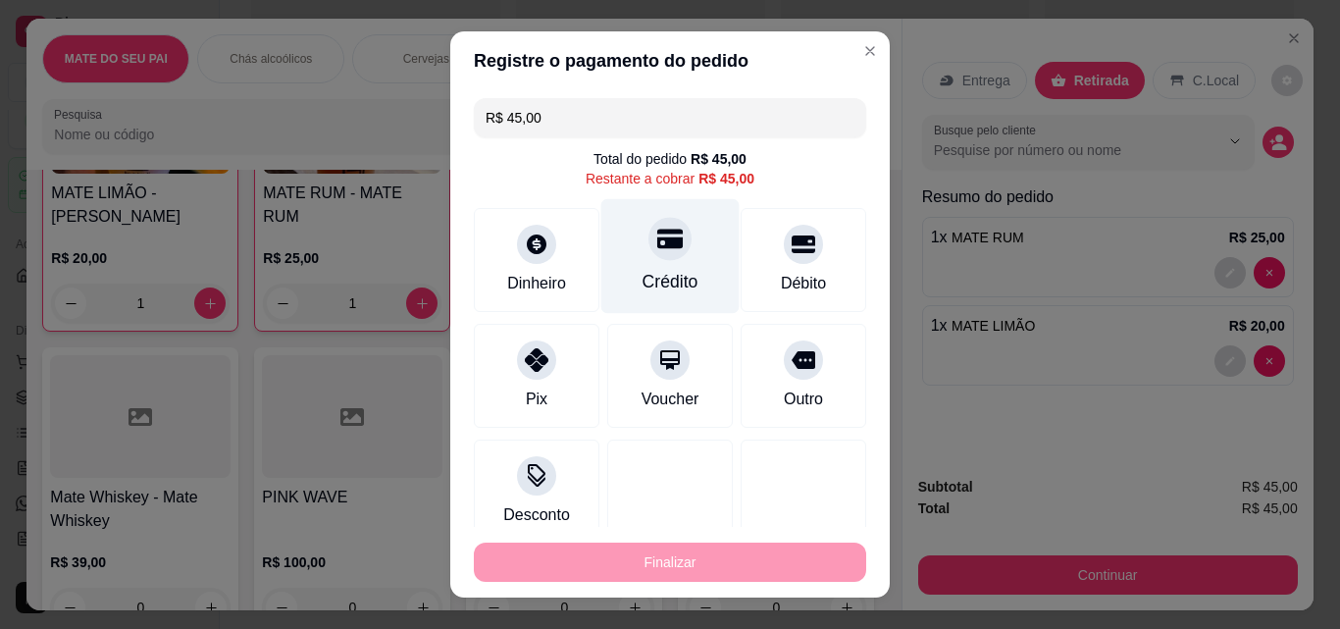
click at [671, 249] on div "Crédito" at bounding box center [671, 256] width 138 height 115
type input "R$ 0,00"
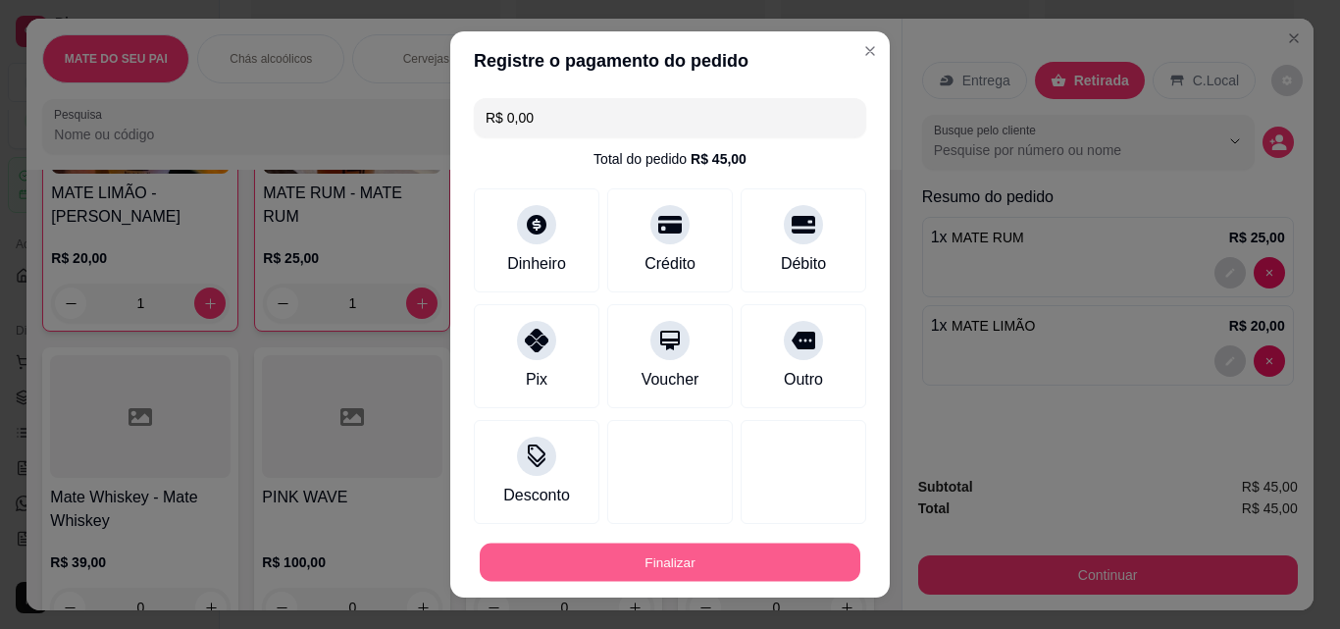
click at [694, 553] on button "Finalizar" at bounding box center [670, 563] width 381 height 38
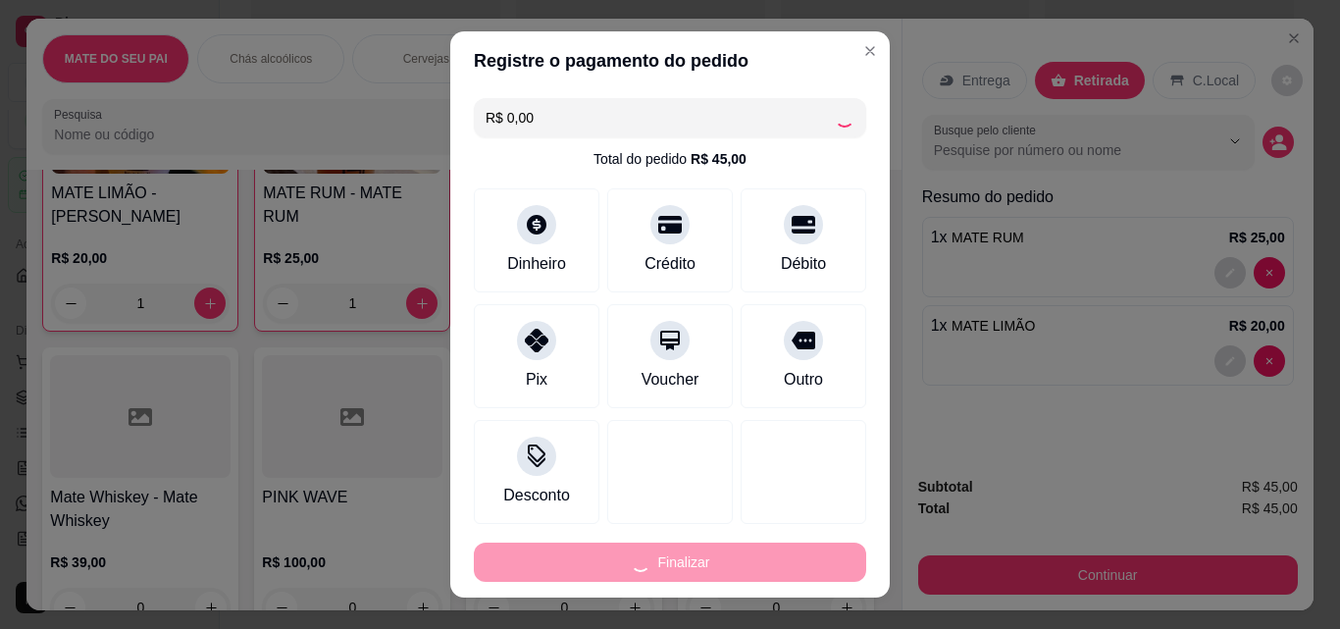
type input "0"
type input "-R$ 45,00"
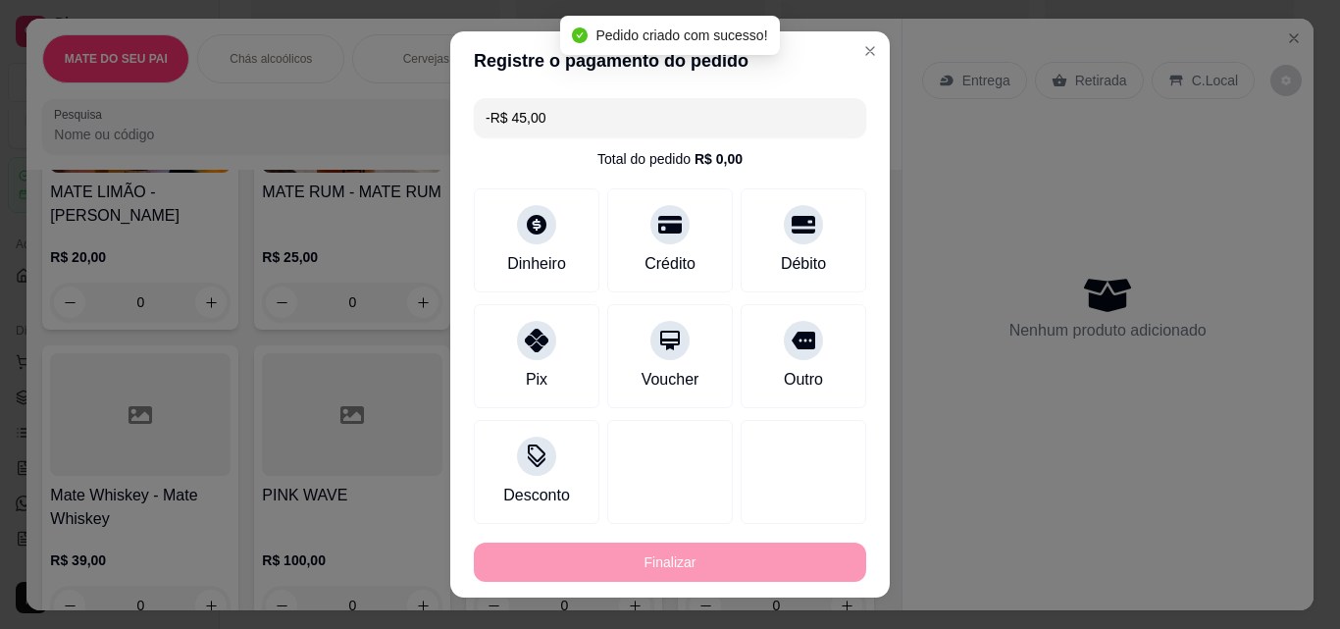
scroll to position [254, 0]
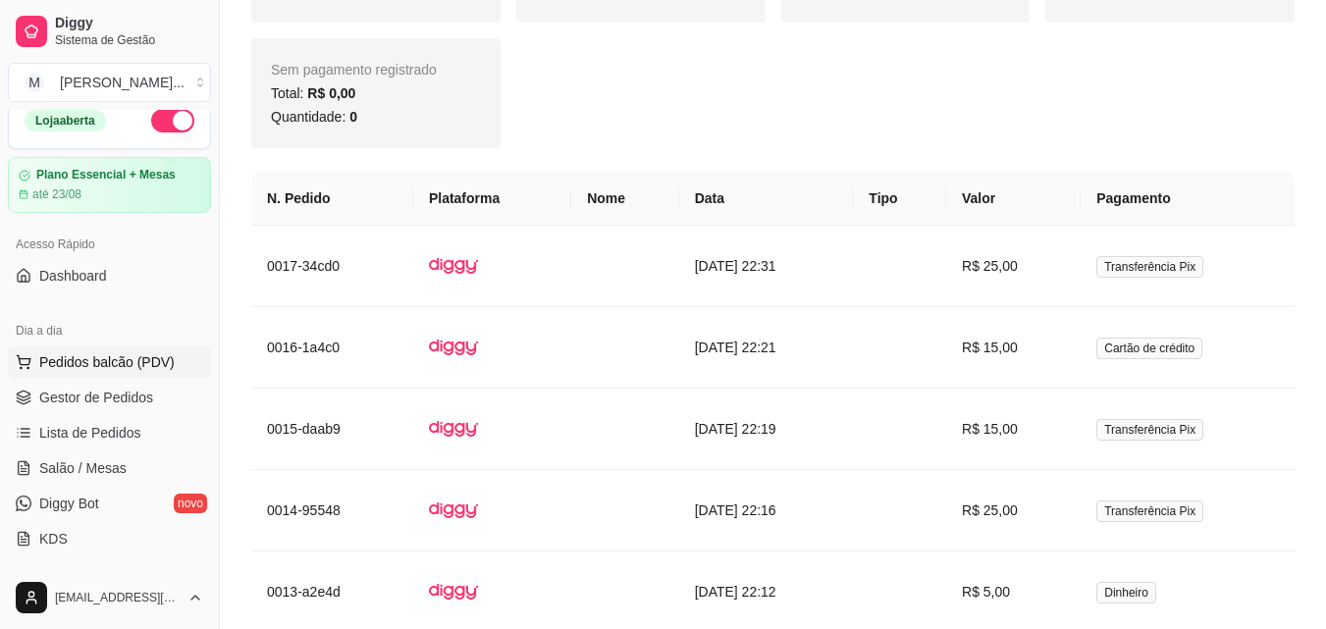
click at [119, 357] on span "Pedidos balcão (PDV)" at bounding box center [106, 362] width 135 height 20
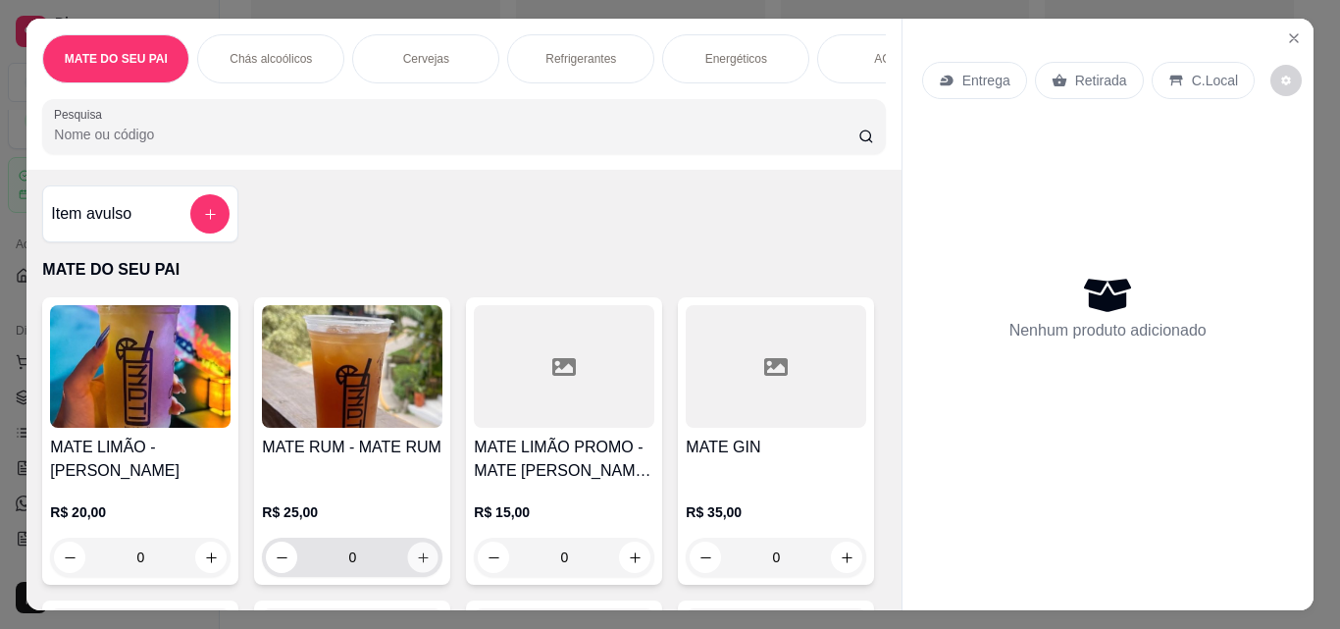
click at [423, 563] on icon "increase-product-quantity" at bounding box center [423, 557] width 15 height 15
type input "1"
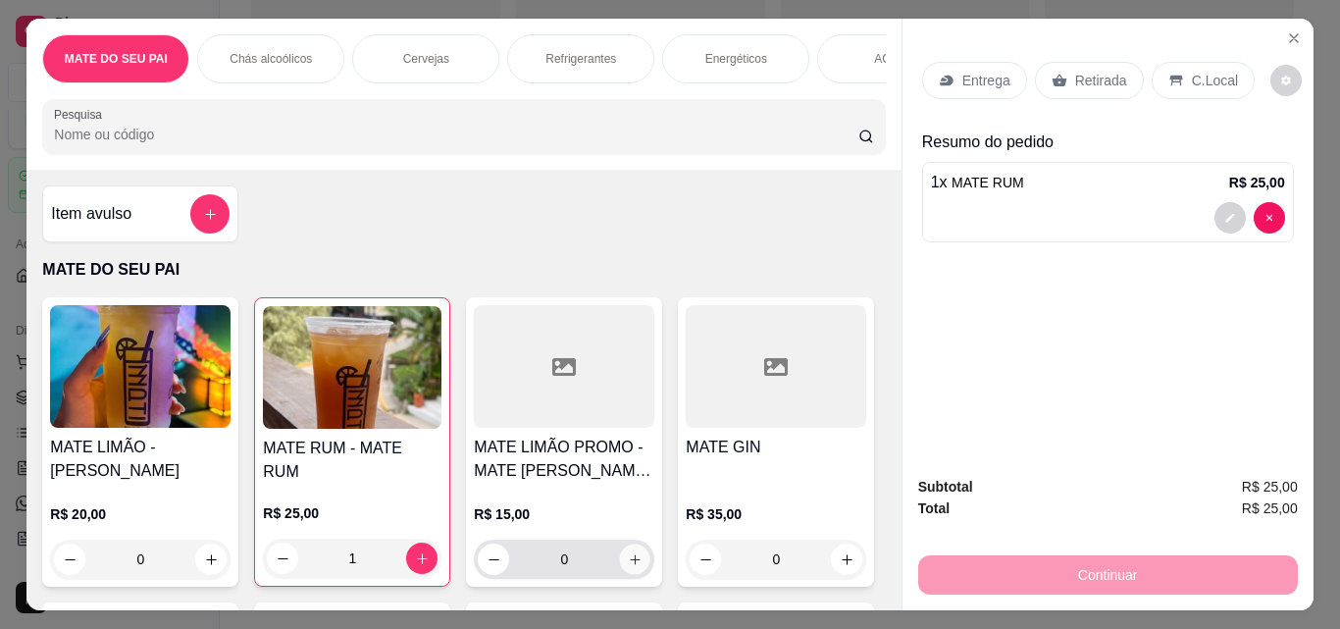
click at [635, 560] on icon "increase-product-quantity" at bounding box center [635, 559] width 15 height 15
type input "1"
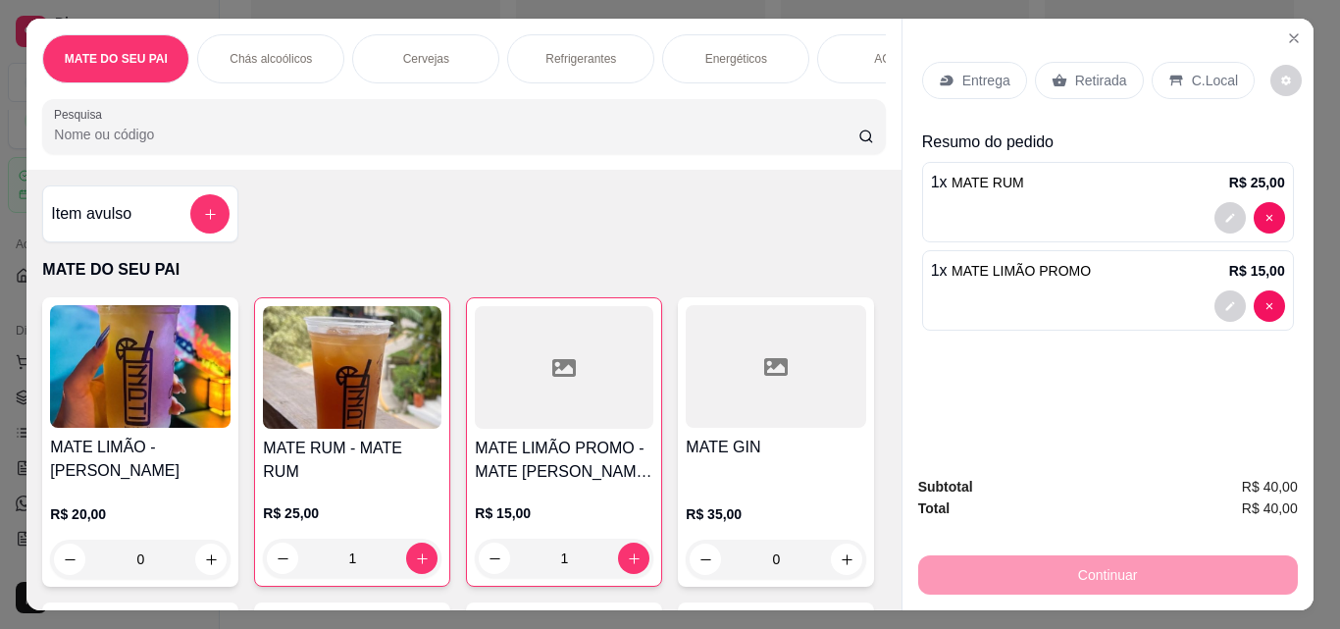
click at [1082, 74] on p "Retirada" at bounding box center [1101, 81] width 52 height 20
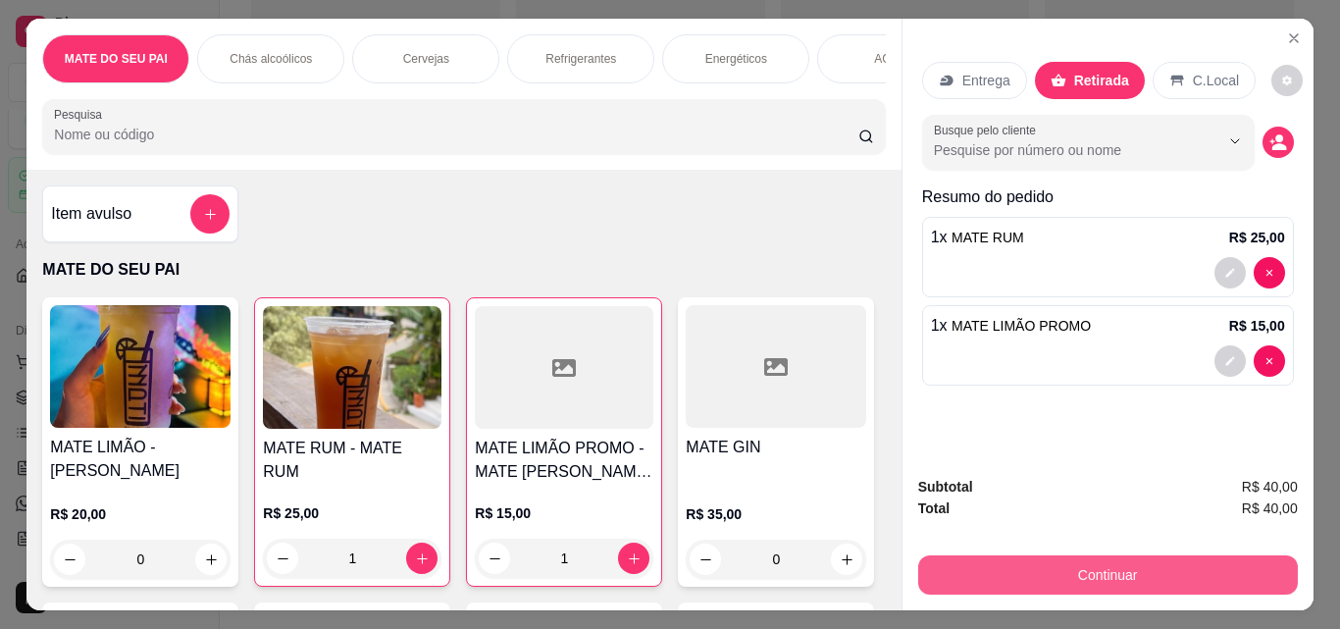
click at [1097, 569] on button "Continuar" at bounding box center [1108, 574] width 380 height 39
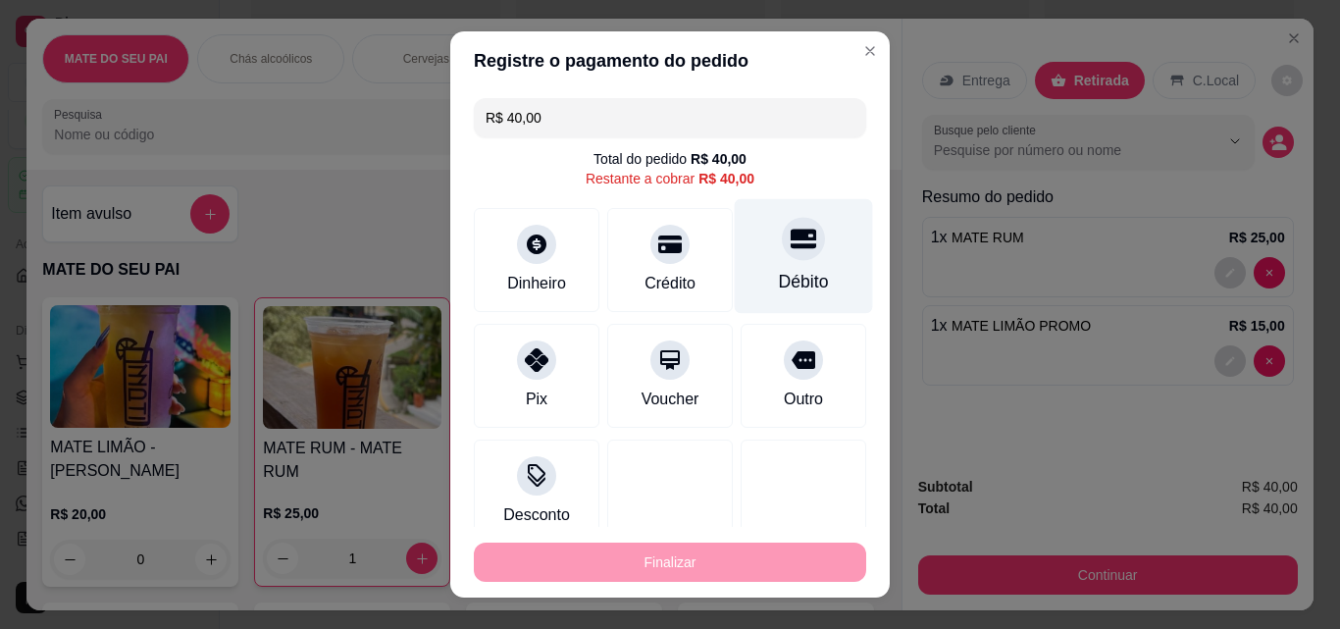
click at [787, 239] on div at bounding box center [803, 238] width 43 height 43
type input "R$ 0,00"
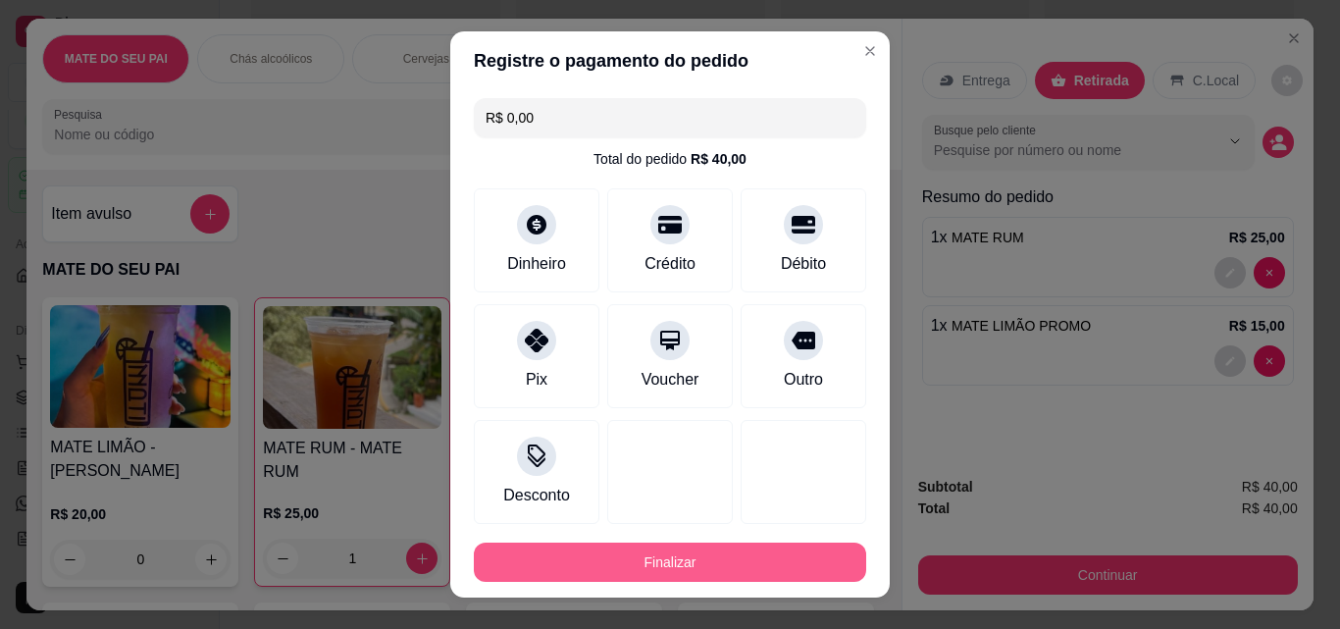
click at [764, 557] on button "Finalizar" at bounding box center [670, 562] width 392 height 39
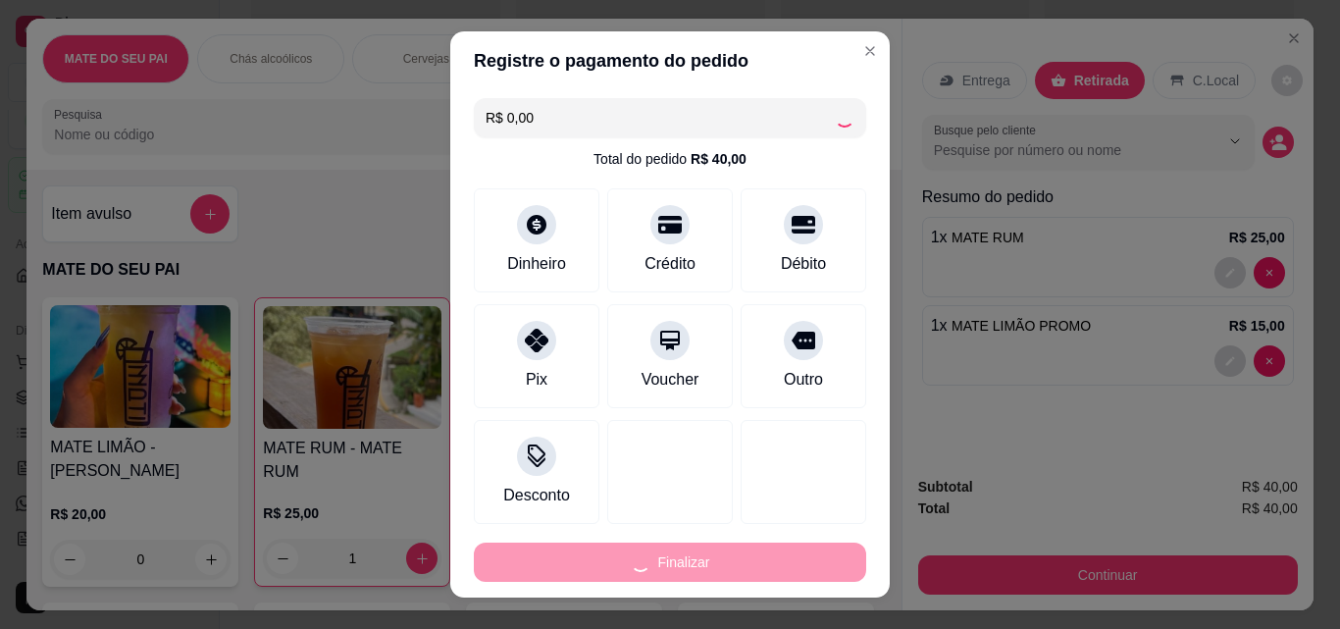
type input "0"
type input "-R$ 40,00"
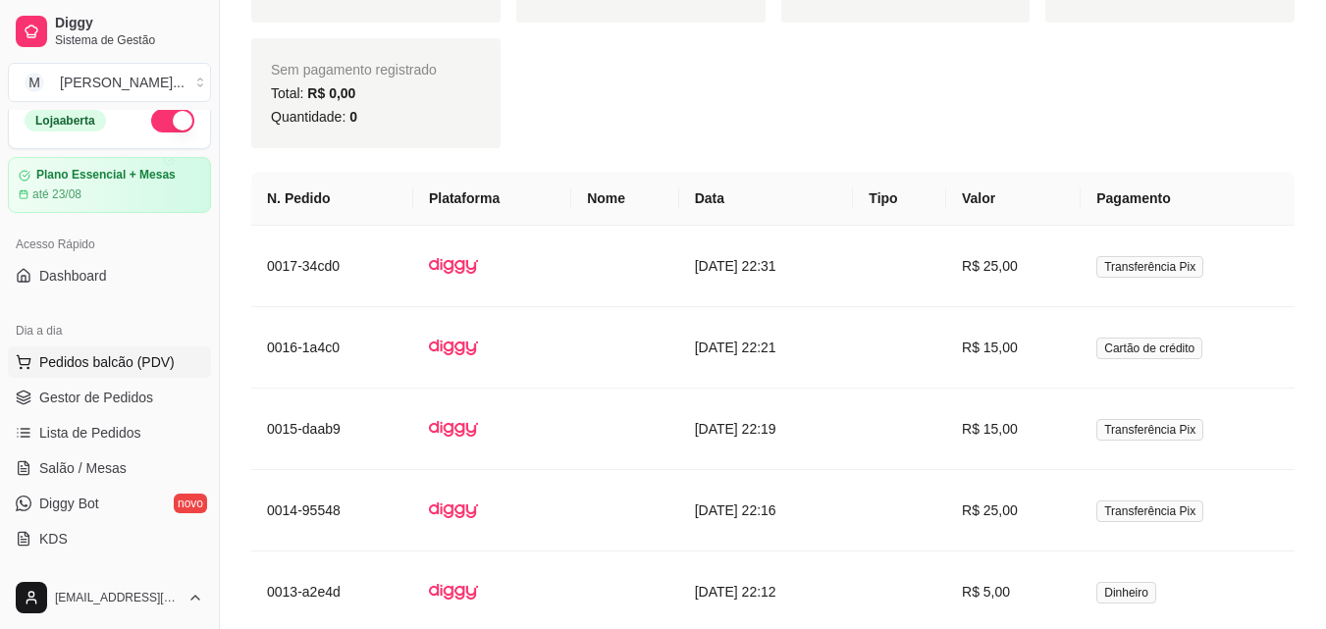
click at [137, 370] on span "Pedidos balcão (PDV)" at bounding box center [106, 362] width 135 height 20
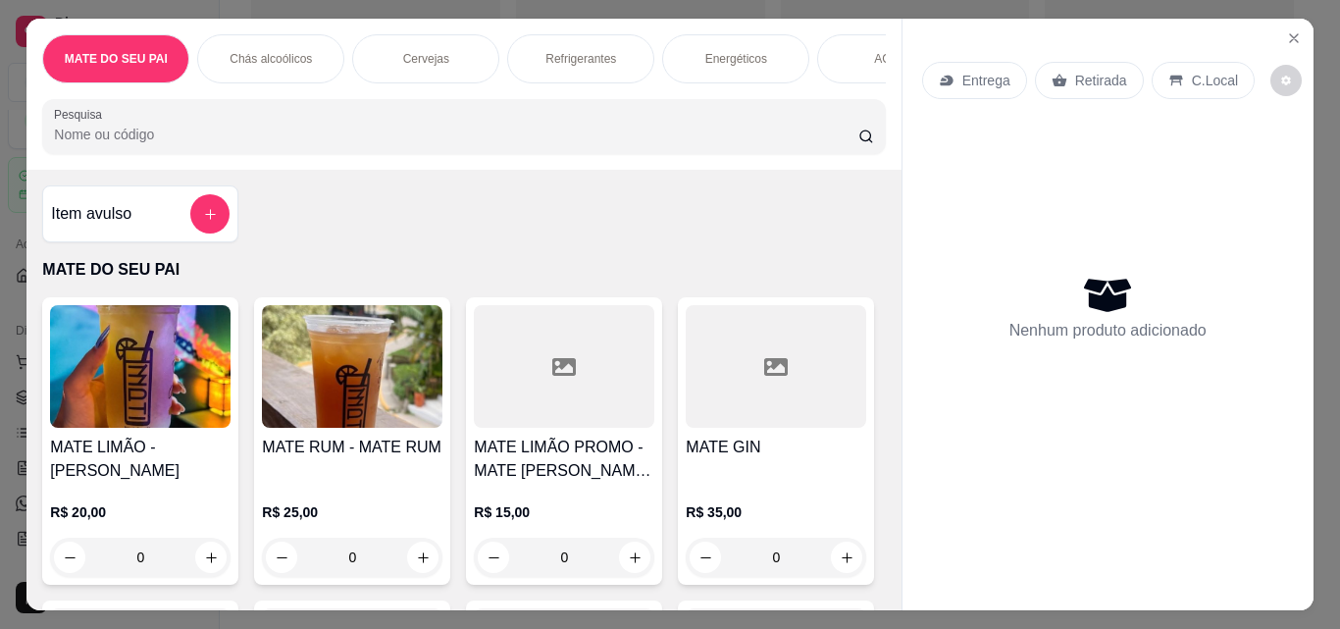
click at [398, 448] on h4 "MATE RUM - MATE RUM" at bounding box center [352, 448] width 181 height 24
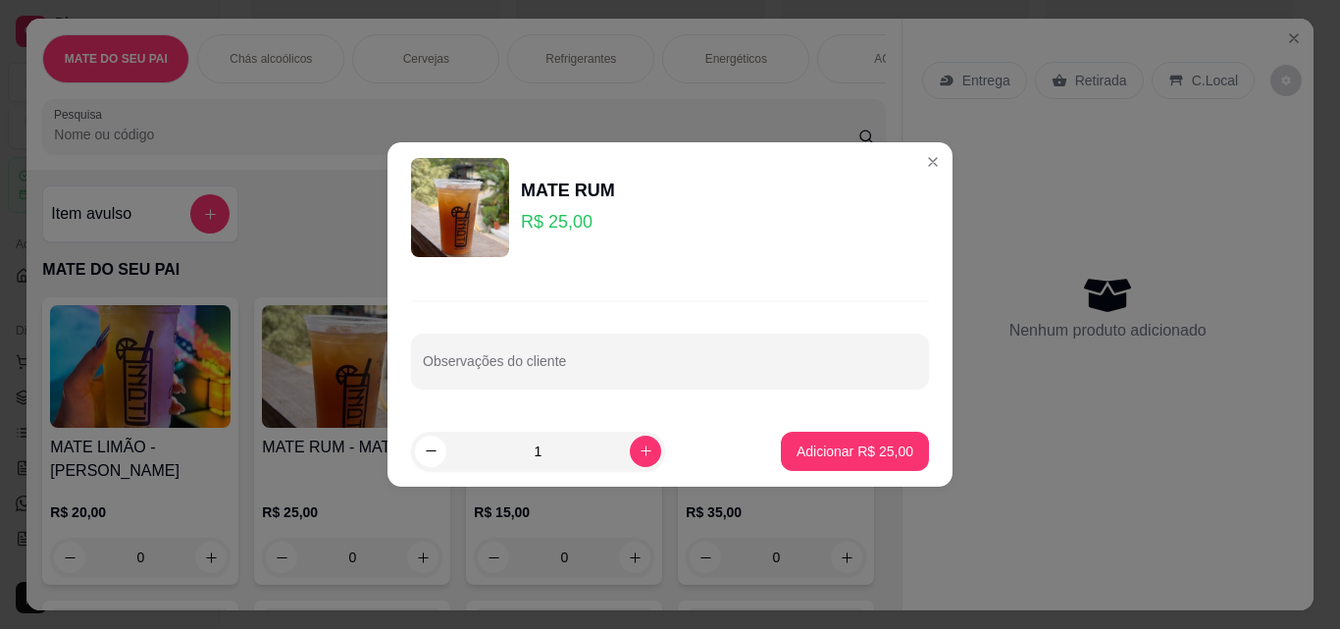
click at [871, 429] on footer "1 Adicionar R$ 25,00" at bounding box center [670, 451] width 565 height 71
click at [879, 446] on p "Adicionar R$ 25,00" at bounding box center [856, 451] width 114 height 19
type input "1"
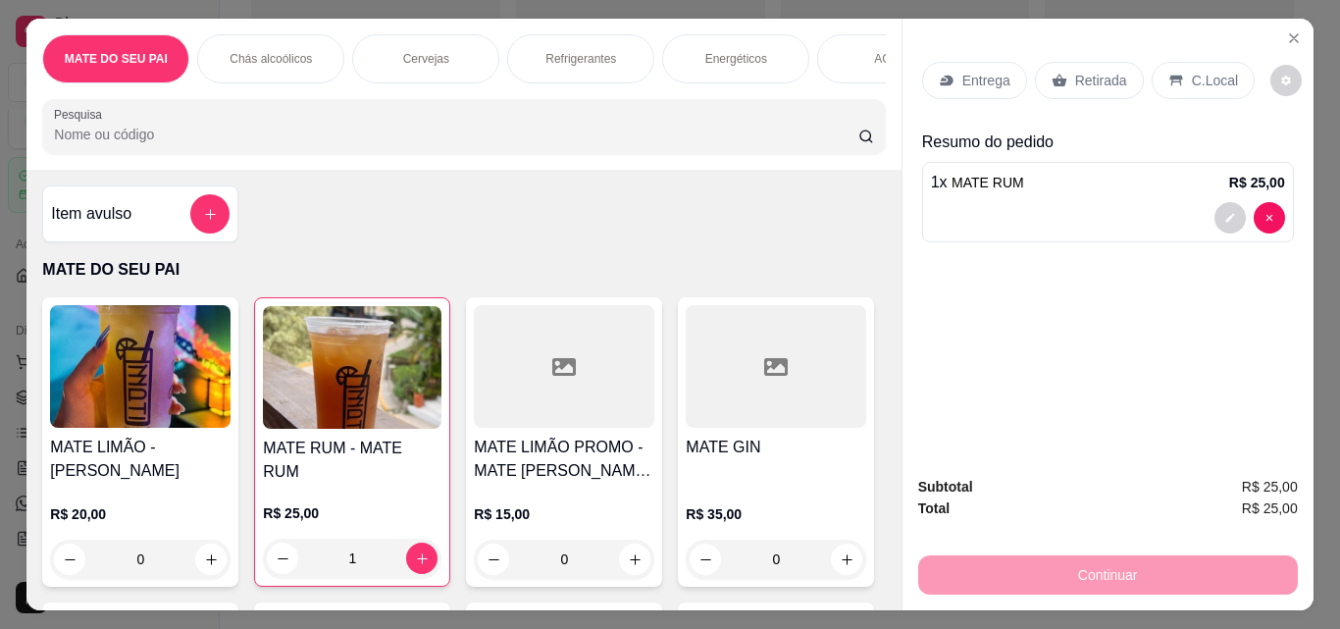
click at [1103, 50] on div "Entrega Retirada C.Local" at bounding box center [1108, 80] width 372 height 69
click at [1117, 66] on div "Retirada" at bounding box center [1089, 80] width 109 height 37
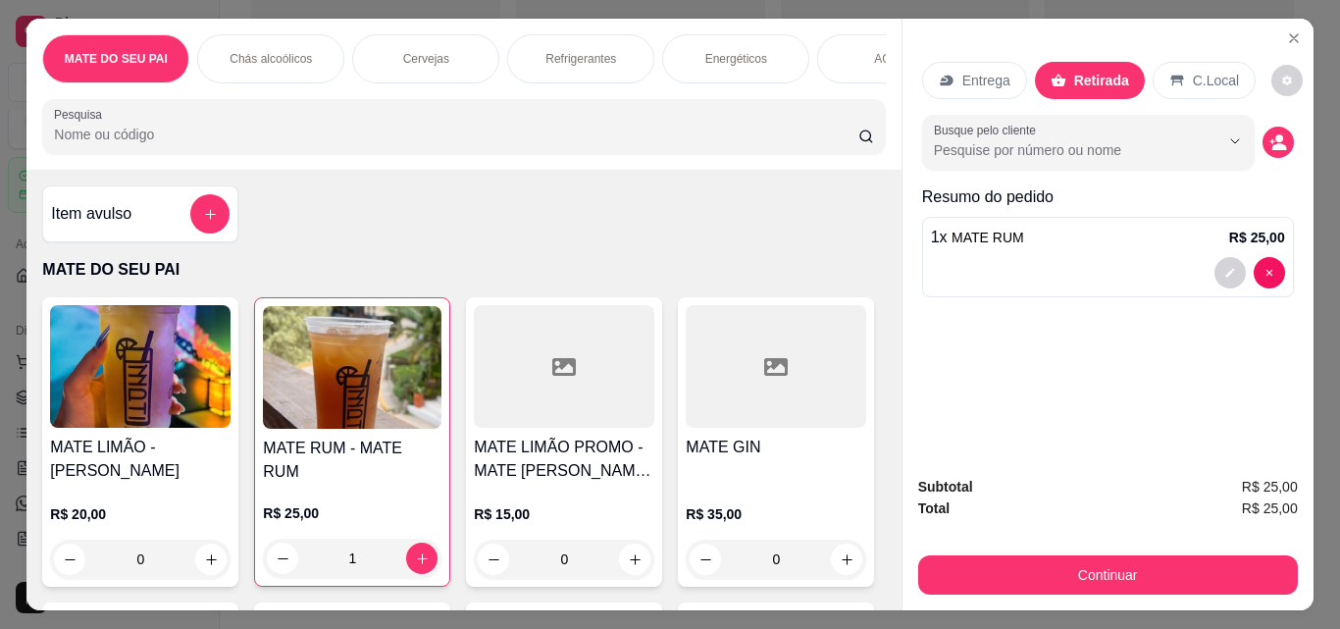
click at [1051, 596] on div "Subtotal R$ 25,00 Total R$ 25,00 Continuar" at bounding box center [1108, 535] width 411 height 150
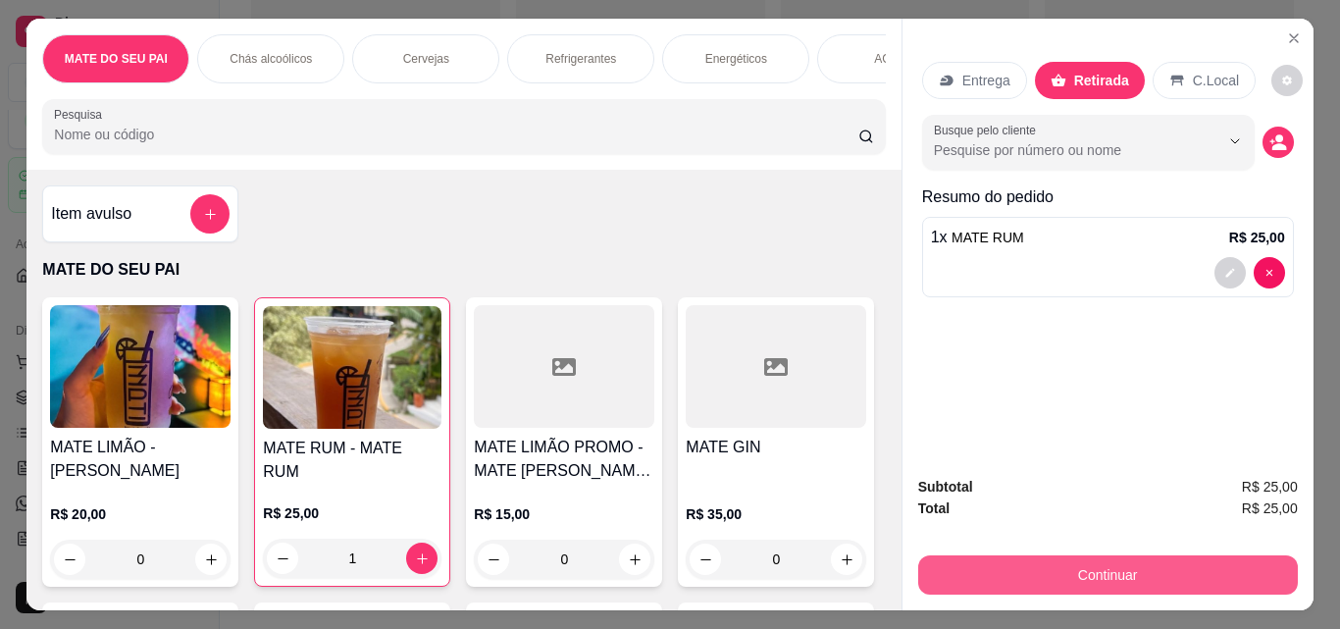
click at [1039, 576] on button "Continuar" at bounding box center [1108, 574] width 380 height 39
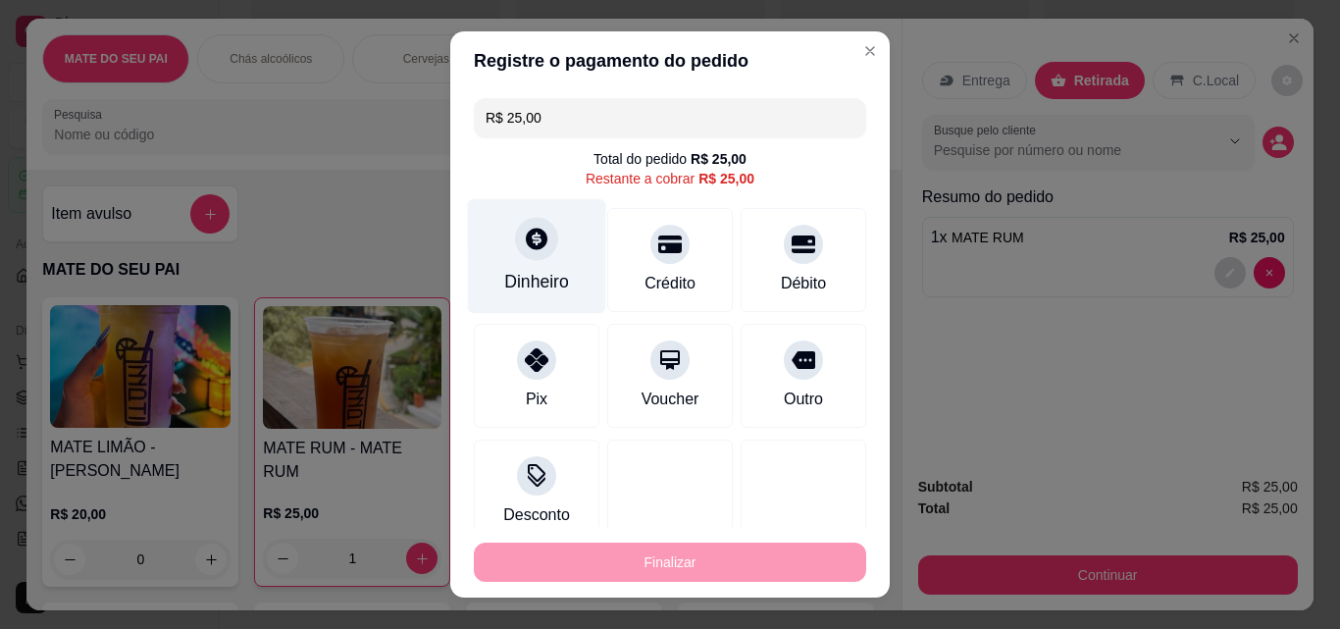
click at [515, 268] on div "Dinheiro" at bounding box center [537, 256] width 138 height 115
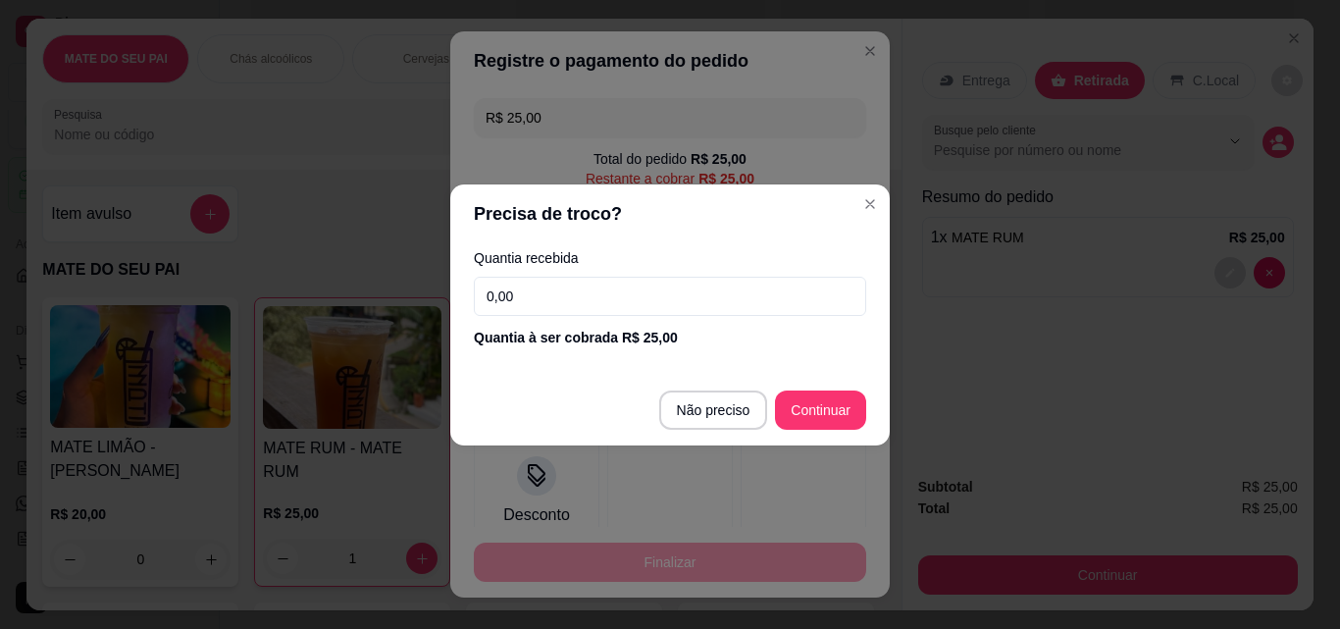
click at [665, 321] on div "Quantia recebida 0,00 Quantia à ser cobrada R$ 25,00" at bounding box center [670, 299] width 440 height 112
click at [659, 307] on input "0,00" at bounding box center [670, 296] width 392 height 39
type input "25,00"
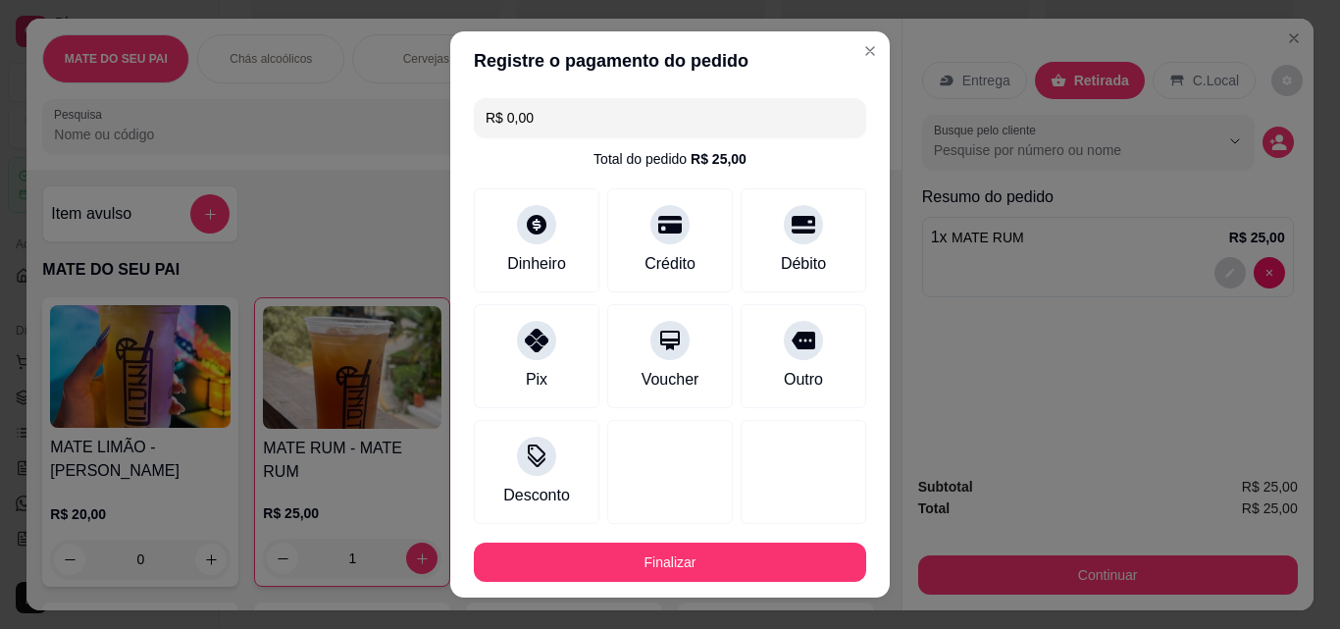
type input "R$ 0,00"
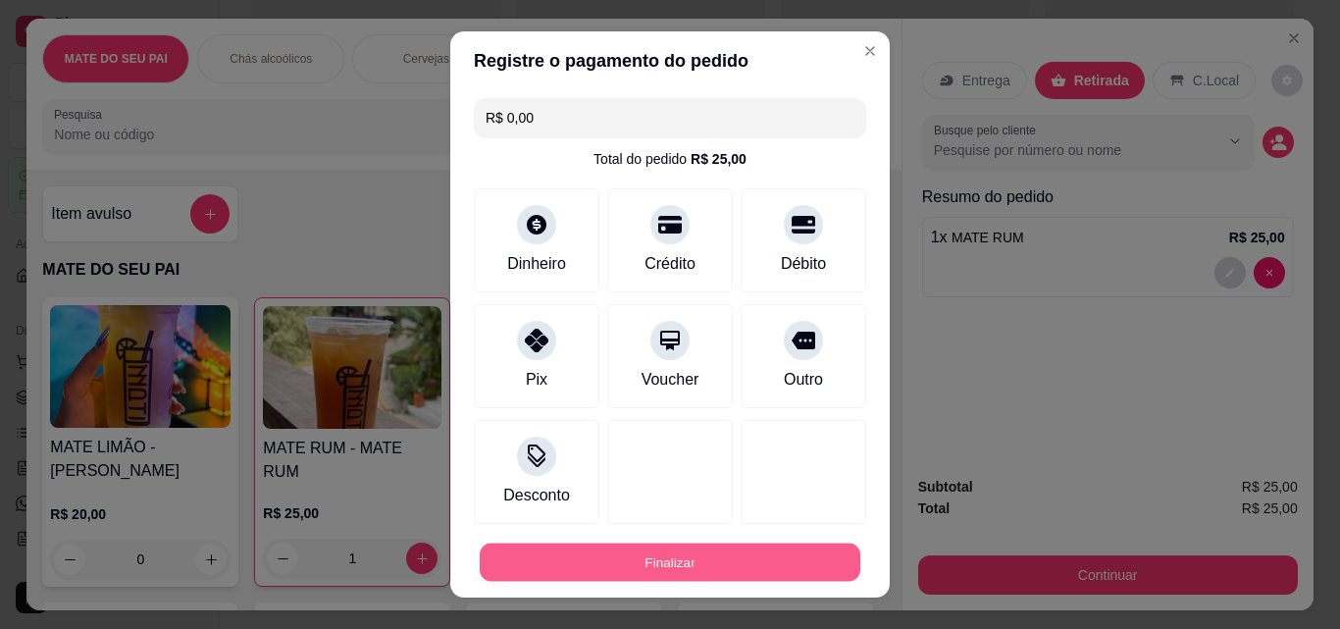
click at [650, 564] on button "Finalizar" at bounding box center [670, 563] width 381 height 38
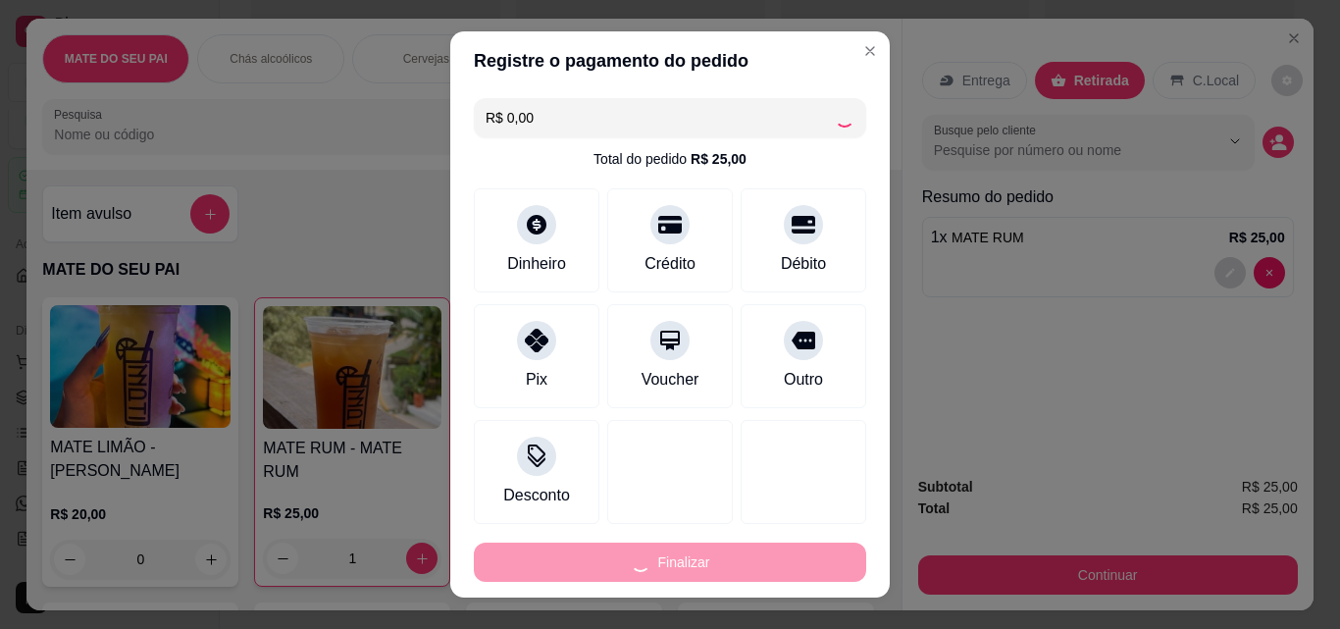
type input "0"
type input "-R$ 25,00"
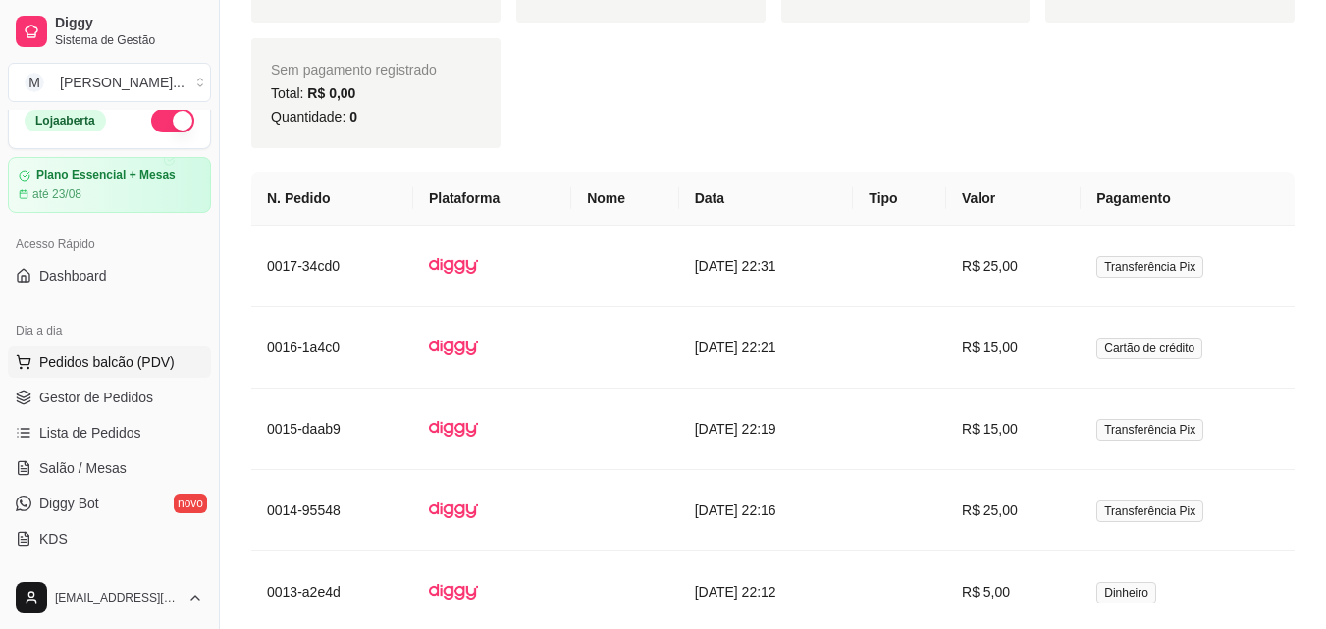
click at [110, 365] on span "Pedidos balcão (PDV)" at bounding box center [106, 362] width 135 height 20
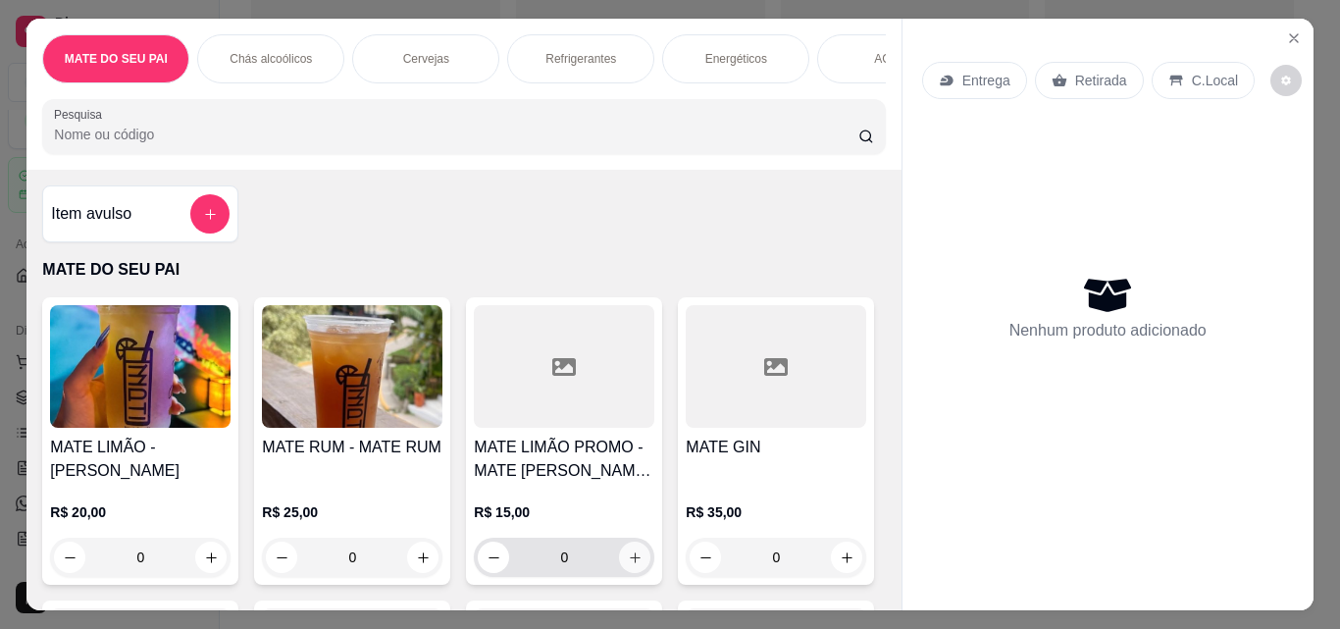
click at [628, 560] on icon "increase-product-quantity" at bounding box center [635, 557] width 15 height 15
type input "1"
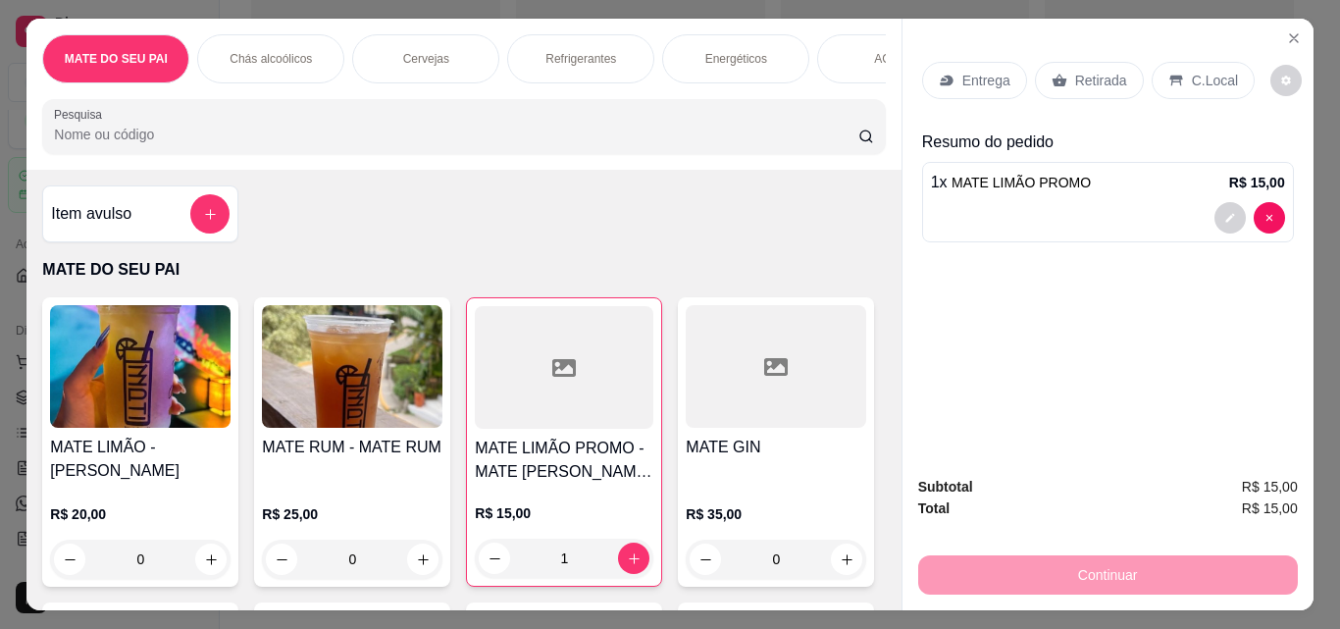
click at [1097, 72] on p "Retirada" at bounding box center [1101, 81] width 52 height 20
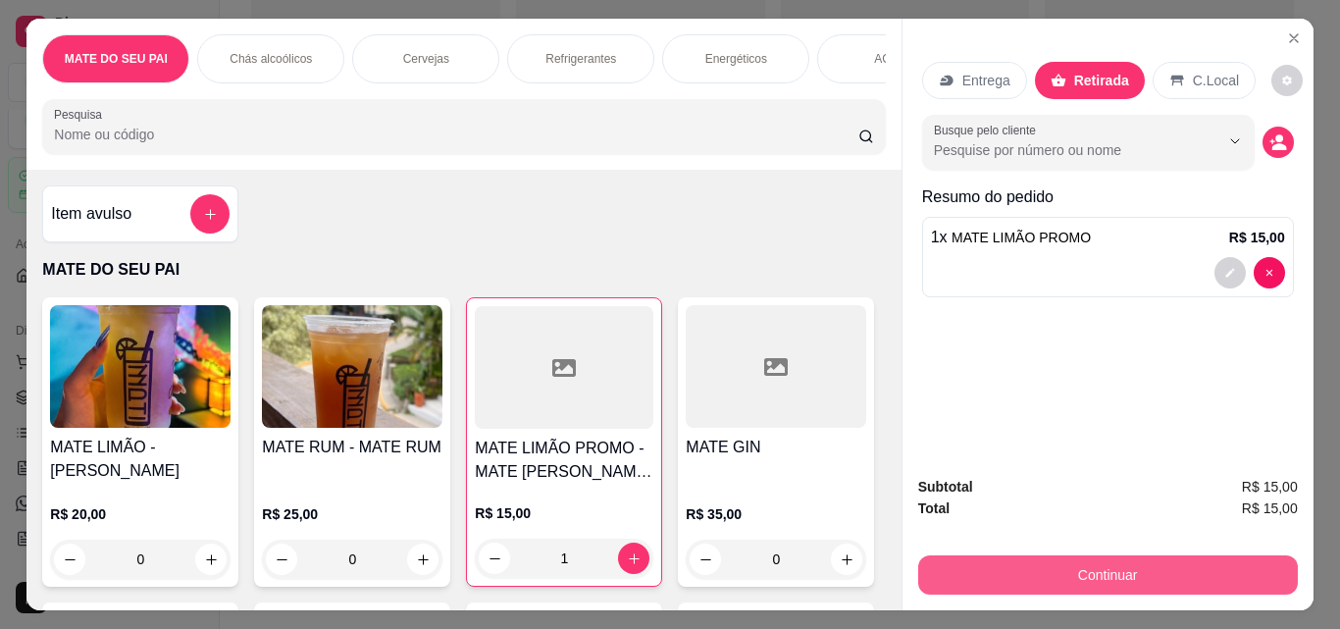
click at [1089, 562] on button "Continuar" at bounding box center [1108, 574] width 380 height 39
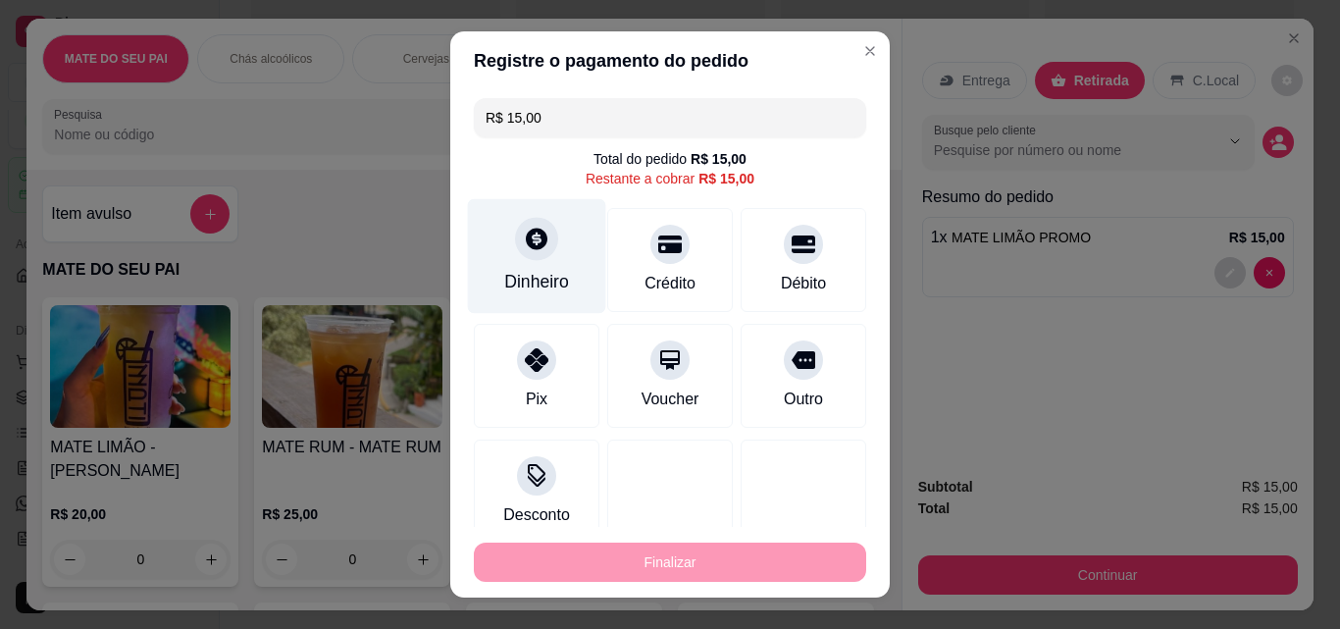
click at [532, 254] on div at bounding box center [536, 238] width 43 height 43
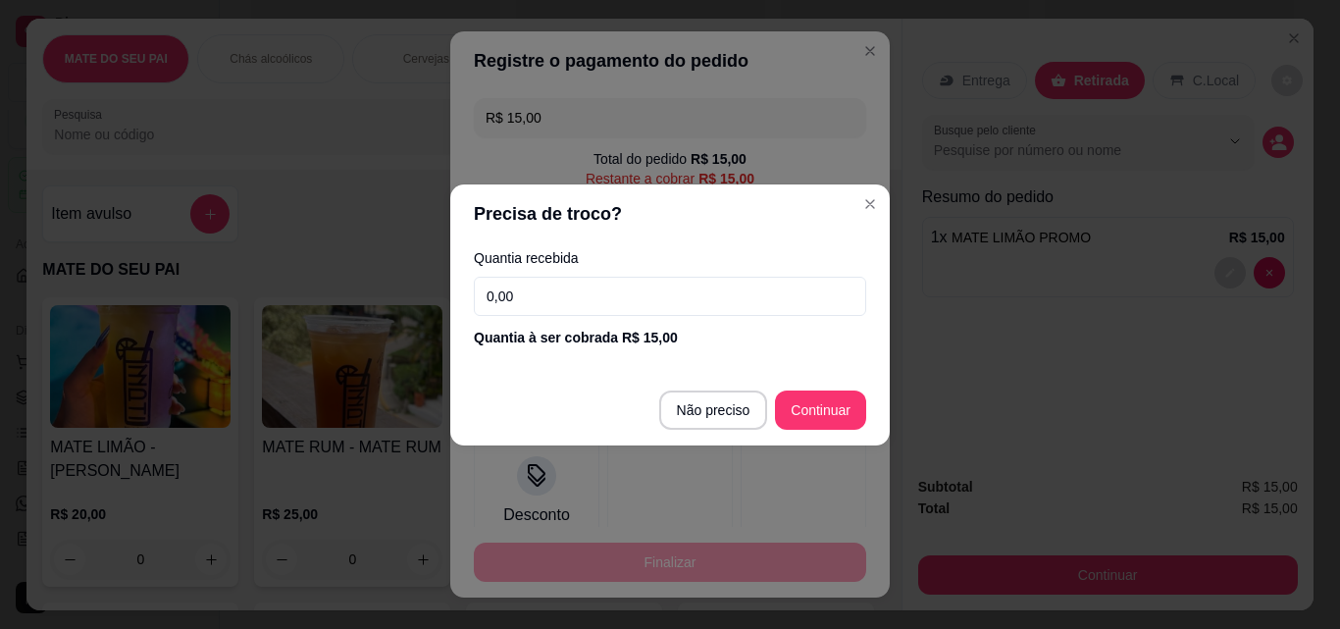
click at [549, 317] on div "Quantia recebida 0,00 Quantia à ser cobrada R$ 15,00" at bounding box center [670, 299] width 440 height 112
click at [551, 295] on input "0,00" at bounding box center [670, 296] width 392 height 39
type input "10,00"
type input "R$ 0,00"
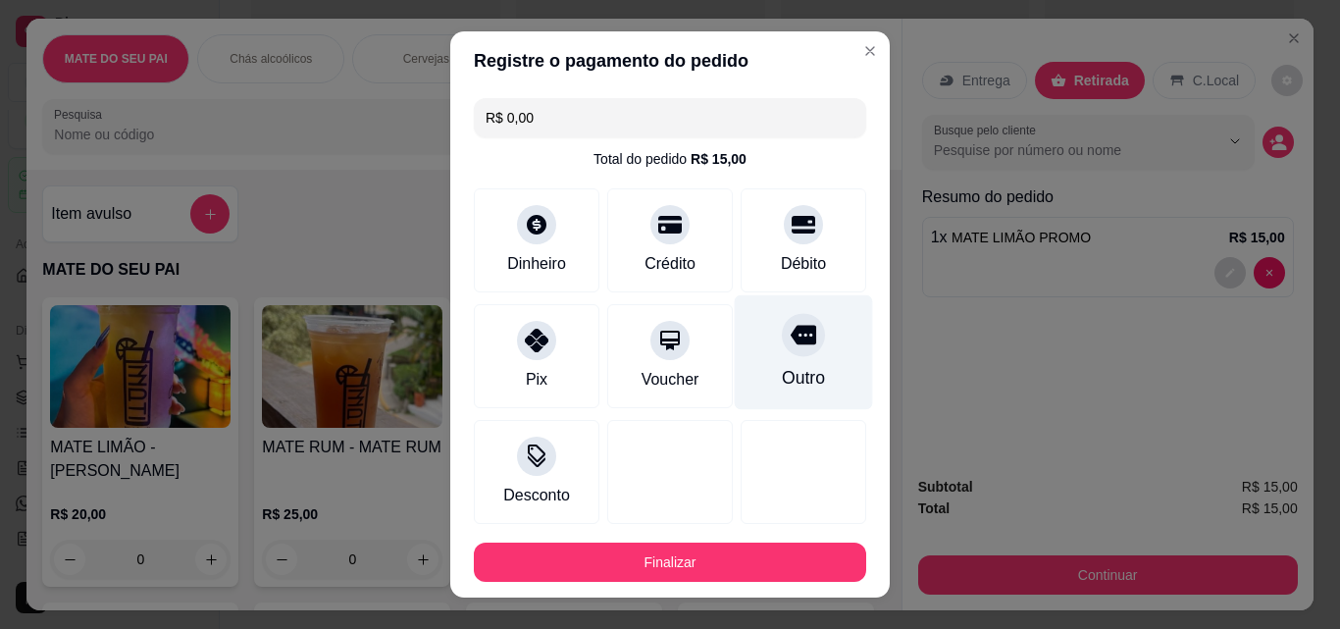
click at [794, 340] on div "Outro" at bounding box center [804, 352] width 138 height 115
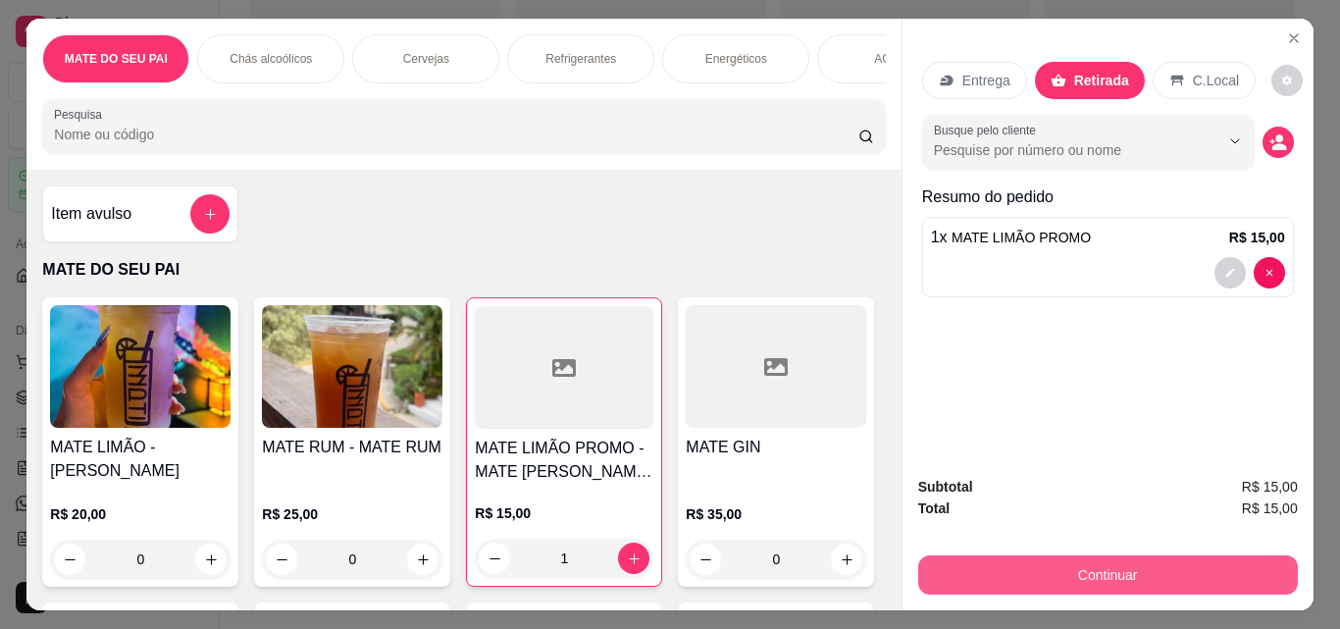
click at [1073, 567] on button "Continuar" at bounding box center [1108, 574] width 380 height 39
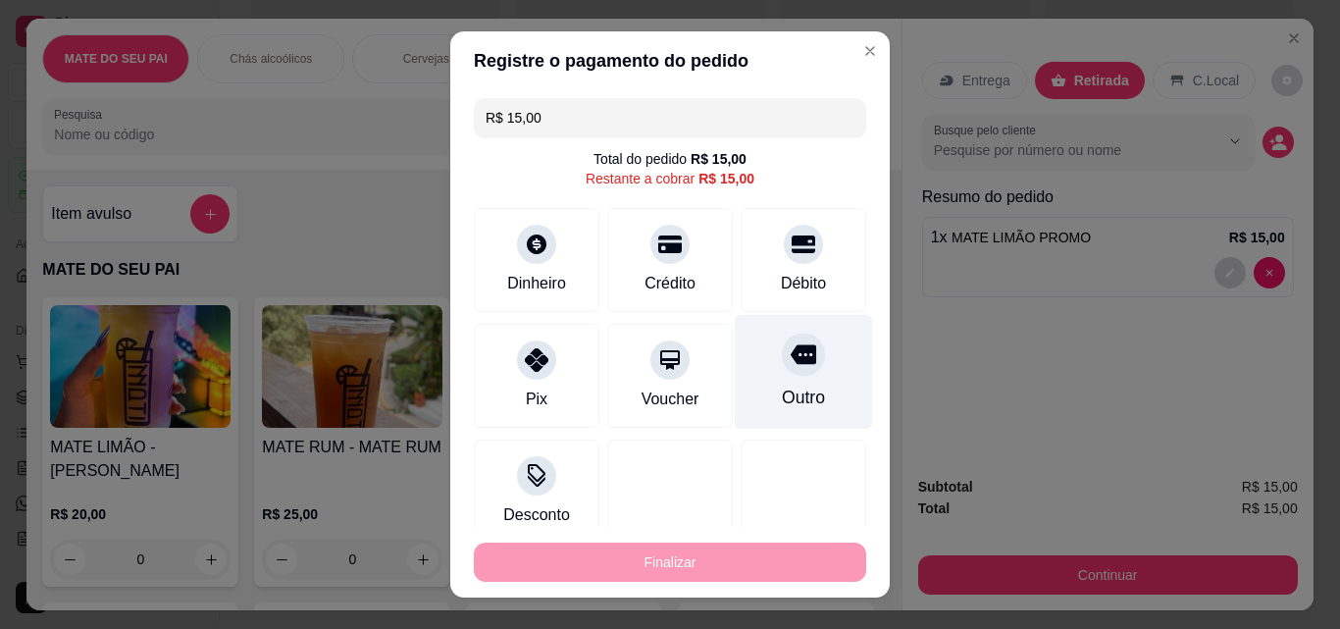
click at [782, 391] on div "Outro" at bounding box center [803, 398] width 43 height 26
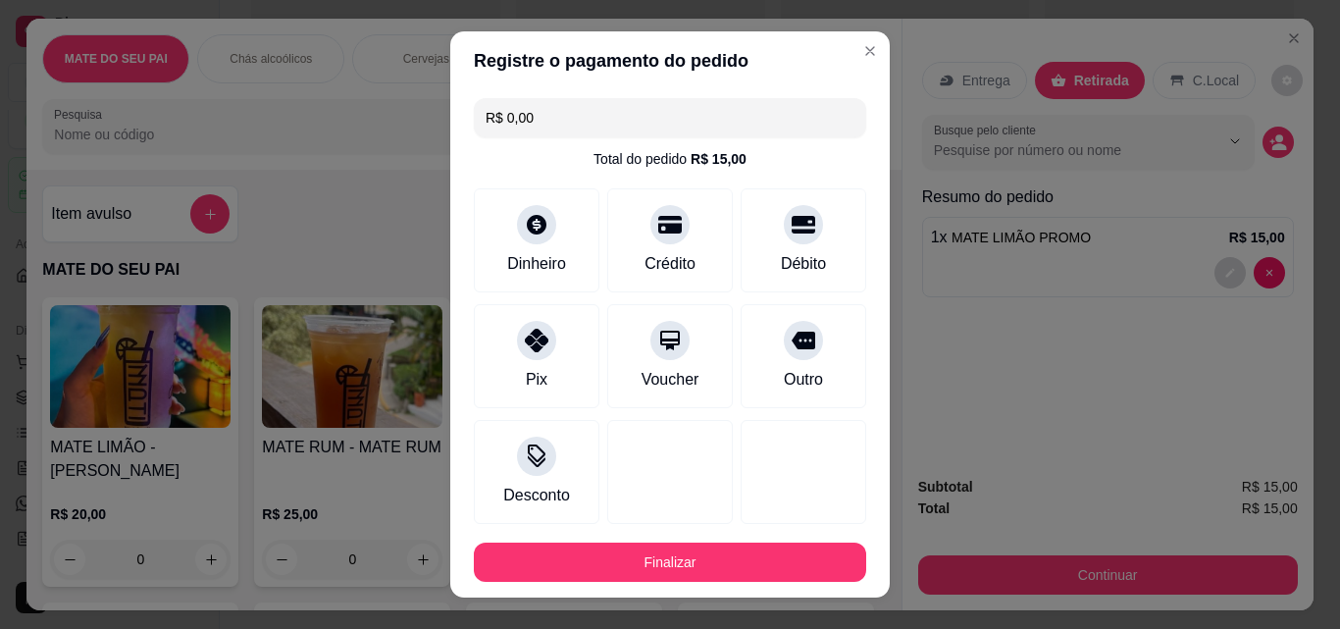
scroll to position [107, 0]
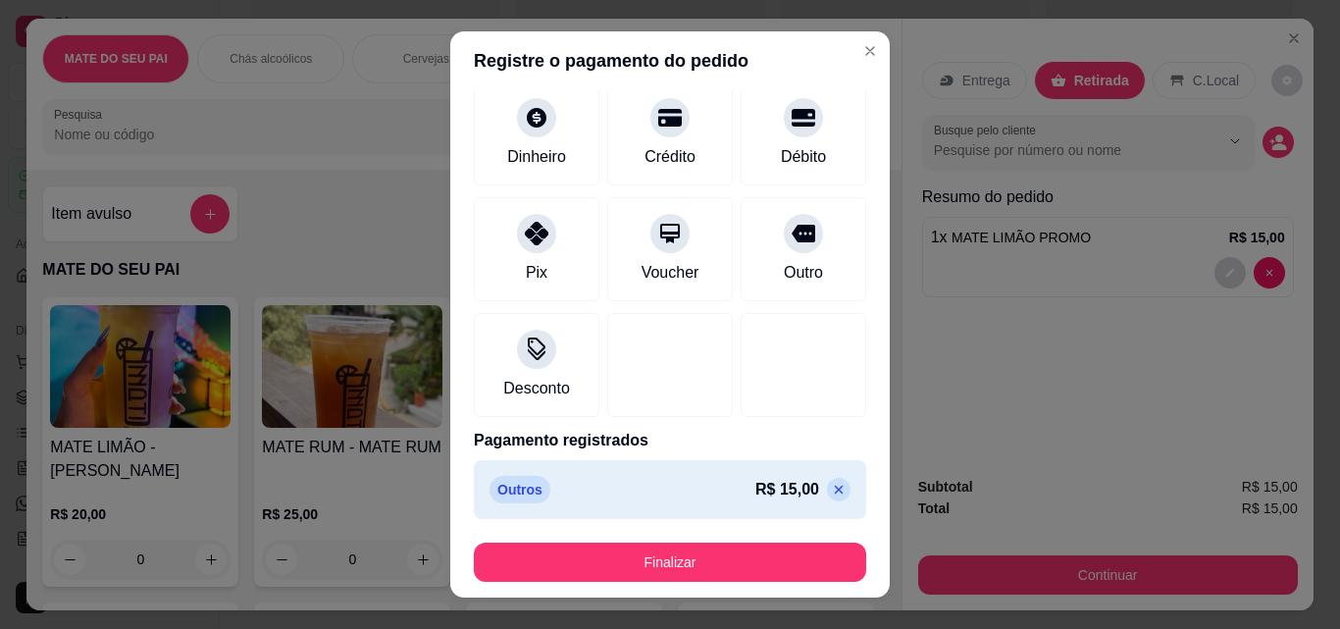
click at [831, 489] on icon at bounding box center [839, 490] width 16 height 16
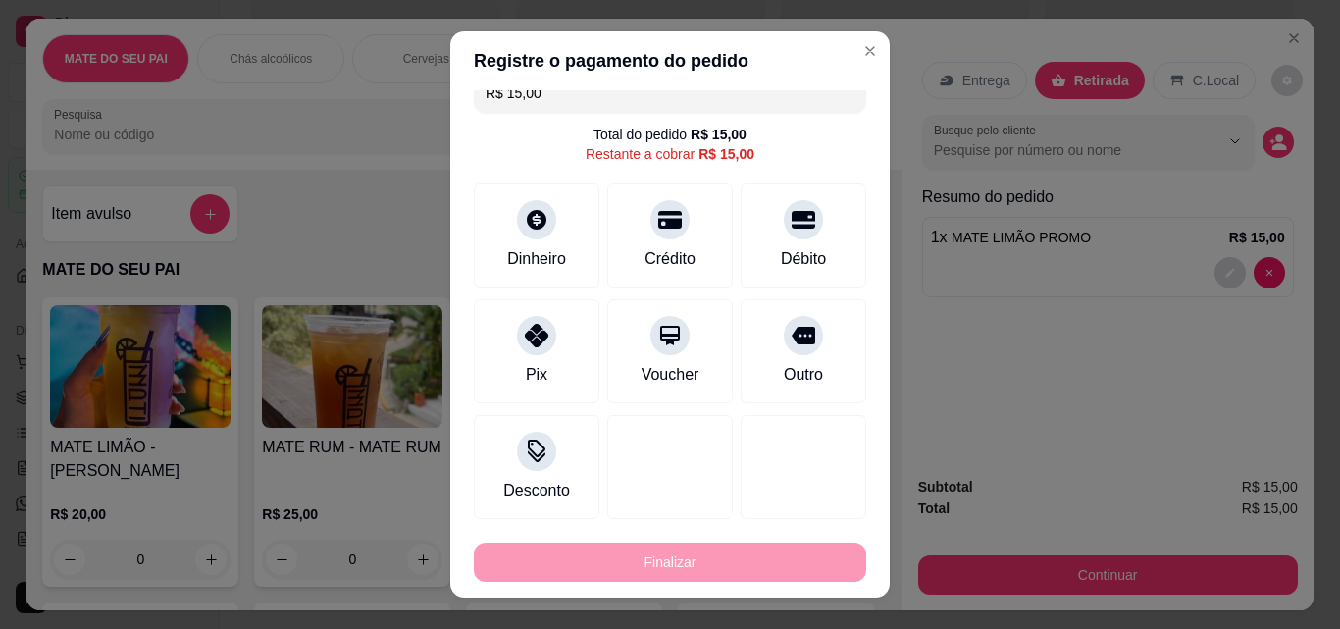
scroll to position [0, 0]
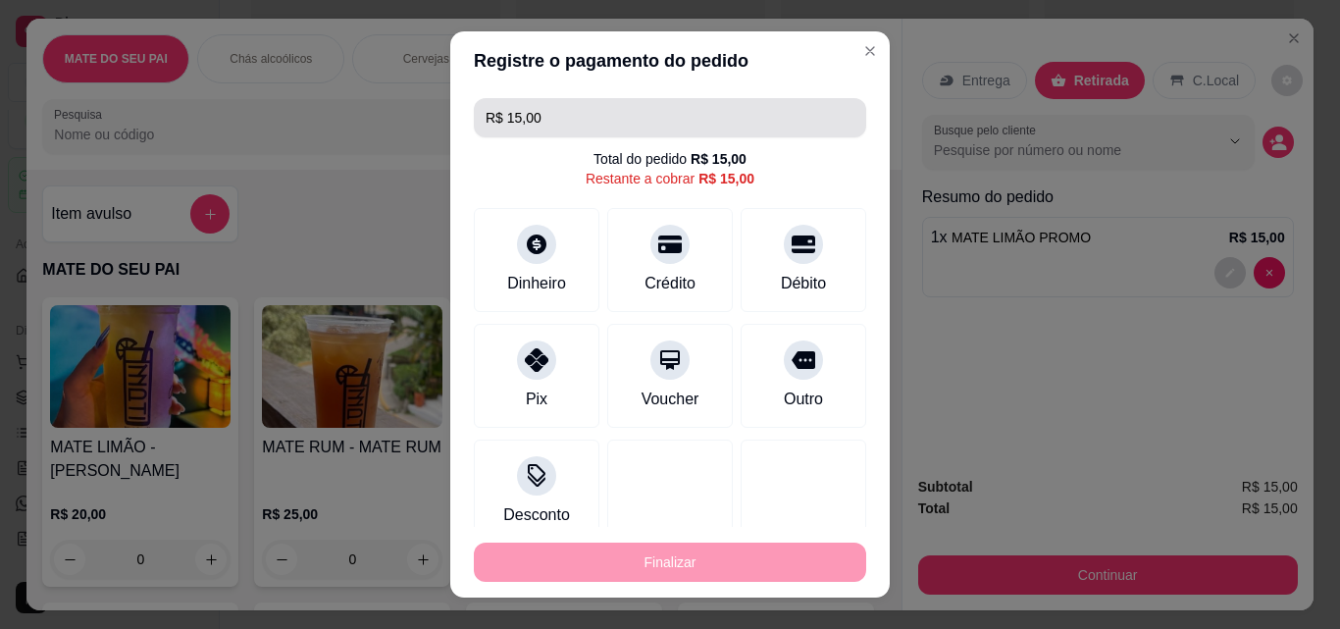
click at [533, 115] on input "R$ 15,00" at bounding box center [670, 117] width 369 height 39
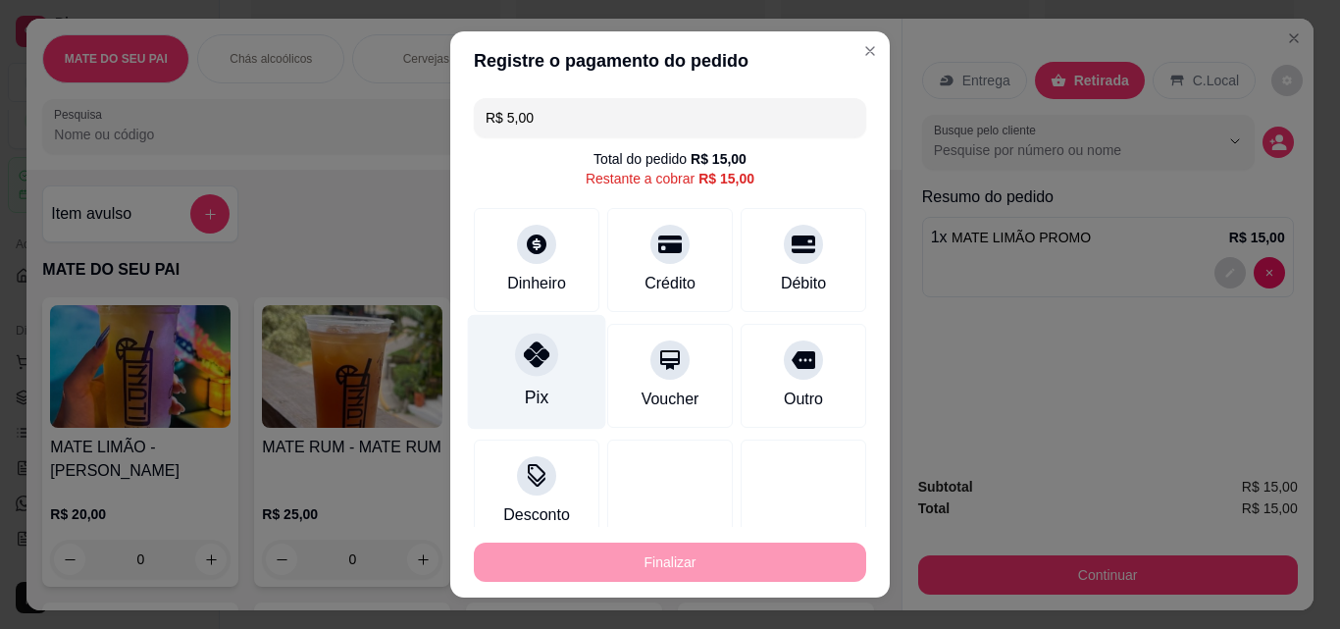
click at [549, 348] on div "Pix" at bounding box center [537, 372] width 138 height 115
type input "R$ 10,00"
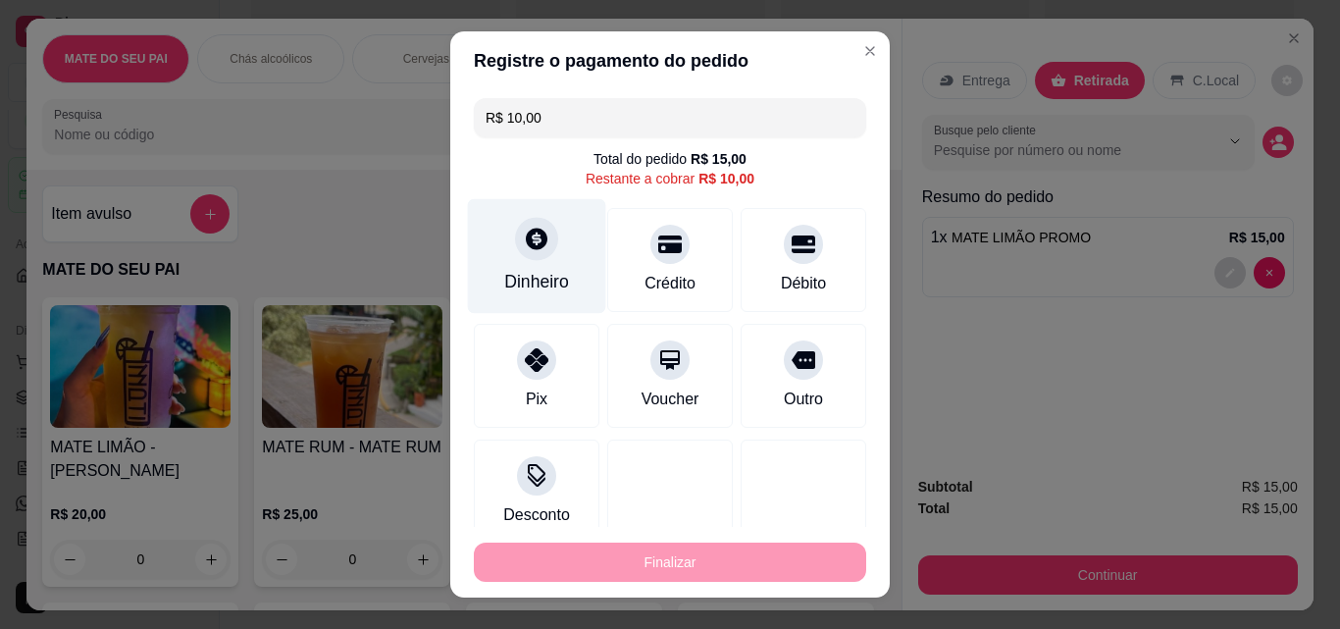
click at [497, 248] on div "Dinheiro" at bounding box center [537, 256] width 138 height 115
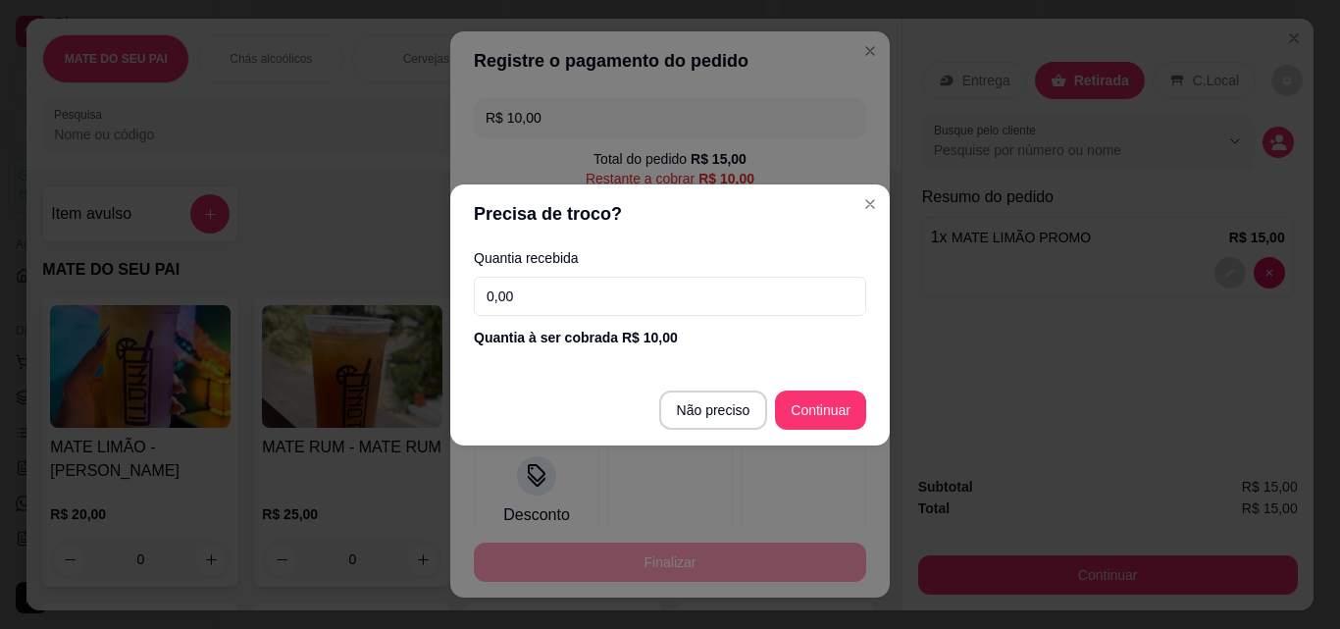
click at [551, 286] on input "0,00" at bounding box center [670, 296] width 392 height 39
type input "10,00"
type input "R$ 0,00"
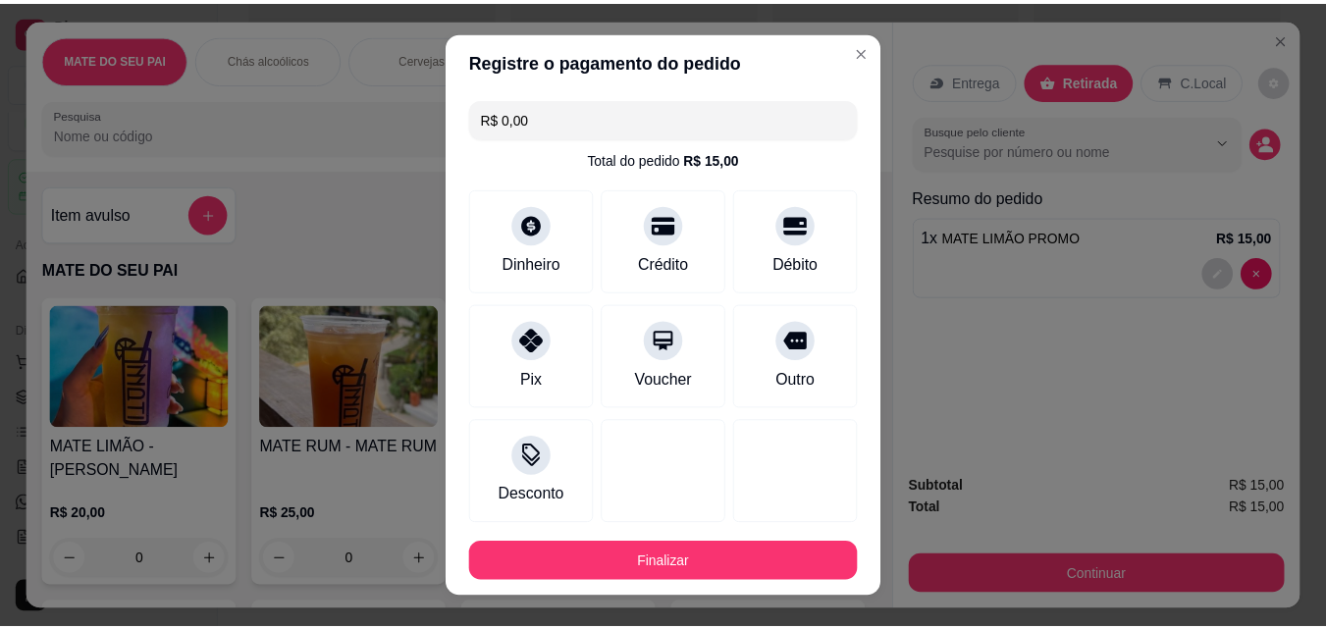
scroll to position [182, 0]
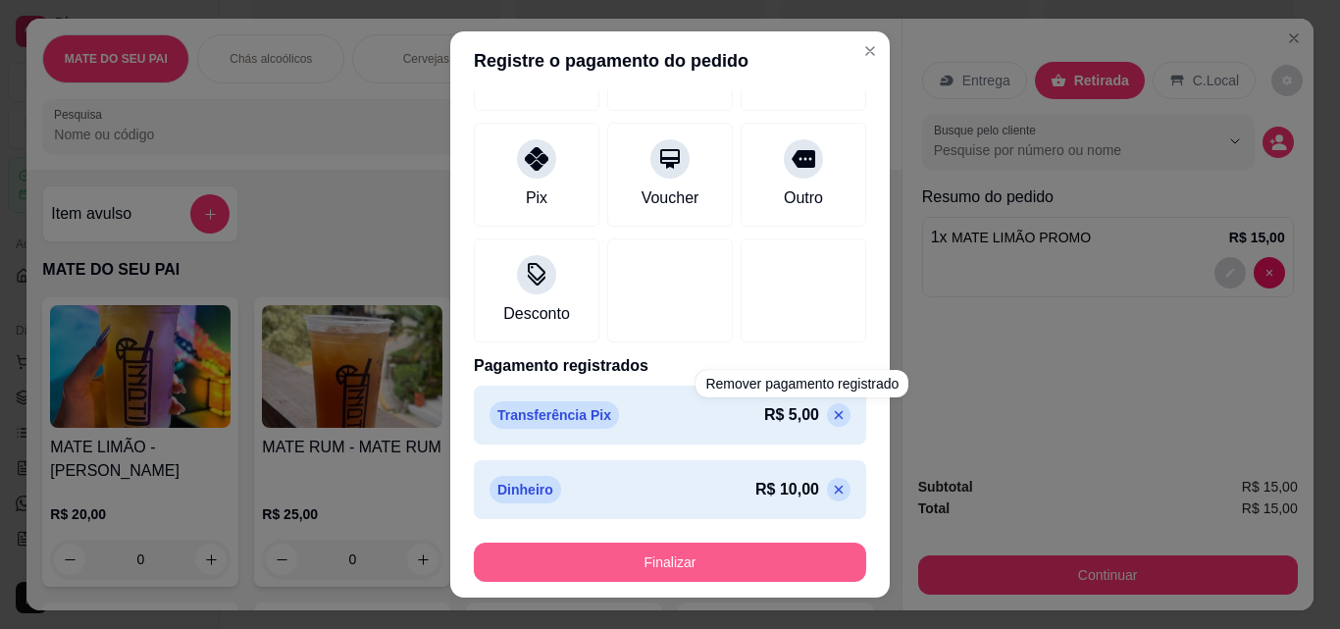
click at [651, 556] on button "Finalizar" at bounding box center [670, 562] width 392 height 39
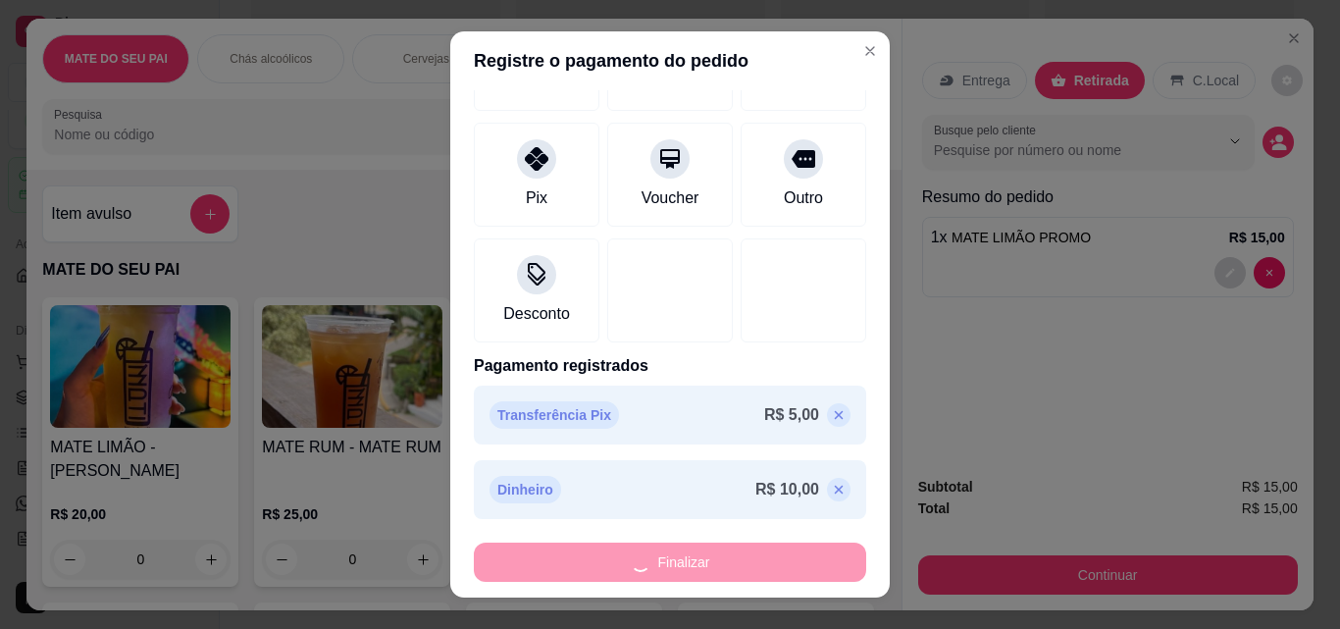
type input "0"
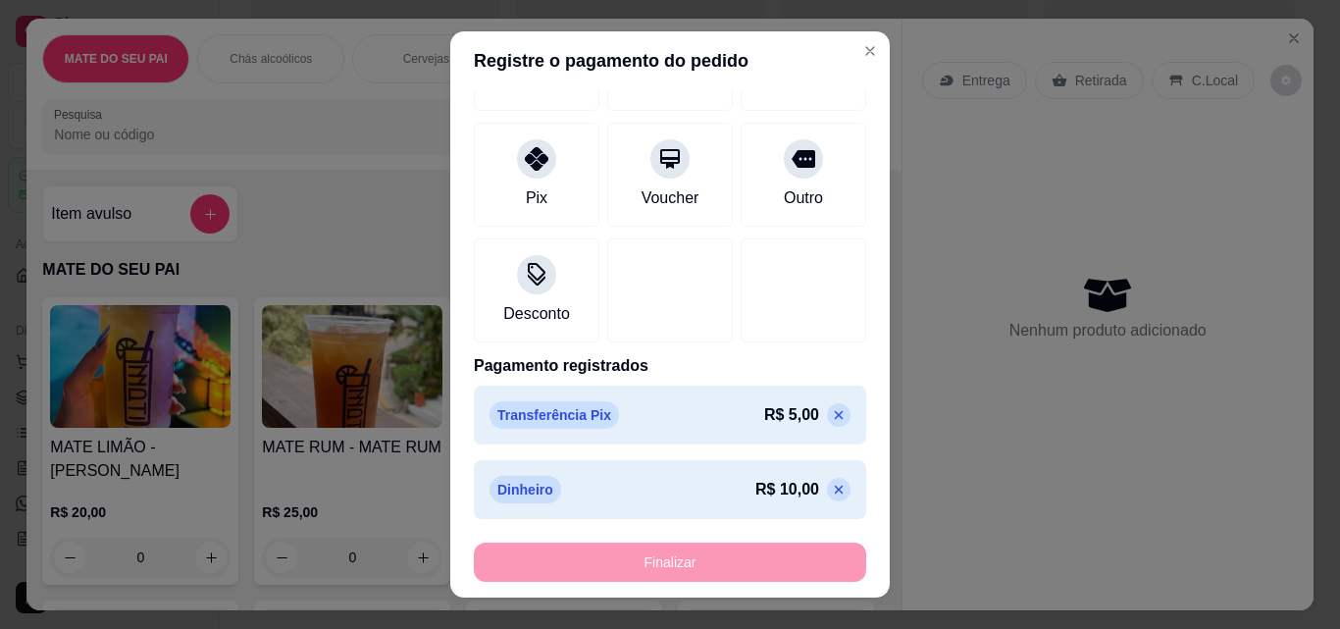
type input "-R$ 15,00"
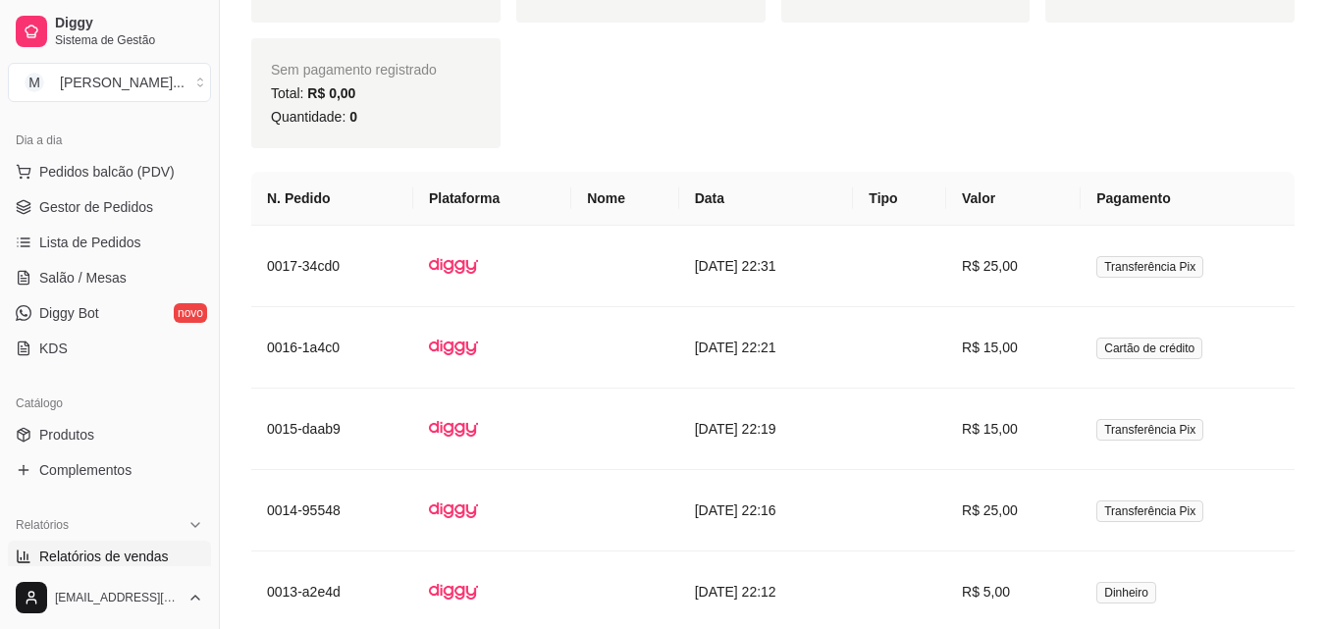
scroll to position [223, 0]
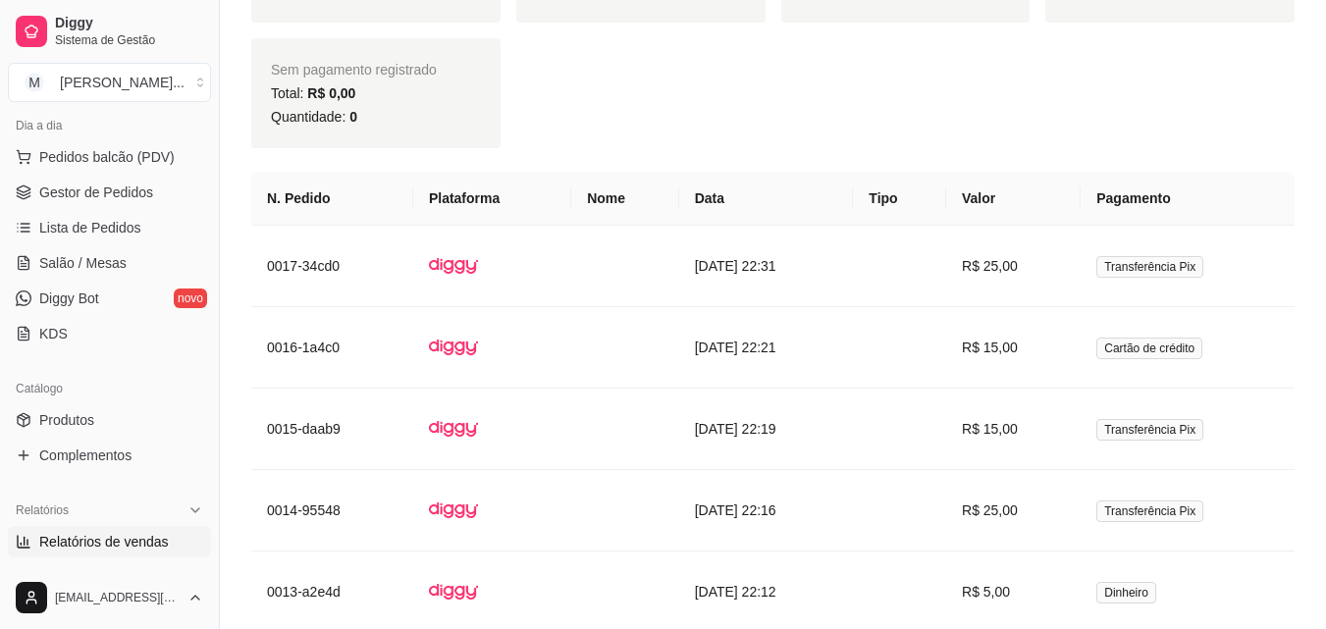
drag, startPoint x: 212, startPoint y: 230, endPoint x: 230, endPoint y: 273, distance: 46.6
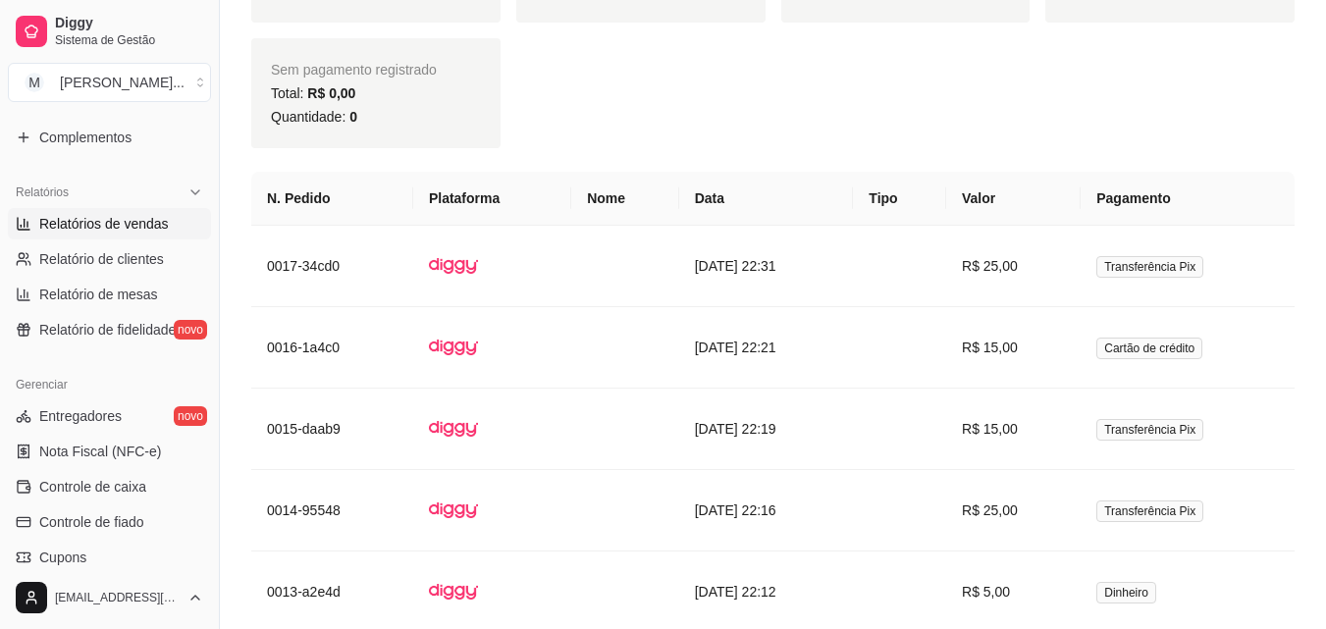
scroll to position [557, 0]
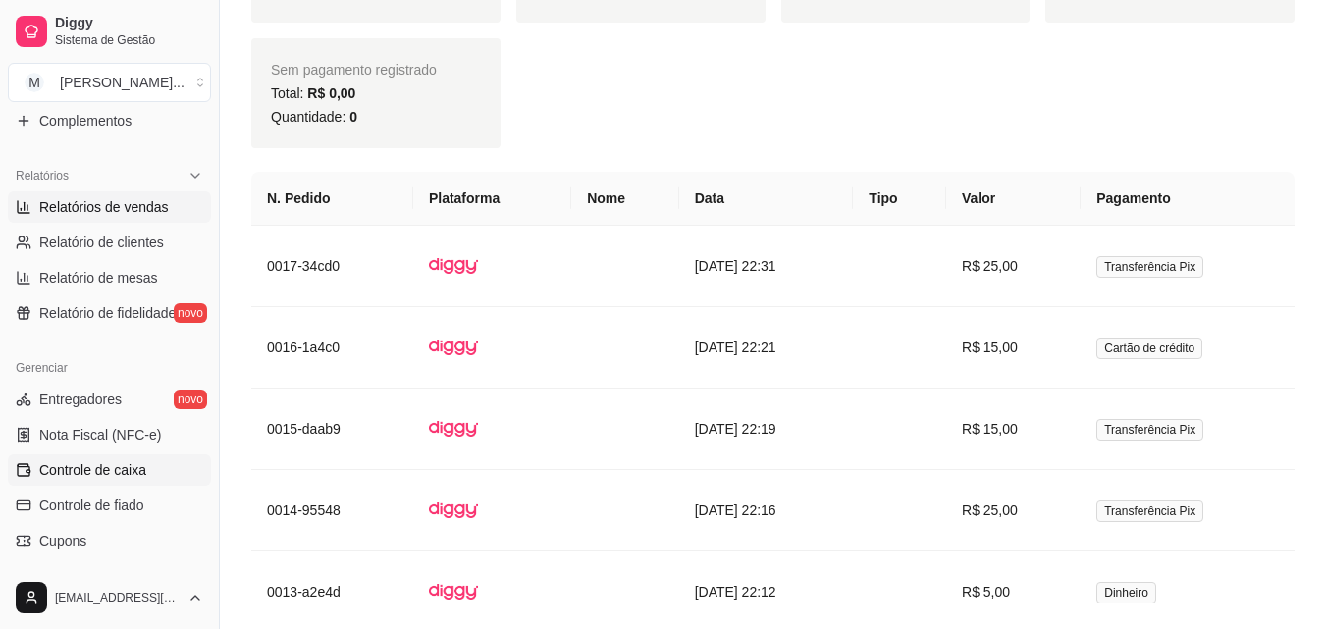
click at [108, 465] on span "Controle de caixa" at bounding box center [92, 470] width 107 height 20
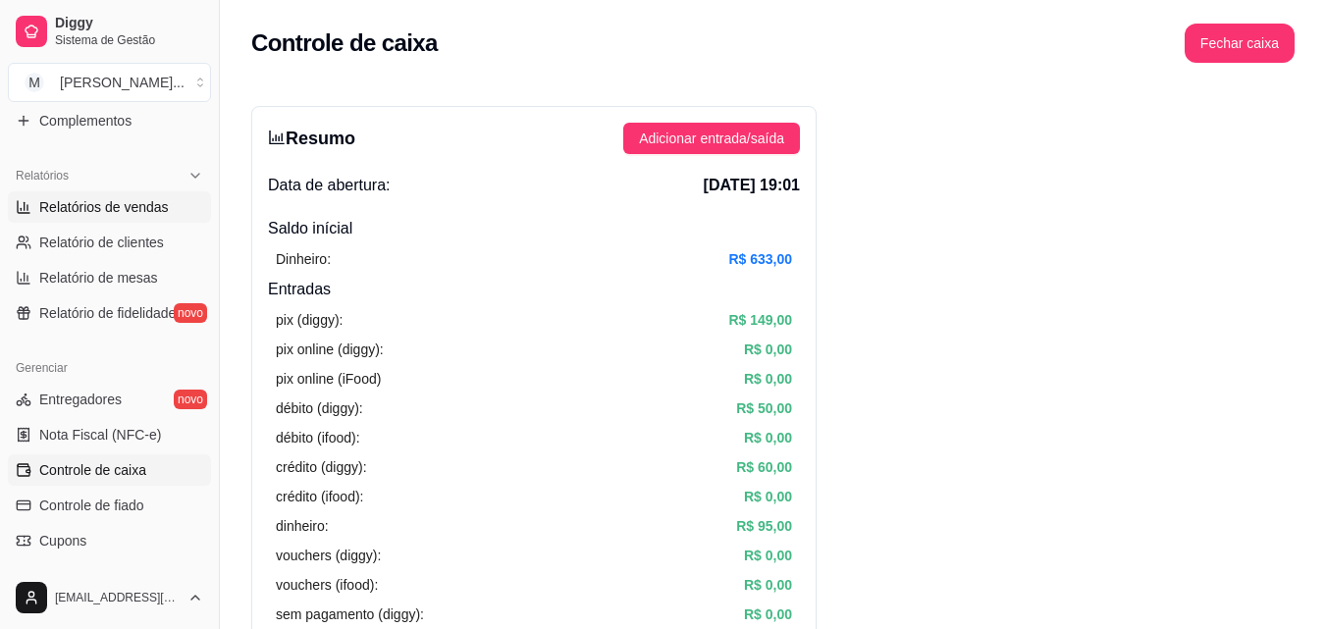
click at [130, 210] on span "Relatórios de vendas" at bounding box center [104, 207] width 130 height 20
select select "ALL"
select select "0"
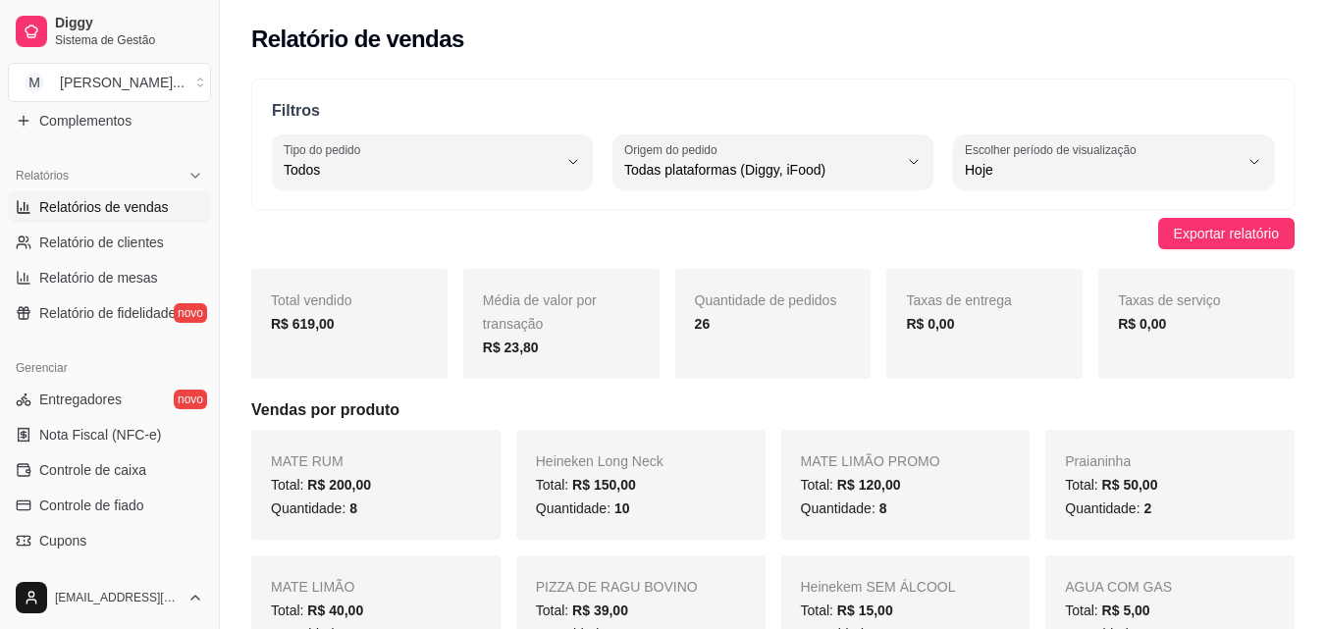
drag, startPoint x: 202, startPoint y: 349, endPoint x: 206, endPoint y: 377, distance: 27.8
click at [206, 377] on div "Loja aberta Plano Essencial + Mesas até 23/08 Acesso Rápido Dashboard Dia a dia…" at bounding box center [109, 338] width 219 height 456
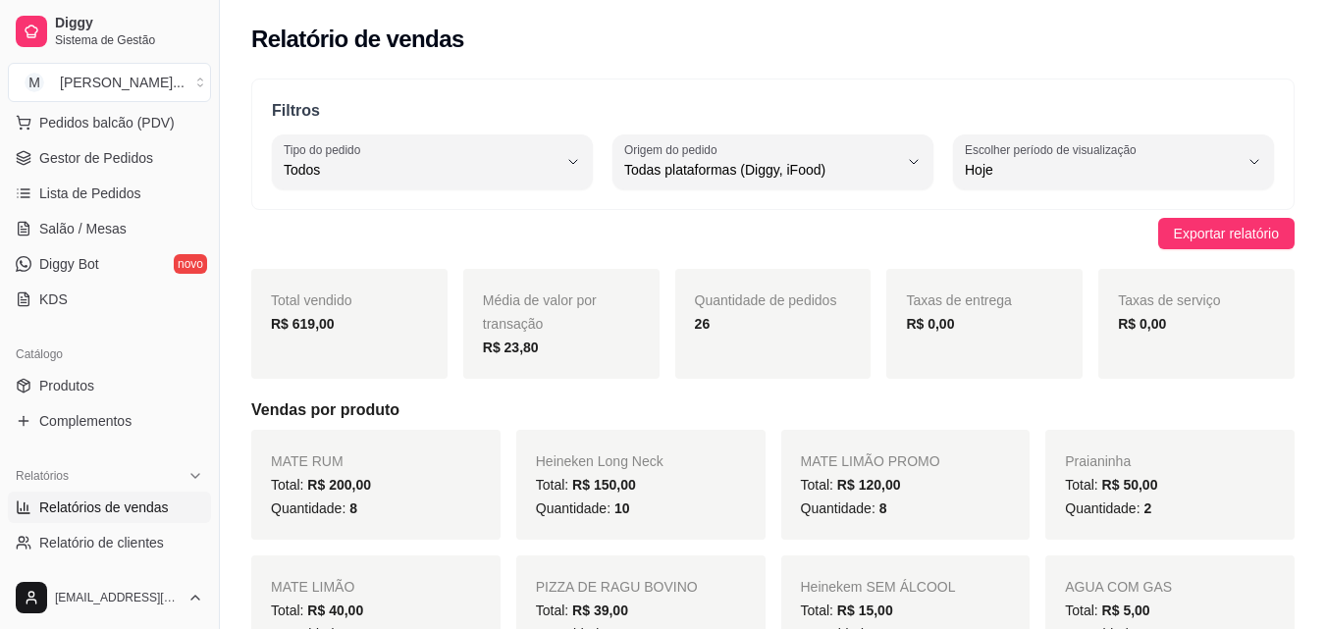
scroll to position [251, 0]
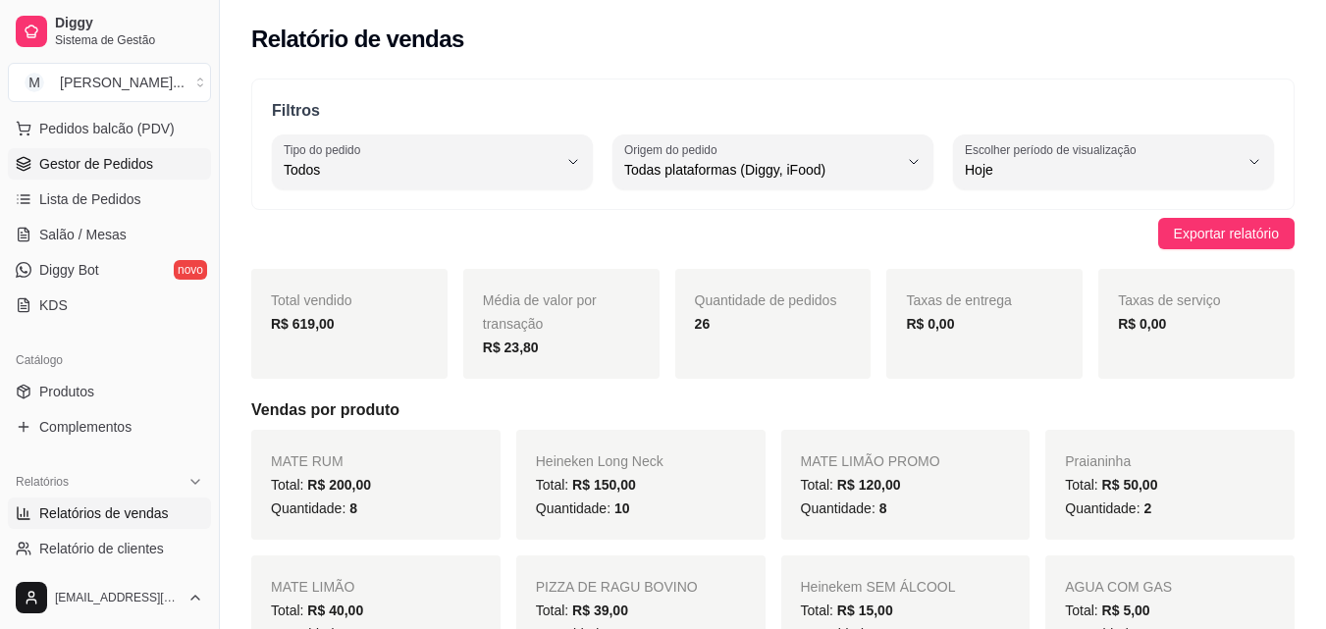
click at [149, 169] on span "Gestor de Pedidos" at bounding box center [96, 164] width 114 height 20
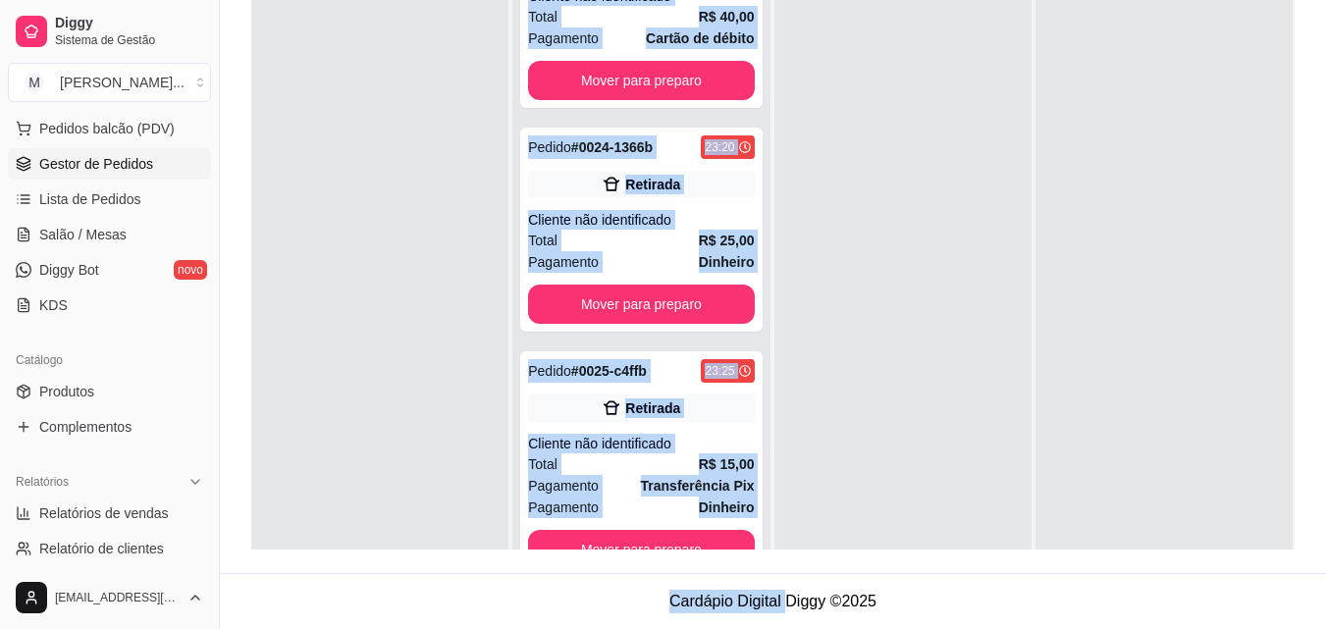
scroll to position [55, 0]
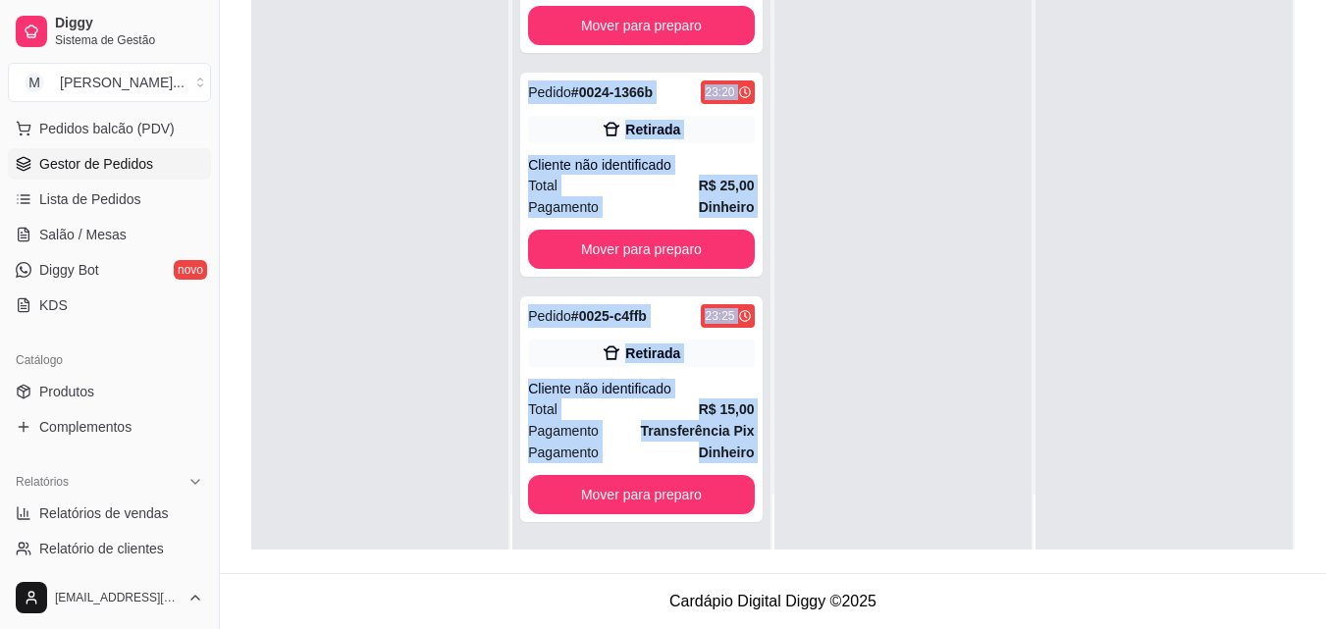
drag, startPoint x: 761, startPoint y: 340, endPoint x: 789, endPoint y: 548, distance: 209.8
click at [789, 548] on div "Pendente 0 Aceito 8 Pedido # 0018-f71ca 22:33 Retirada Cliente não identificado…" at bounding box center [772, 235] width 1043 height 629
click at [811, 461] on div at bounding box center [902, 235] width 257 height 629
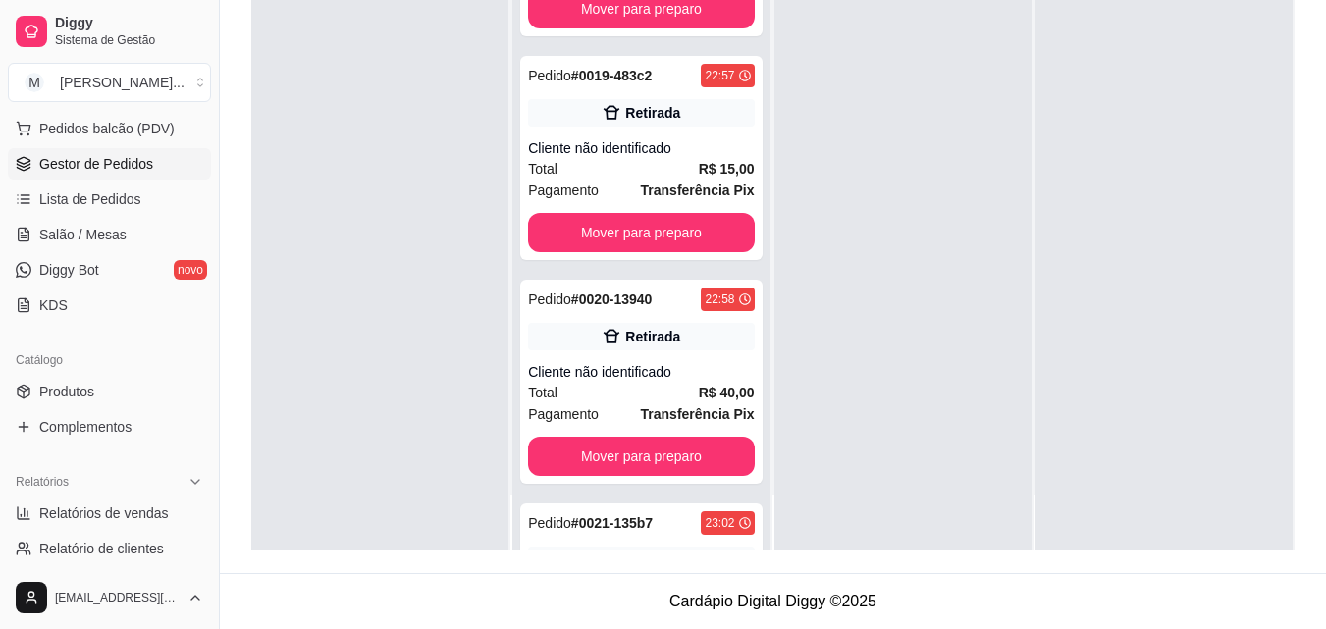
scroll to position [0, 0]
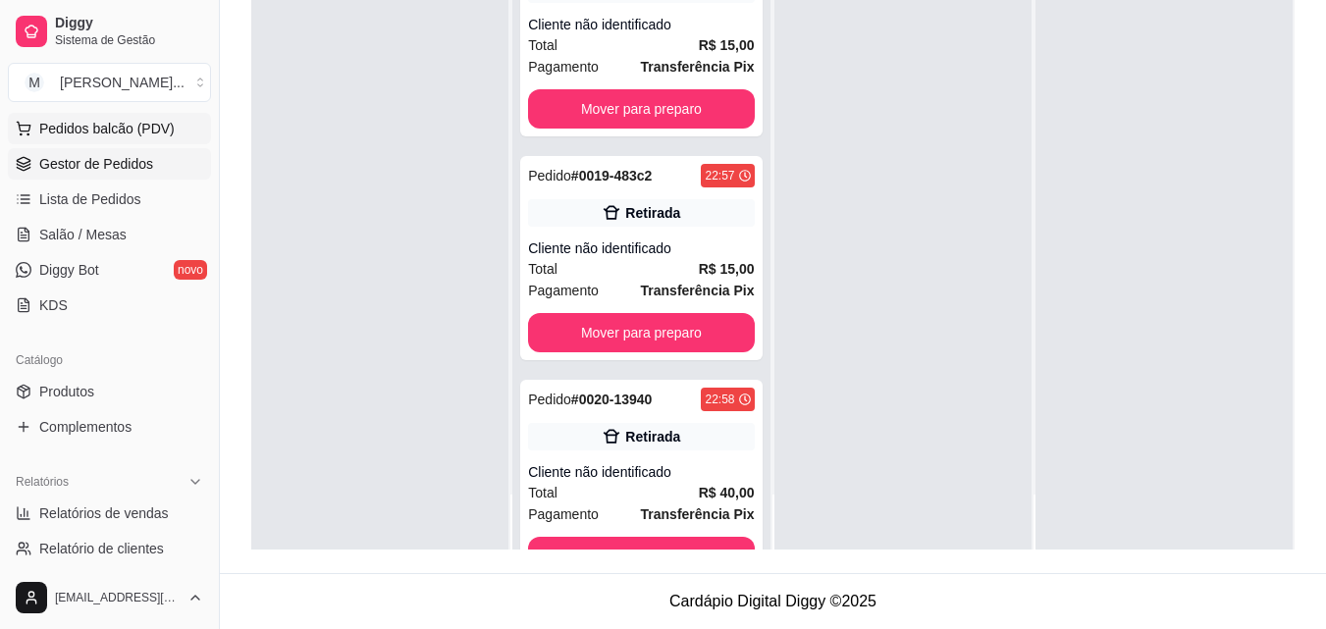
click at [98, 128] on span "Pedidos balcão (PDV)" at bounding box center [106, 129] width 135 height 20
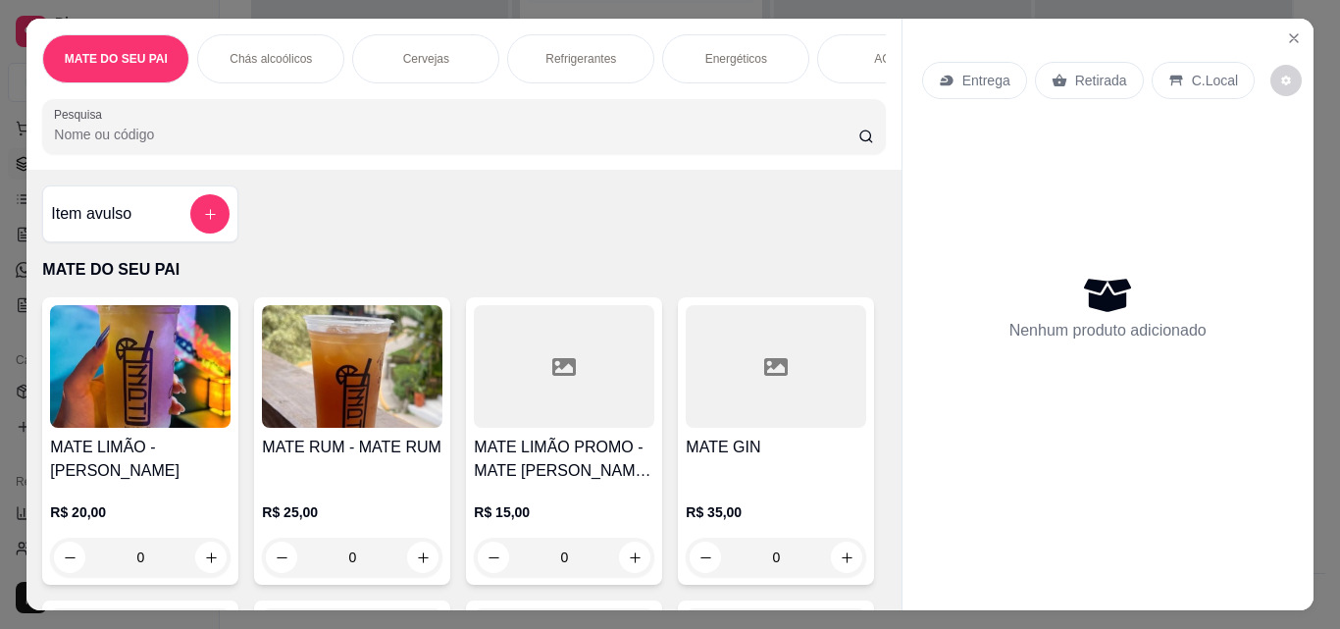
click at [345, 426] on img at bounding box center [352, 366] width 181 height 123
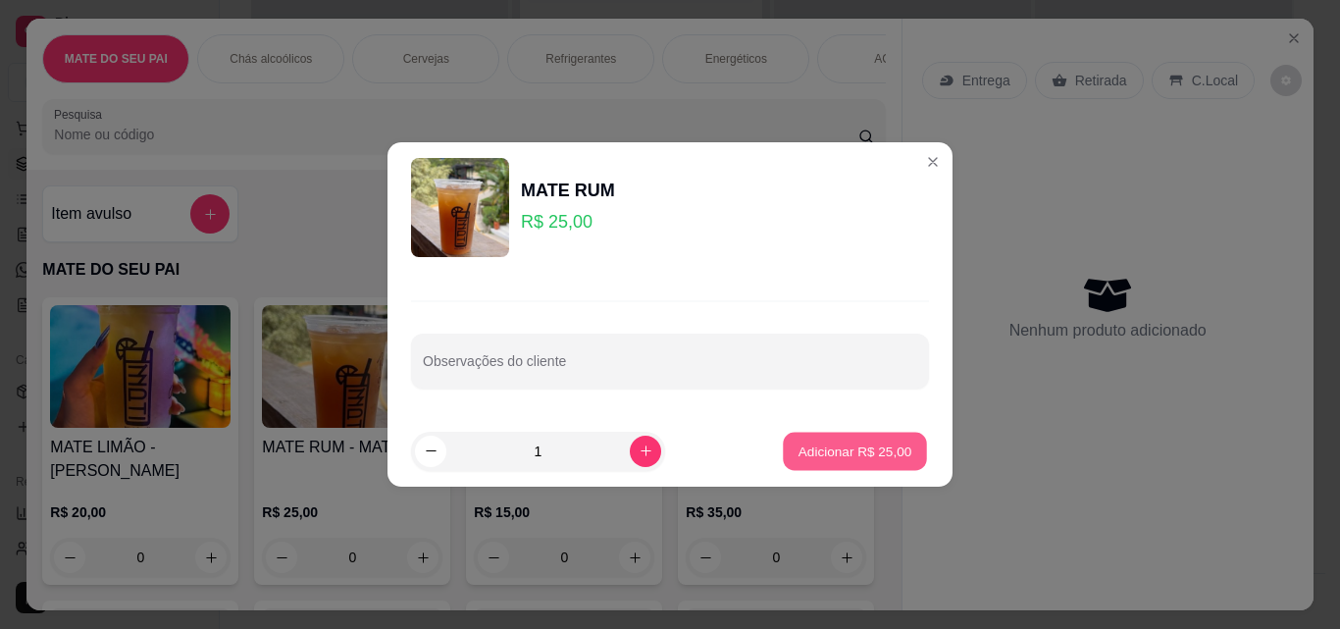
click at [844, 456] on p "Adicionar R$ 25,00" at bounding box center [856, 451] width 114 height 19
type input "1"
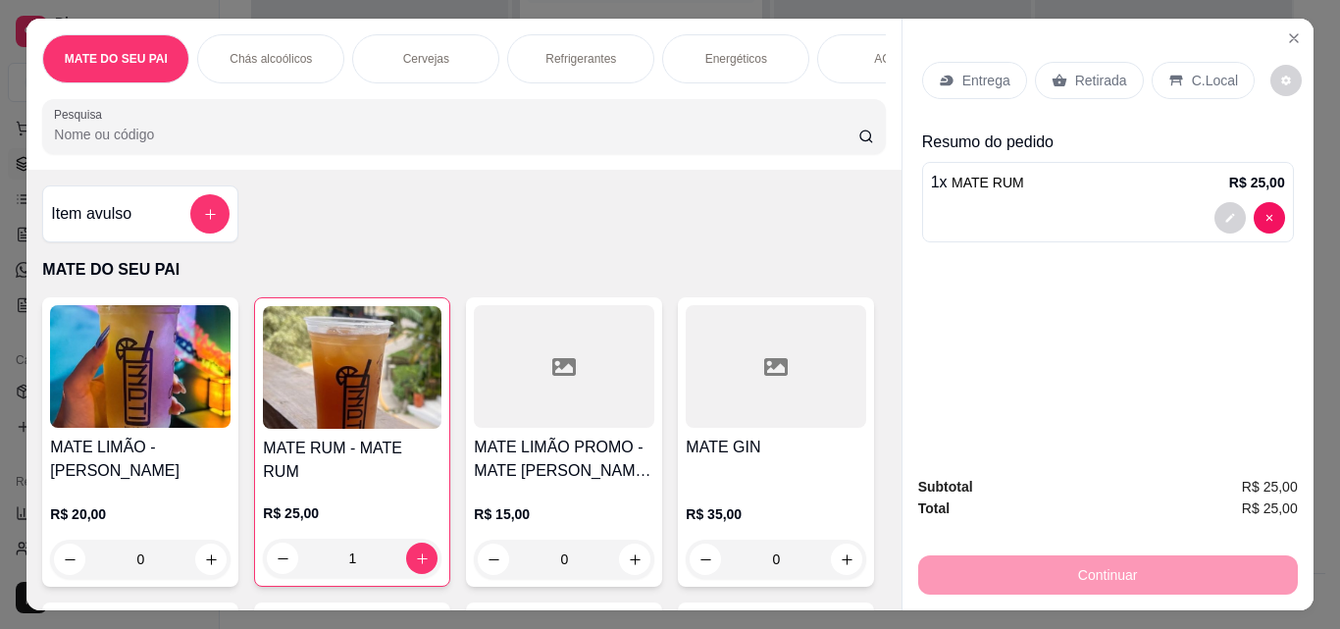
click at [1103, 78] on p "Retirada" at bounding box center [1101, 81] width 52 height 20
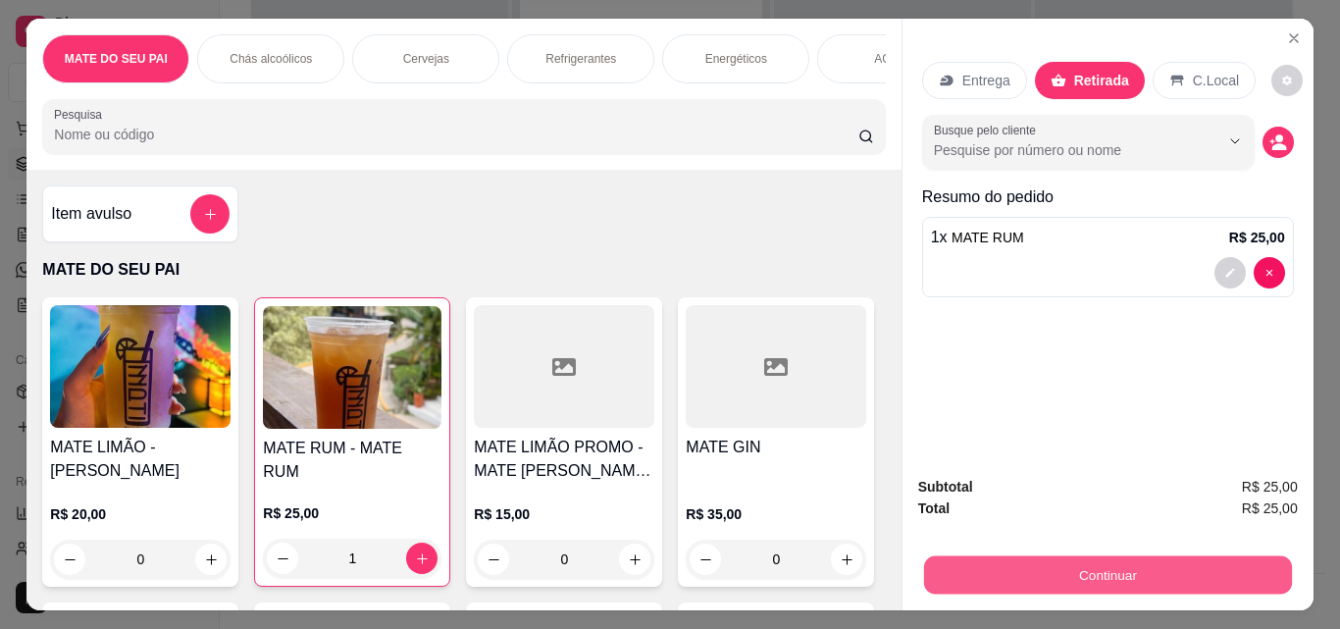
click at [1062, 572] on button "Continuar" at bounding box center [1107, 574] width 368 height 38
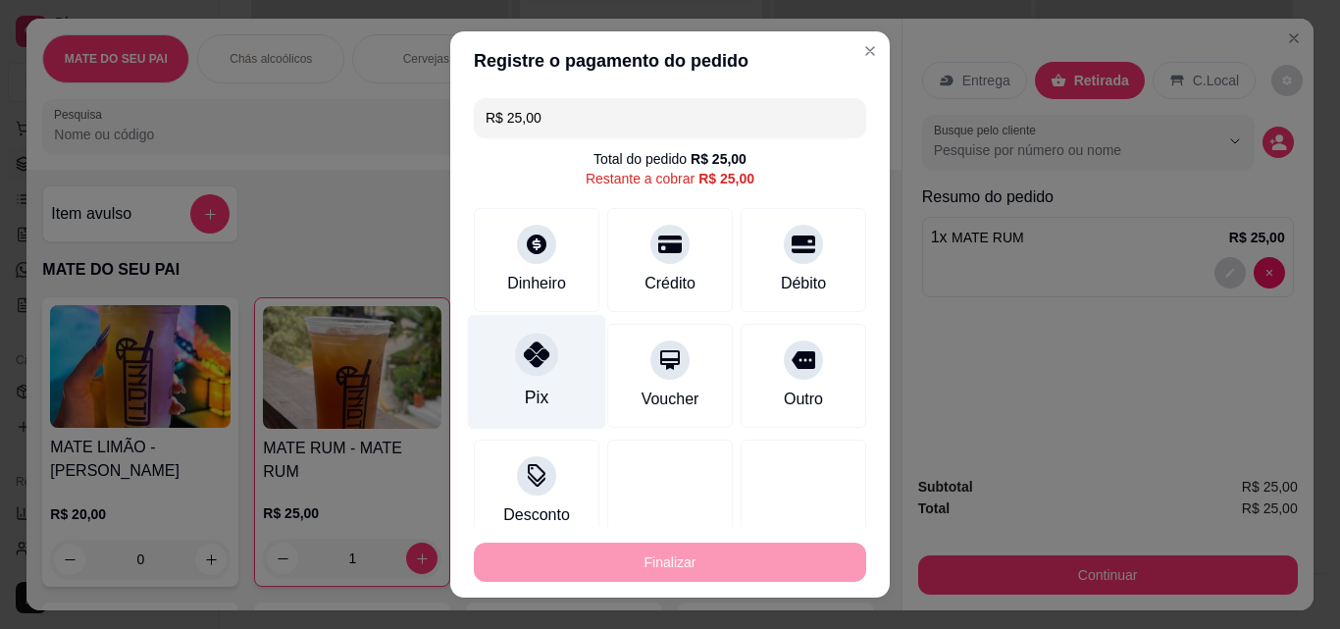
click at [548, 344] on div "Pix" at bounding box center [537, 372] width 138 height 115
type input "R$ 0,00"
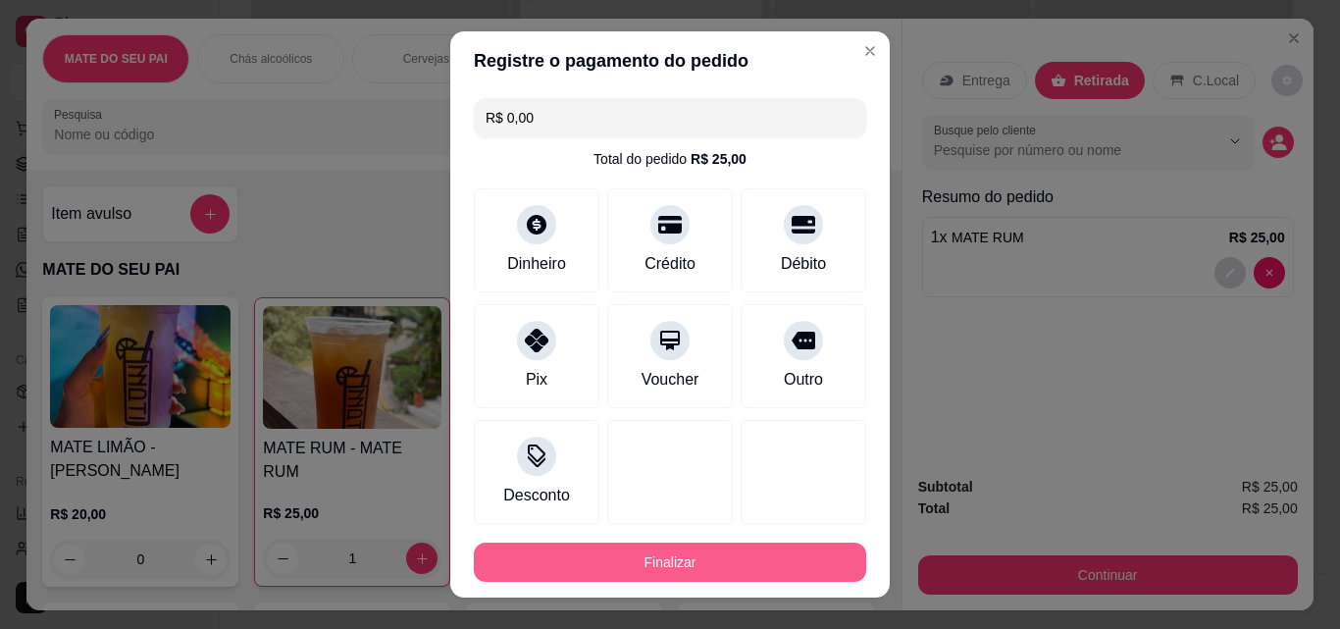
click at [572, 554] on button "Finalizar" at bounding box center [670, 562] width 392 height 39
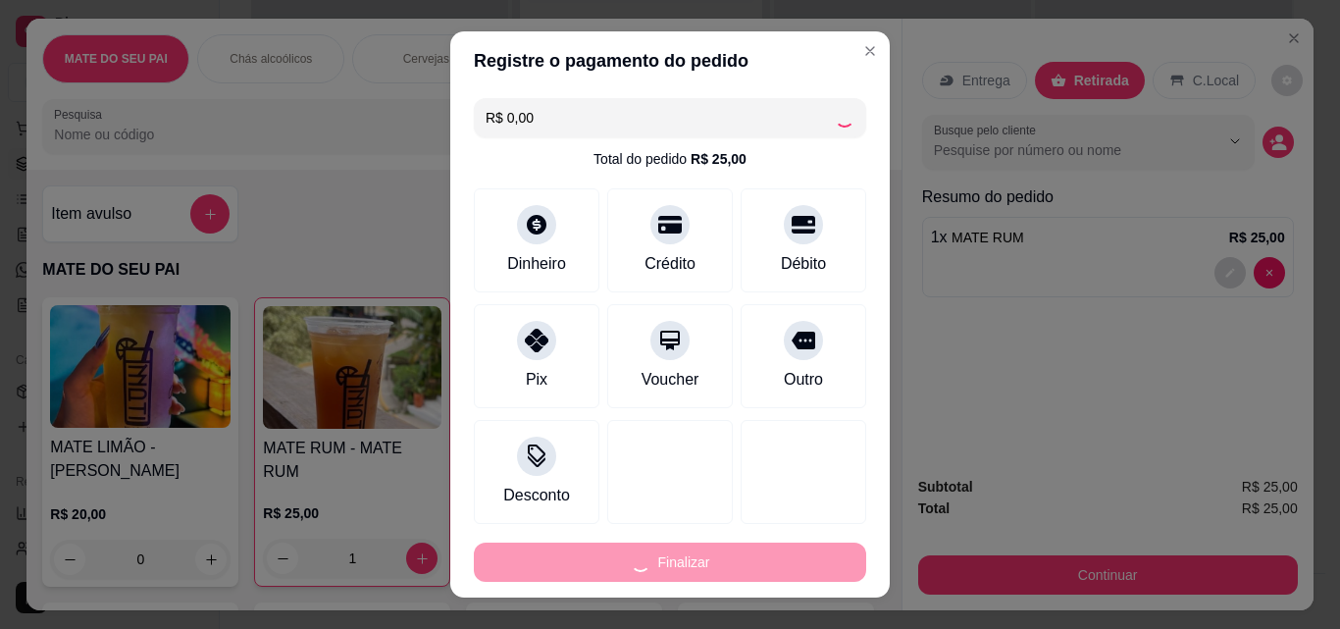
type input "0"
type input "-R$ 25,00"
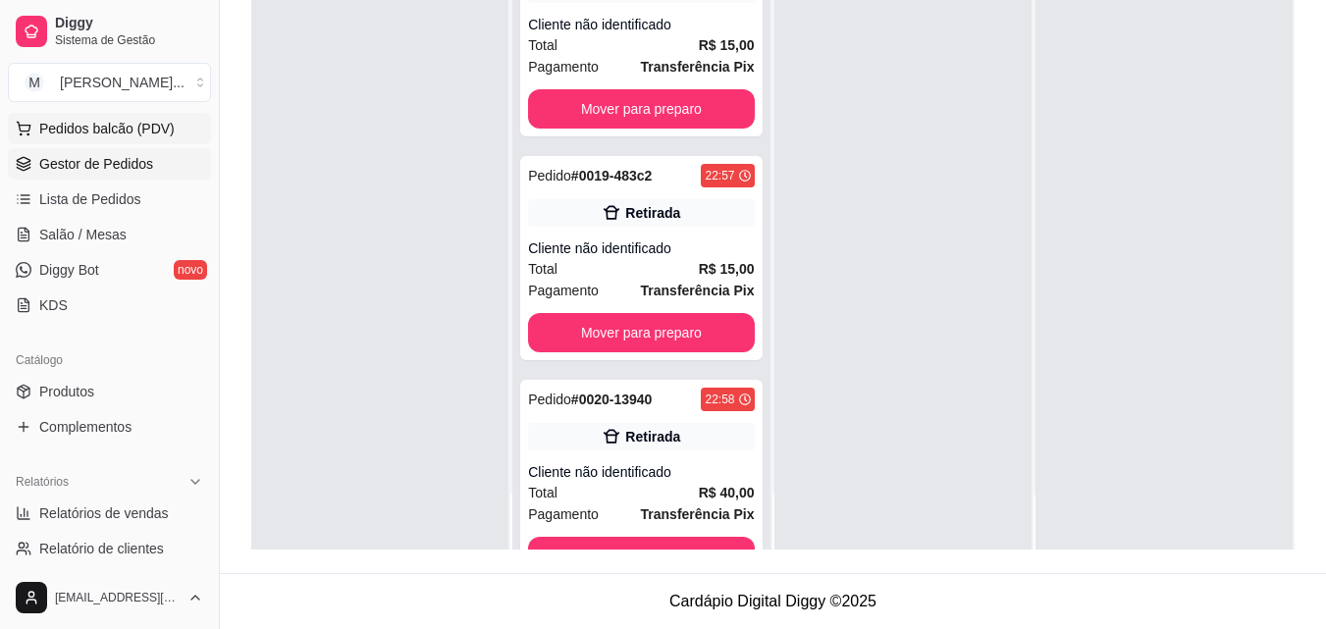
click at [63, 136] on span "Pedidos balcão (PDV)" at bounding box center [106, 129] width 135 height 20
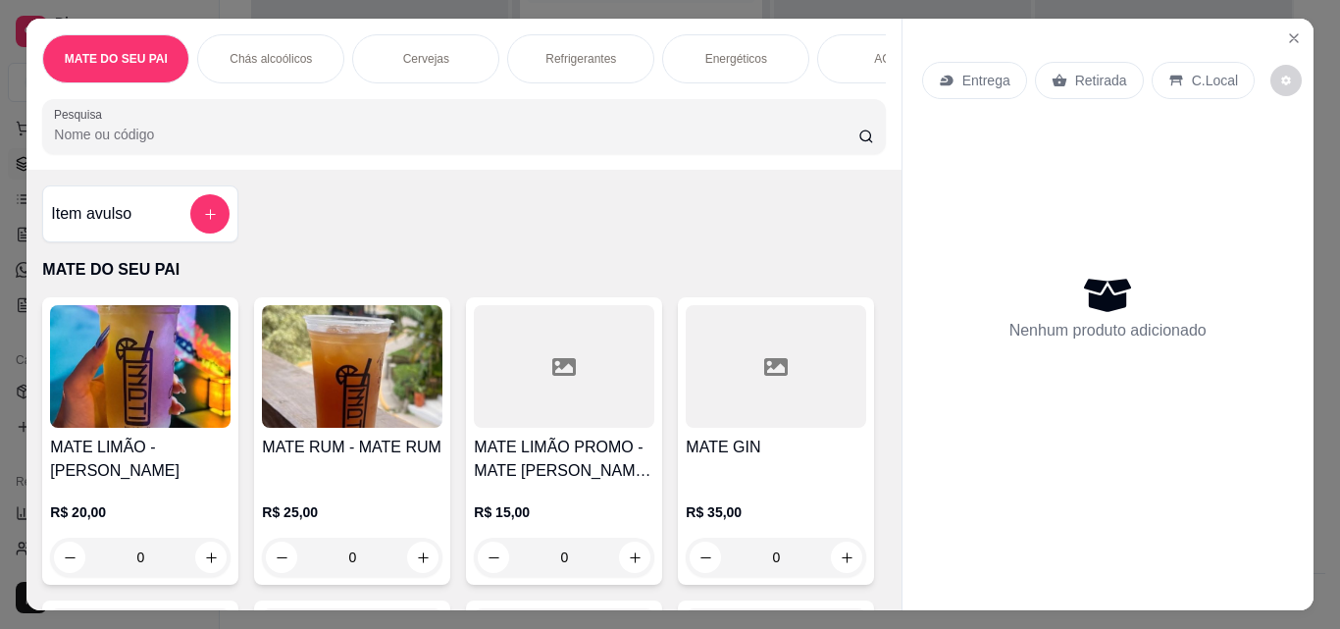
click at [169, 144] on input "Pesquisa" at bounding box center [456, 135] width 805 height 20
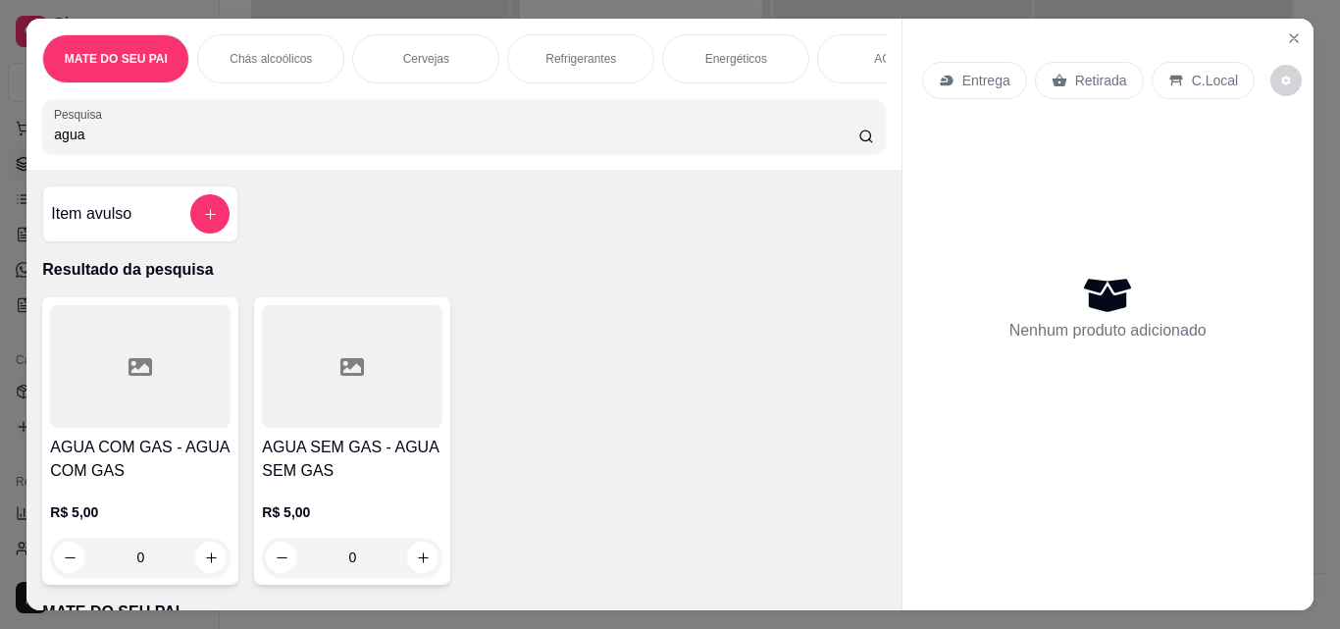
type input "agua"
click at [175, 454] on h4 "AGUA COM GAS - AGUA COM GAS" at bounding box center [140, 459] width 181 height 47
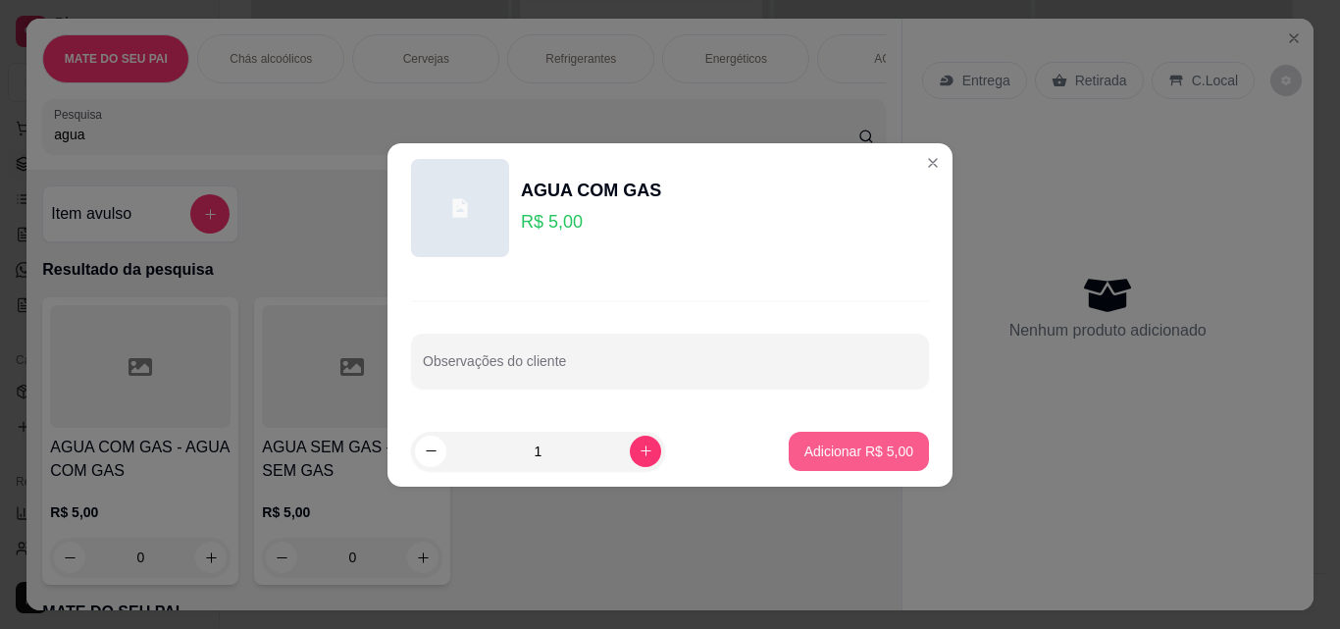
click at [789, 449] on button "Adicionar R$ 5,00" at bounding box center [859, 451] width 140 height 39
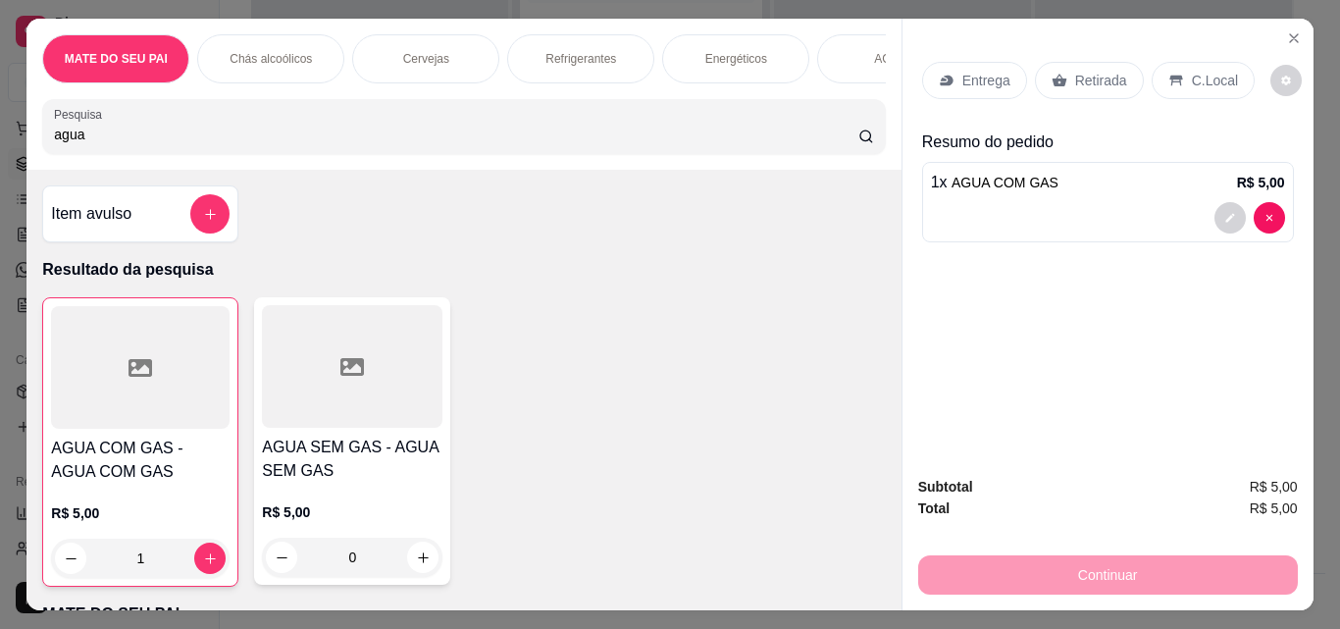
type input "1"
click at [1095, 71] on p "Retirada" at bounding box center [1101, 81] width 52 height 20
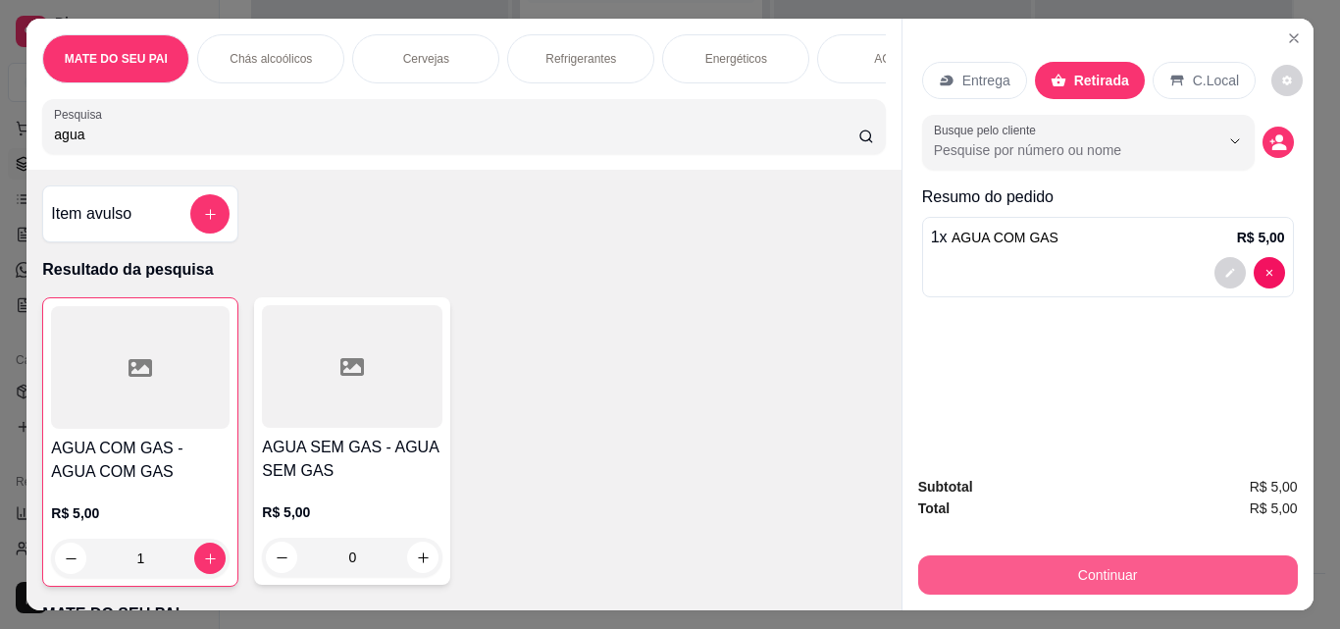
click at [1115, 564] on button "Continuar" at bounding box center [1108, 574] width 380 height 39
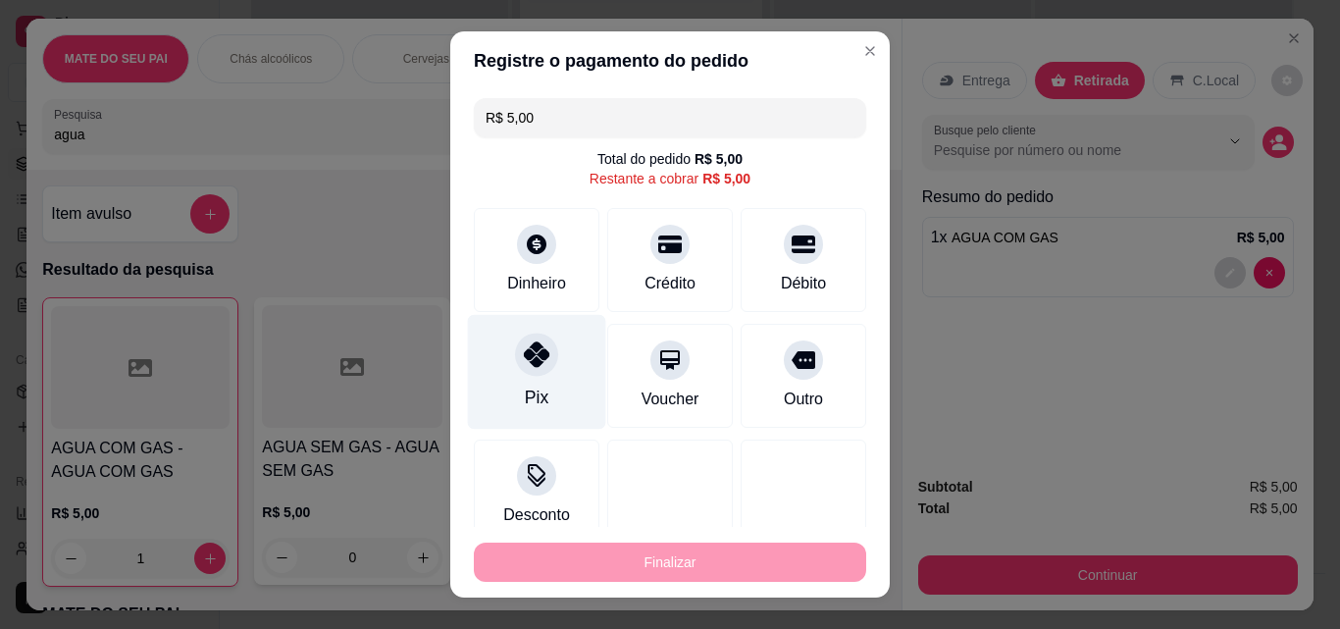
click at [526, 389] on div "Pix" at bounding box center [537, 398] width 24 height 26
type input "R$ 0,00"
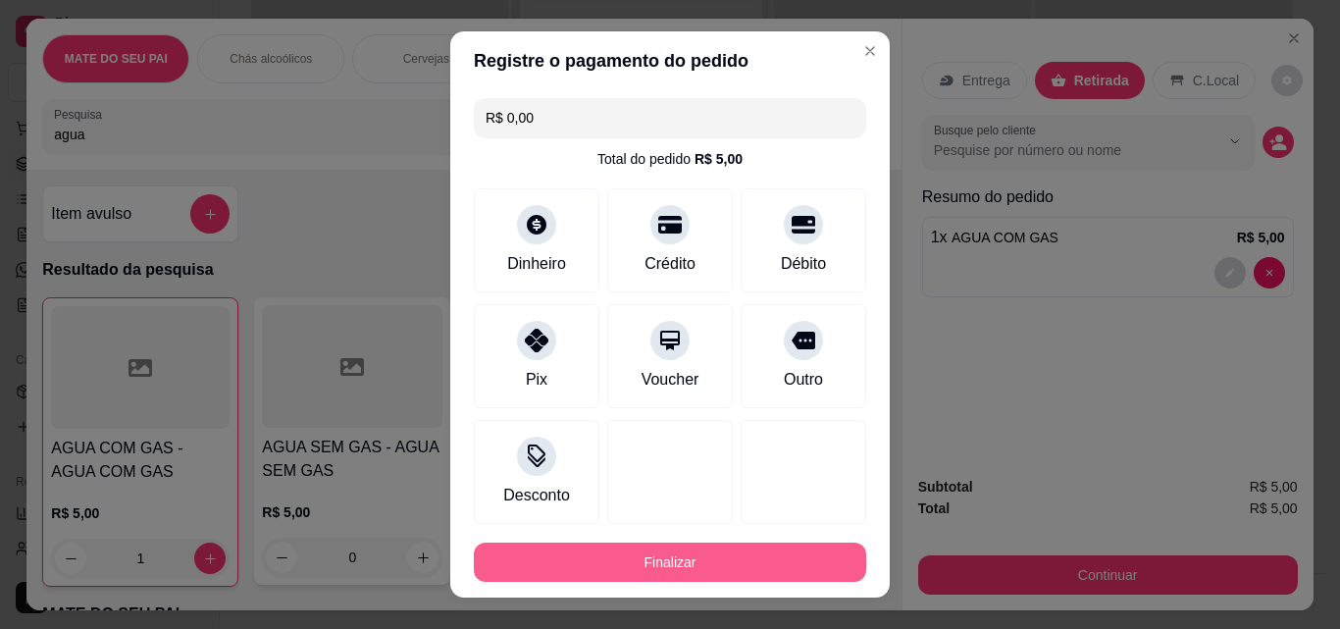
click at [618, 549] on button "Finalizar" at bounding box center [670, 562] width 392 height 39
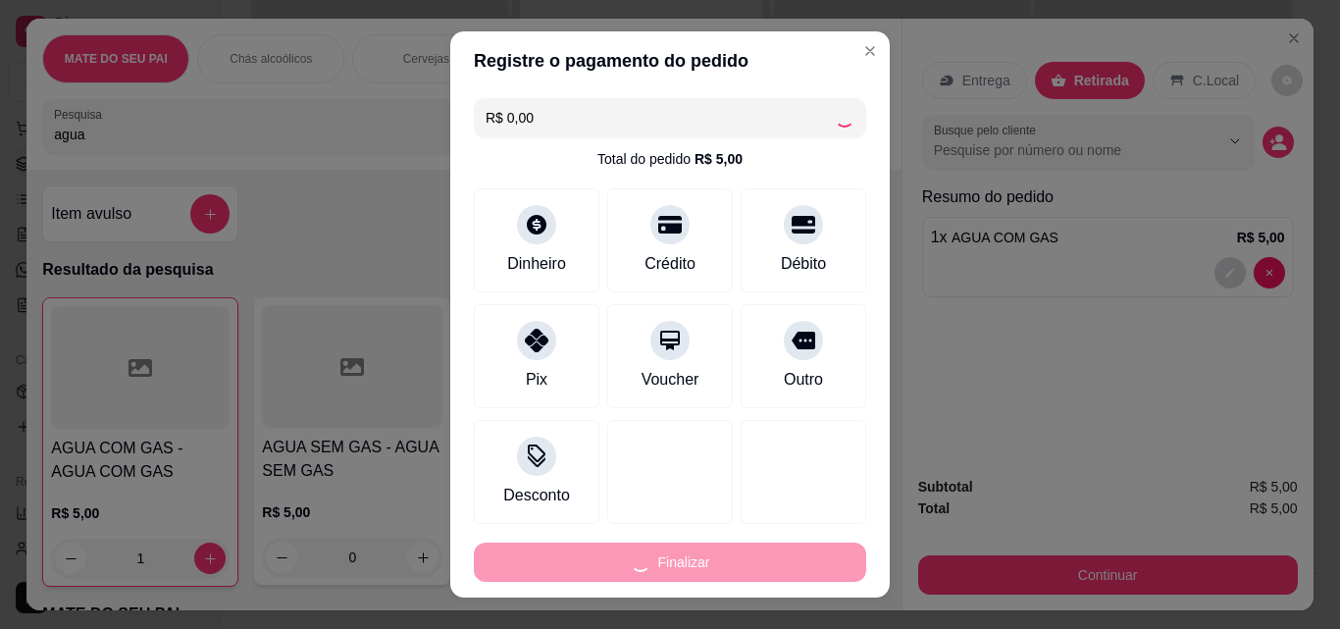
type input "0"
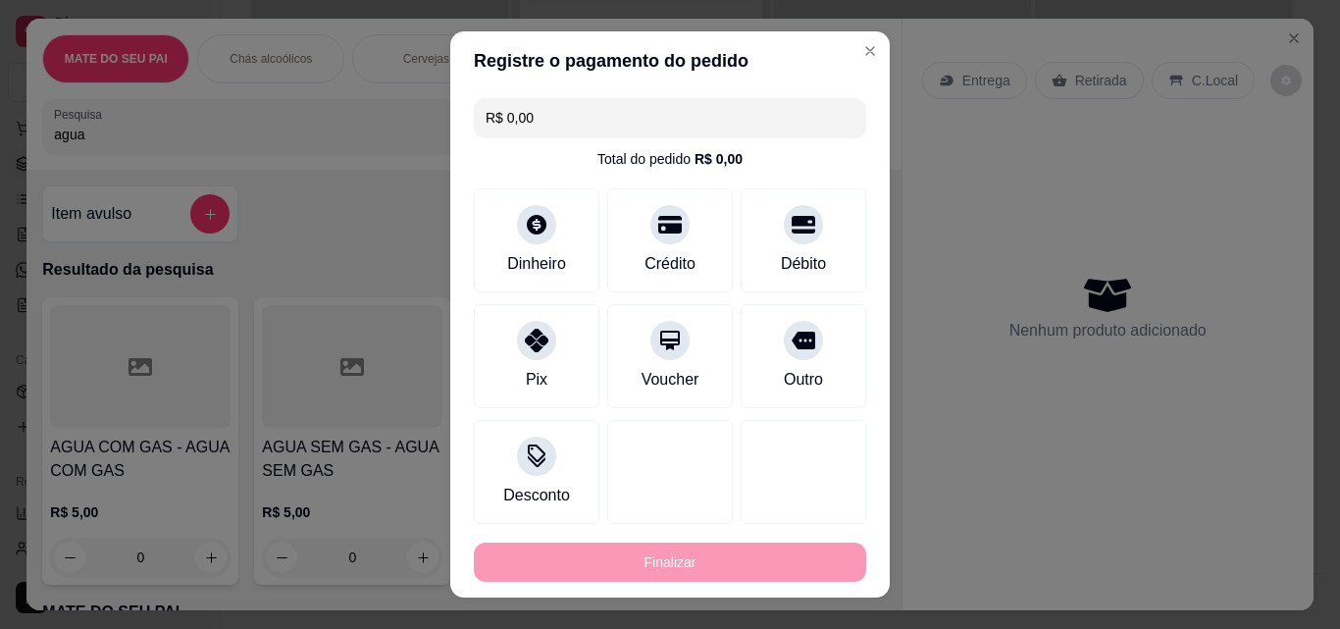
type input "-R$ 5,00"
